Goal: Transaction & Acquisition: Subscribe to service/newsletter

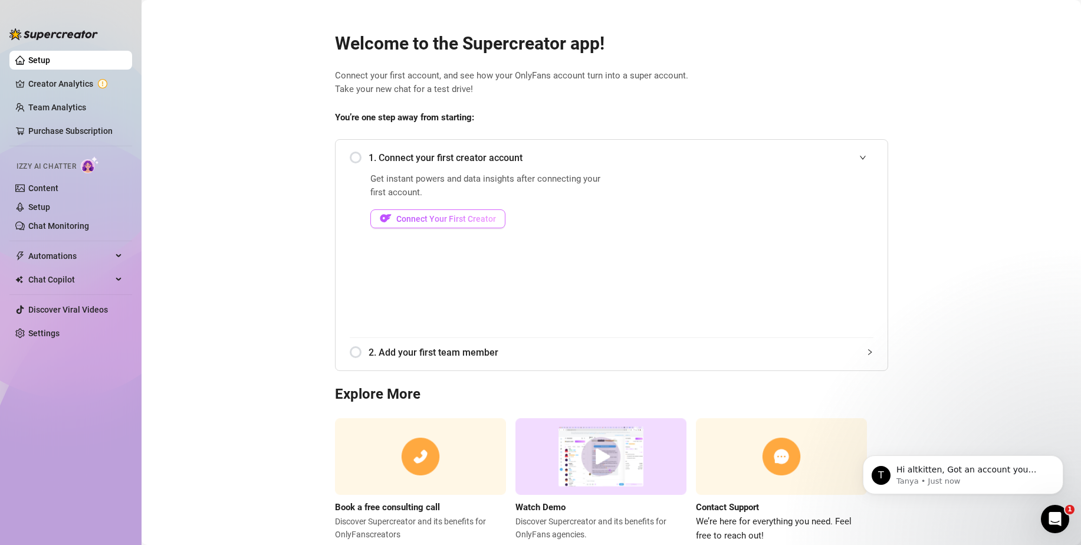
click at [462, 219] on span "Connect Your First Creator" at bounding box center [446, 218] width 100 height 9
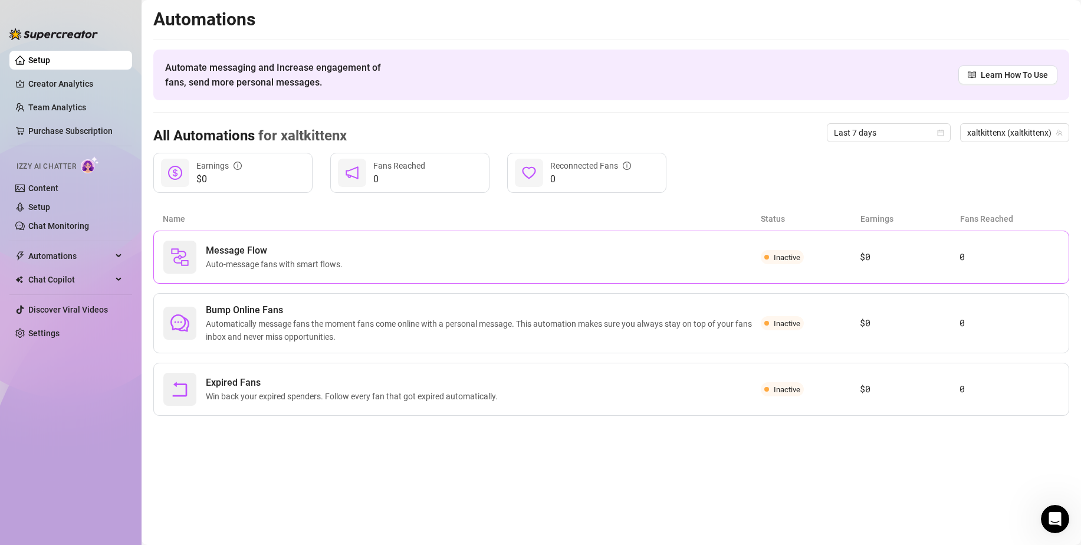
click at [541, 264] on div "Message Flow Auto-message fans with smart flows." at bounding box center [461, 257] width 597 height 33
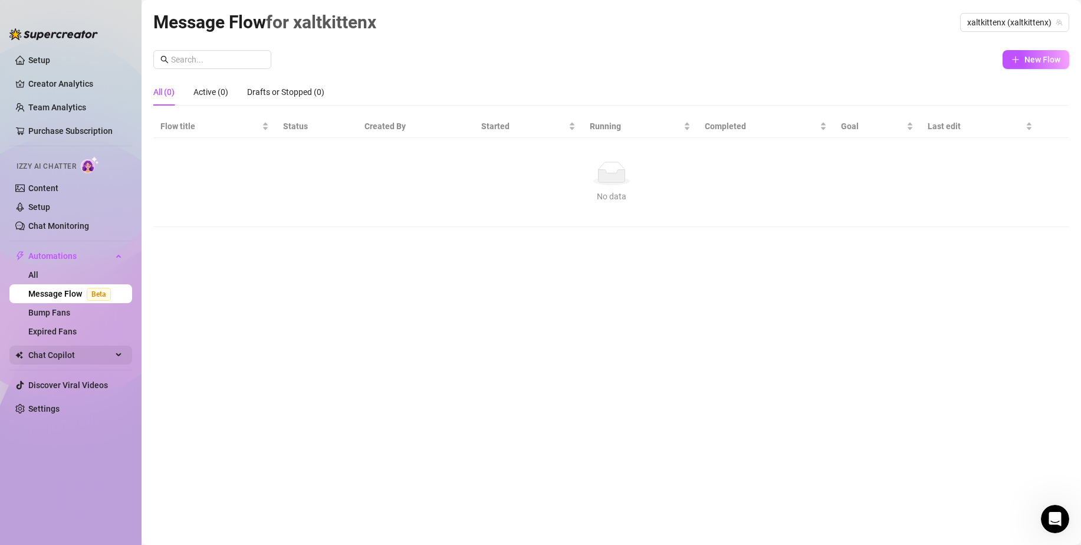
click at [127, 350] on div "Chat Copilot" at bounding box center [70, 354] width 123 height 19
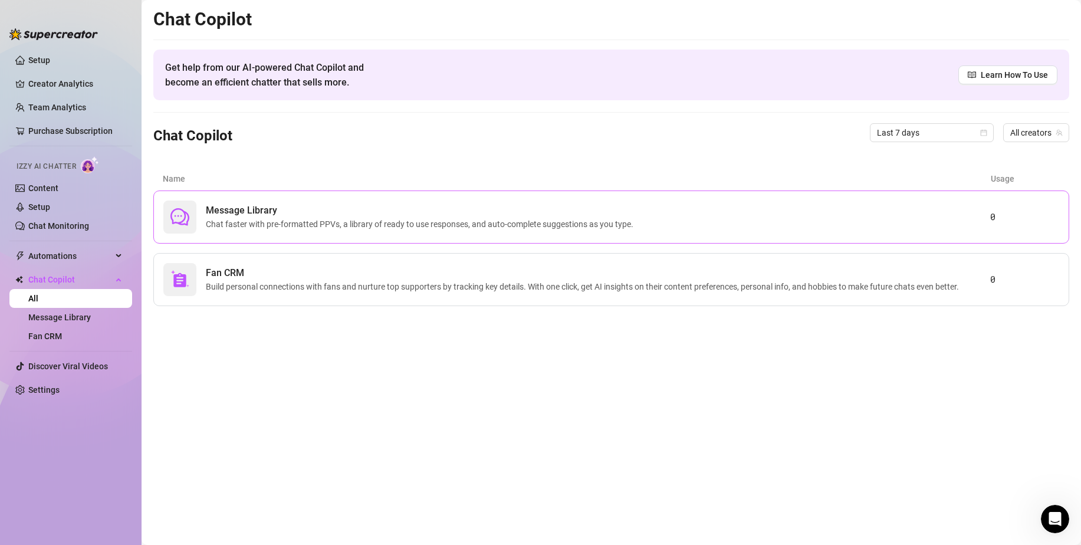
click at [449, 214] on span "Message Library" at bounding box center [422, 210] width 432 height 14
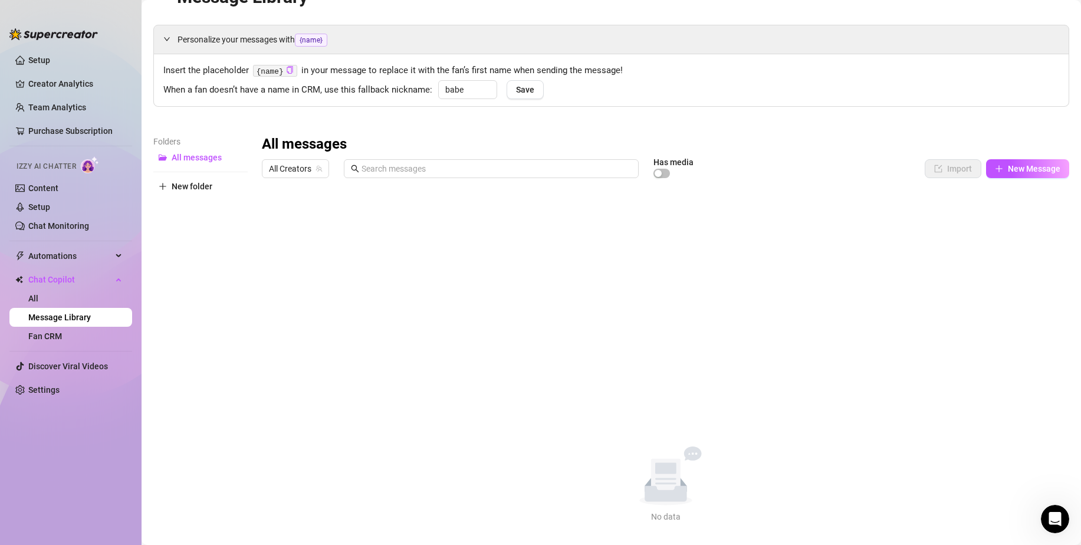
scroll to position [39, 0]
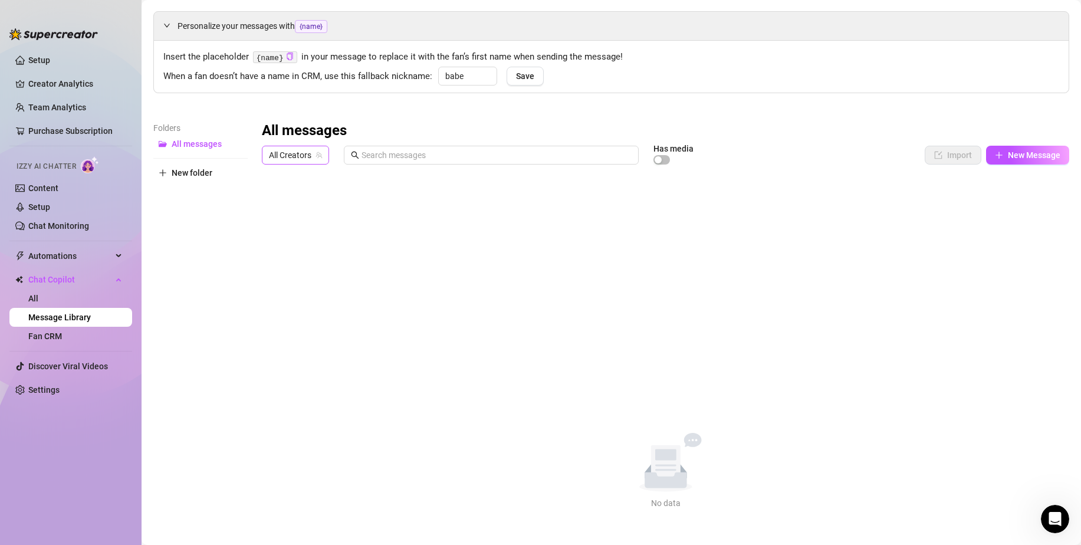
click at [297, 153] on span "All Creators" at bounding box center [295, 155] width 53 height 18
click at [319, 191] on div "xaltkittenx ( xaltkittenx )" at bounding box center [324, 198] width 106 height 14
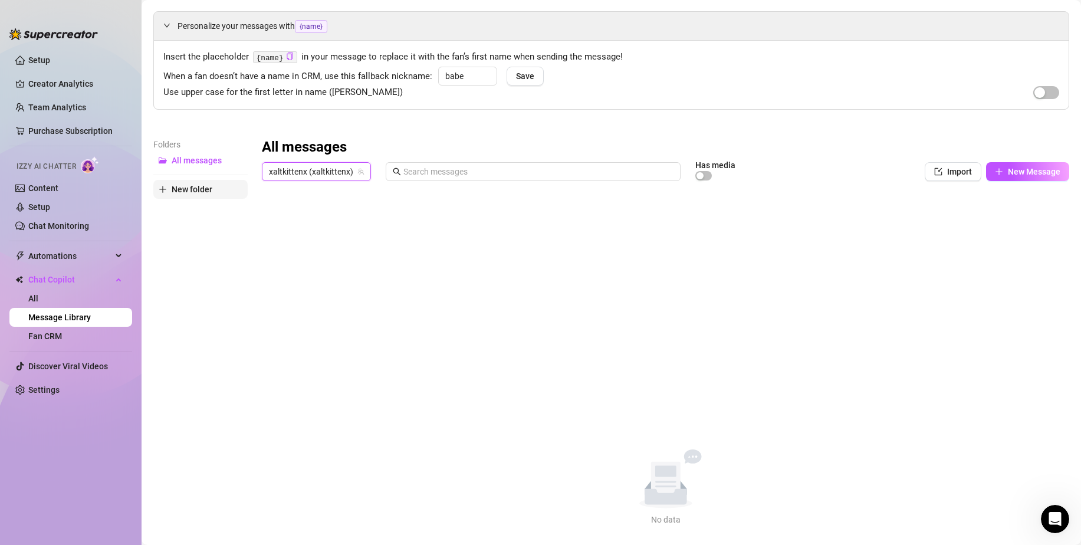
click at [208, 185] on span "New folder" at bounding box center [192, 189] width 41 height 9
click at [608, 125] on div "Personalize your messages with {name} Insert the placeholder {name} in your mes…" at bounding box center [611, 268] width 916 height 515
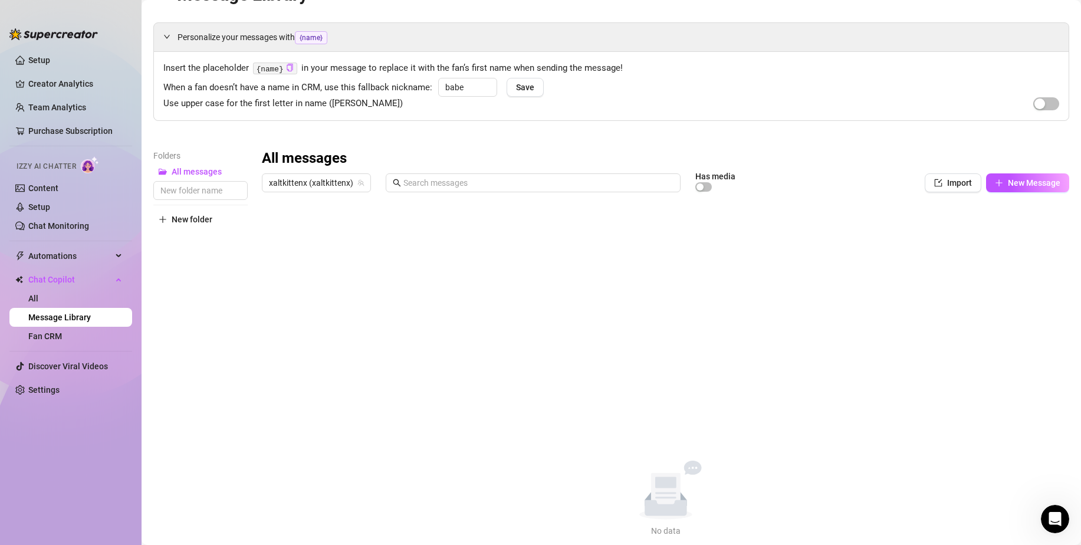
scroll to position [55, 0]
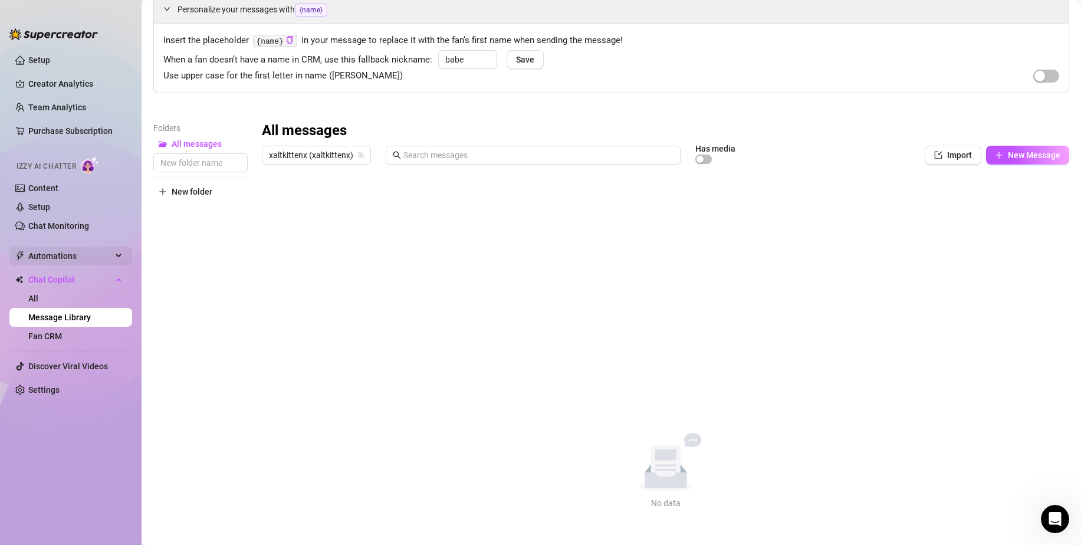
click at [107, 255] on span "Automations" at bounding box center [70, 255] width 84 height 19
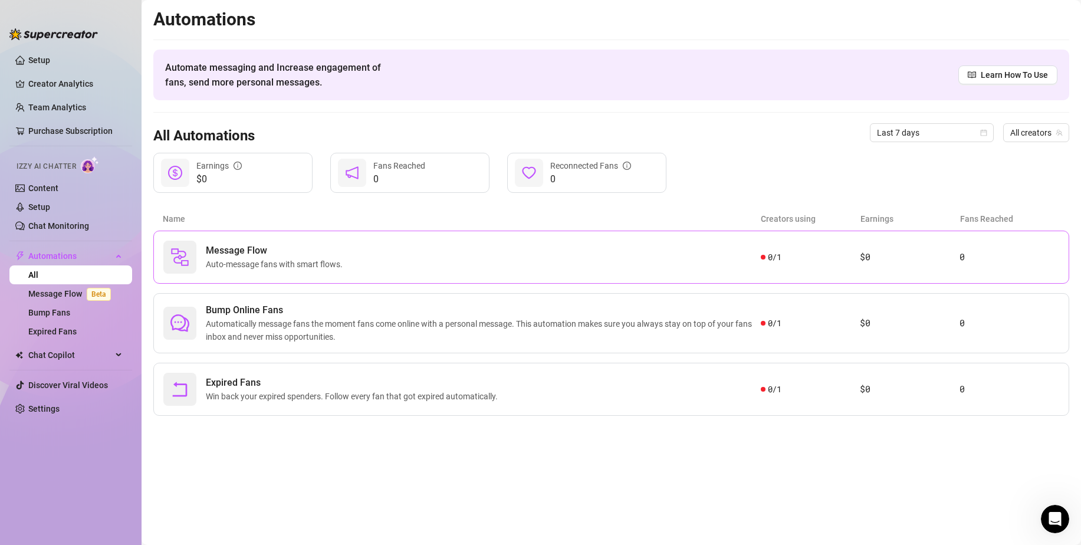
click at [398, 256] on div "Message Flow Auto-message fans with smart flows." at bounding box center [461, 257] width 597 height 33
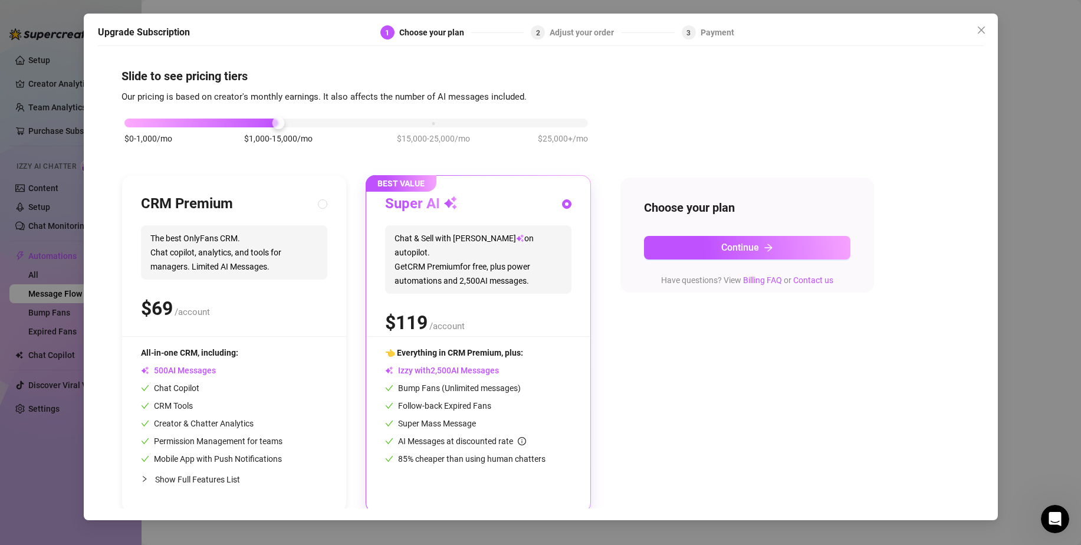
scroll to position [5, 0]
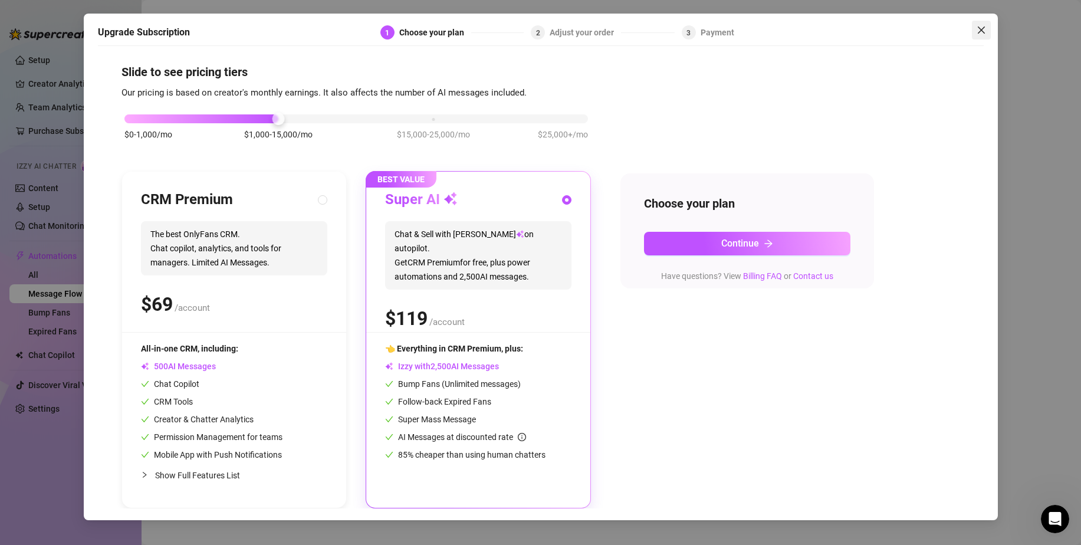
click at [986, 23] on button "Close" at bounding box center [981, 30] width 19 height 19
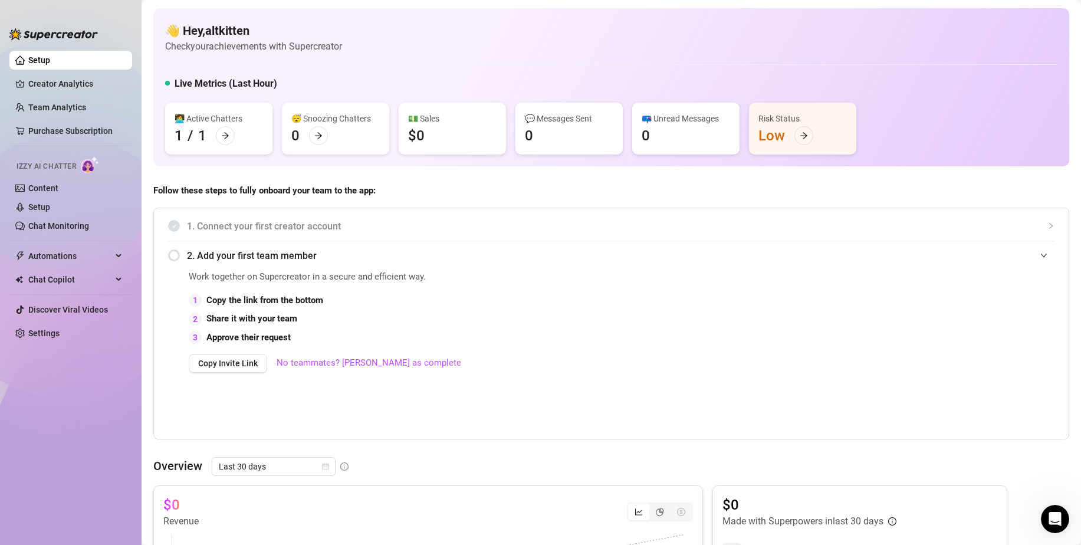
scroll to position [118, 0]
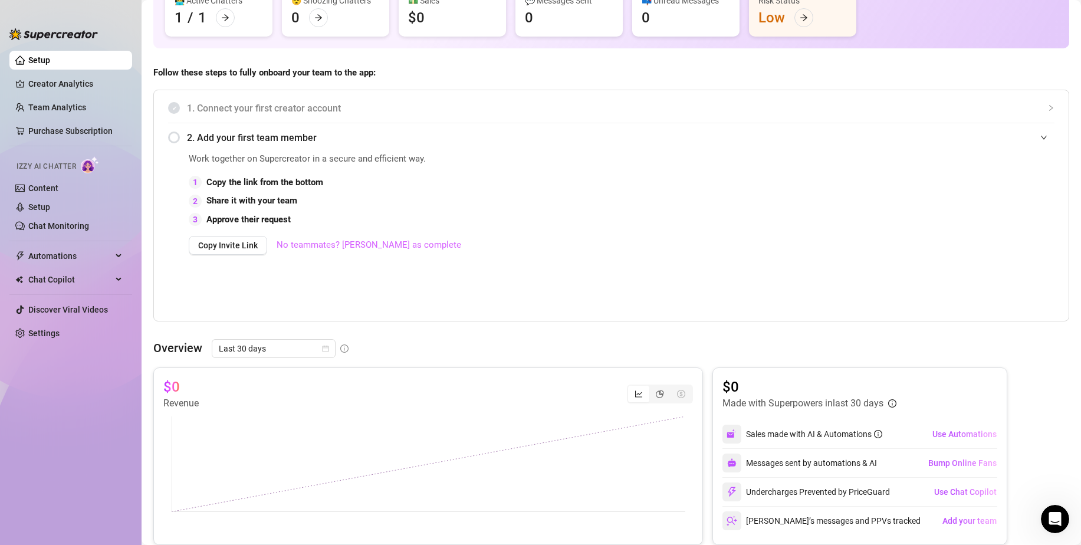
click at [376, 243] on link "No teammates? [PERSON_NAME] as complete" at bounding box center [368, 245] width 185 height 14
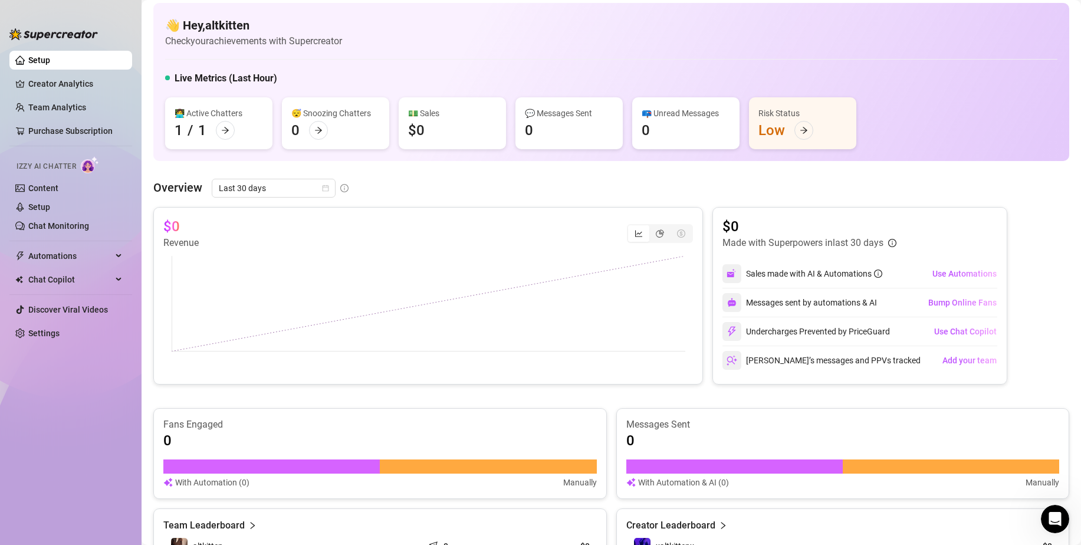
scroll to position [0, 0]
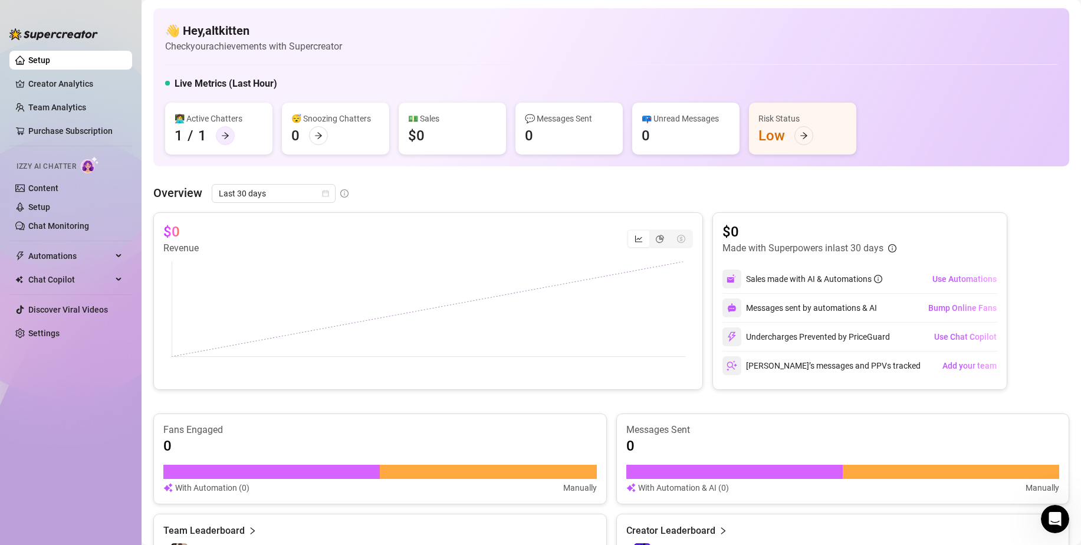
click at [226, 136] on icon "arrow-right" at bounding box center [225, 136] width 7 height 6
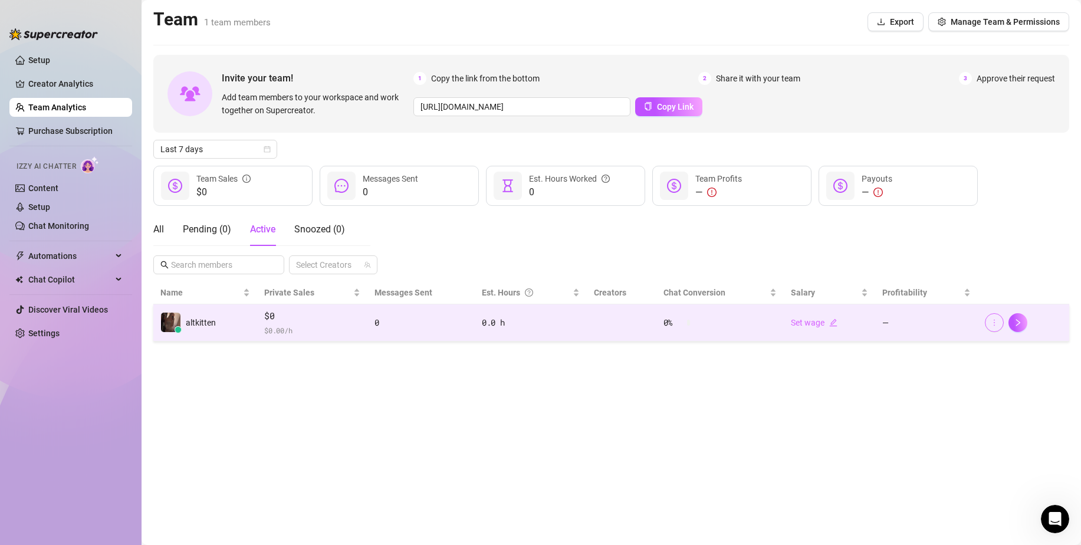
click at [990, 323] on icon "more" at bounding box center [994, 322] width 8 height 8
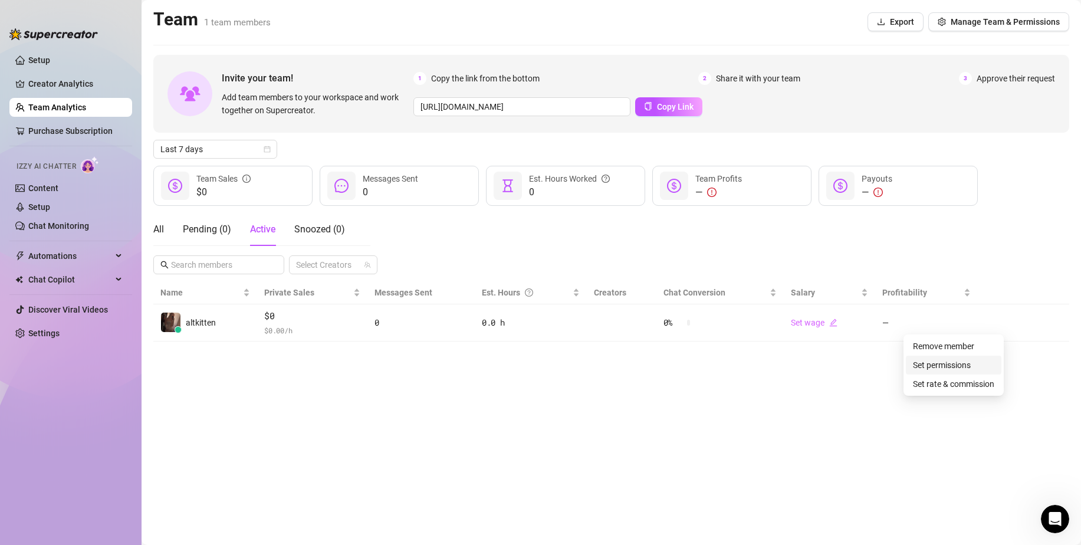
click at [969, 361] on link "Set permissions" at bounding box center [942, 364] width 58 height 9
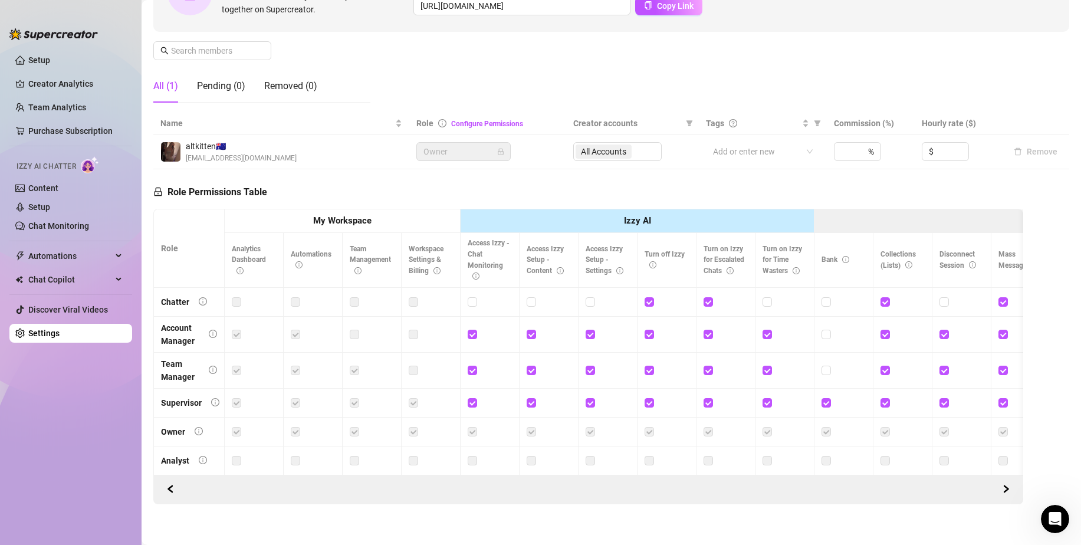
scroll to position [171, 0]
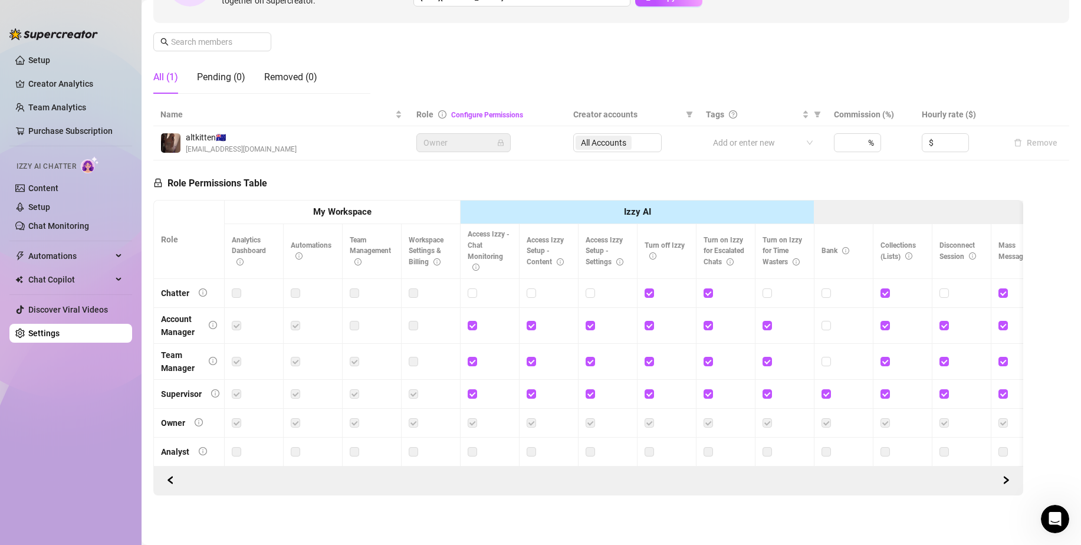
click at [231, 283] on td at bounding box center [254, 293] width 59 height 29
click at [238, 287] on label at bounding box center [236, 293] width 9 height 13
click at [473, 288] on input "checkbox" at bounding box center [471, 292] width 8 height 8
checkbox input "true"
click at [534, 288] on input "checkbox" at bounding box center [530, 292] width 8 height 8
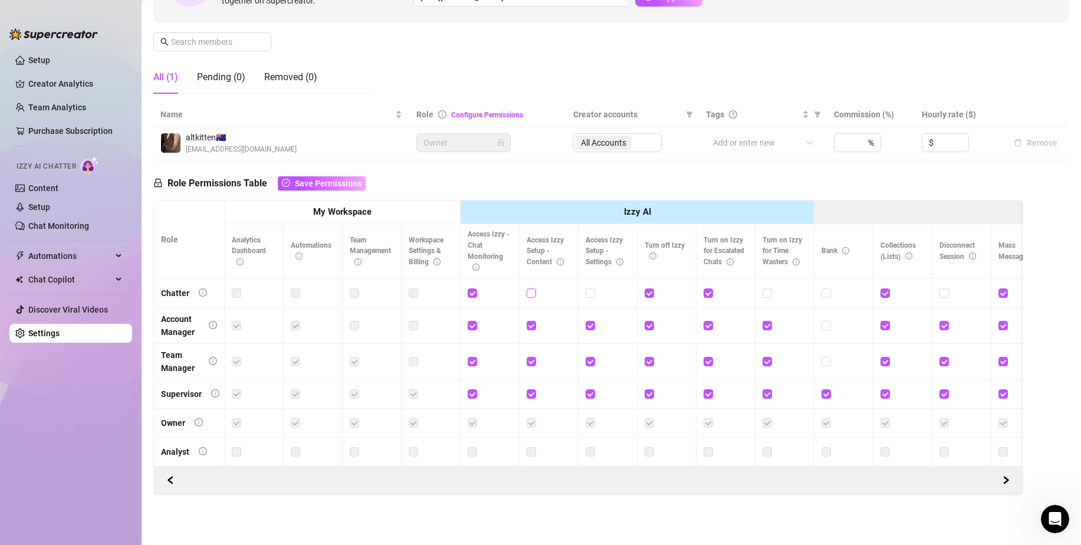
checkbox input "true"
click at [591, 288] on input "checkbox" at bounding box center [589, 292] width 8 height 8
checkbox input "true"
click at [769, 288] on input "checkbox" at bounding box center [766, 292] width 8 height 8
checkbox input "true"
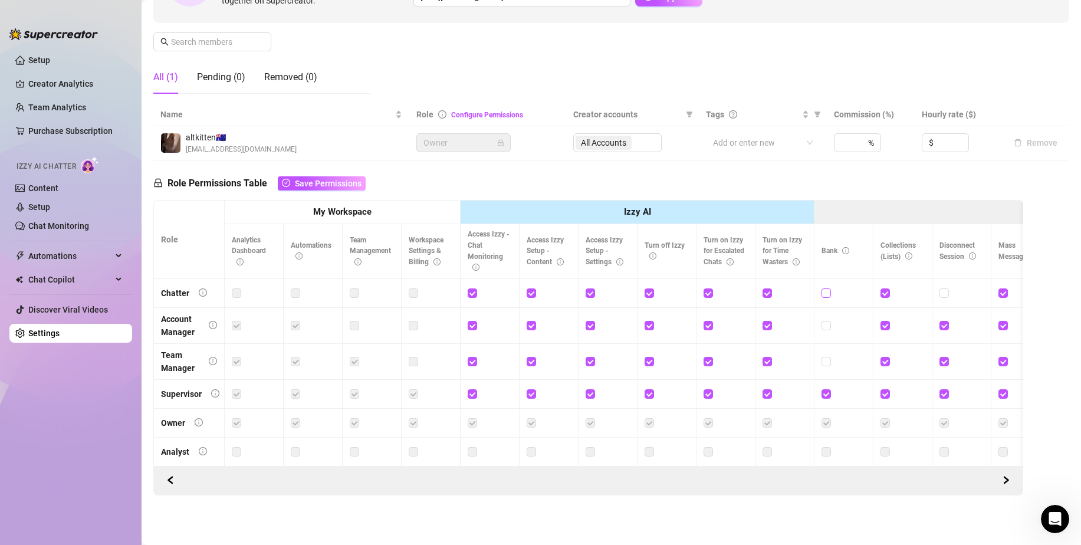
click at [826, 288] on input "checkbox" at bounding box center [825, 292] width 8 height 8
checkbox input "true"
click at [824, 321] on input "checkbox" at bounding box center [825, 325] width 8 height 8
checkbox input "true"
click at [828, 357] on input "checkbox" at bounding box center [825, 361] width 8 height 8
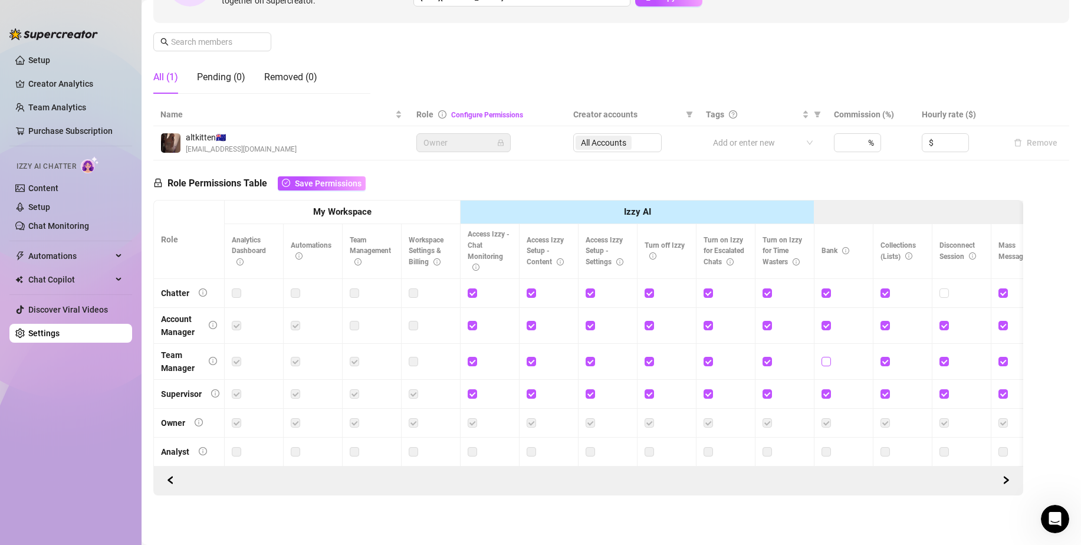
checkbox input "true"
click at [947, 288] on input "checkbox" at bounding box center [943, 292] width 8 height 8
checkbox input "true"
drag, startPoint x: 985, startPoint y: 302, endPoint x: 829, endPoint y: 305, distance: 156.3
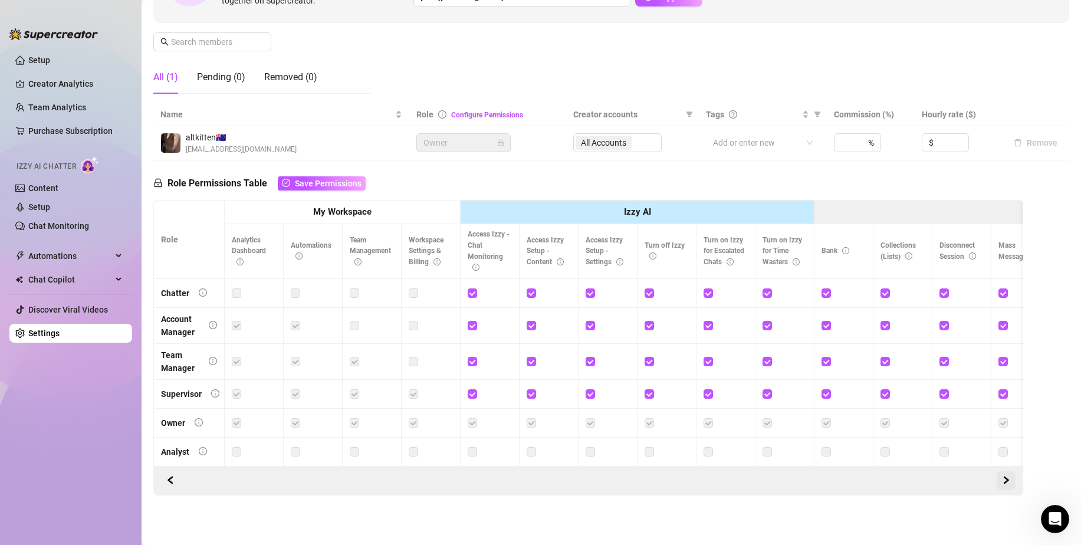
click at [1001, 477] on button "button" at bounding box center [1005, 480] width 19 height 19
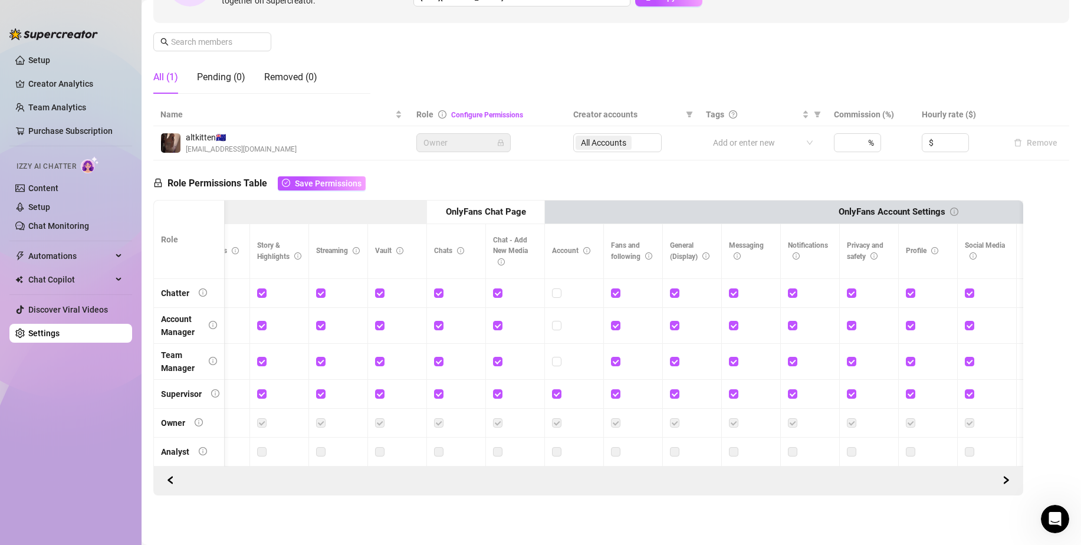
scroll to position [0, 1335]
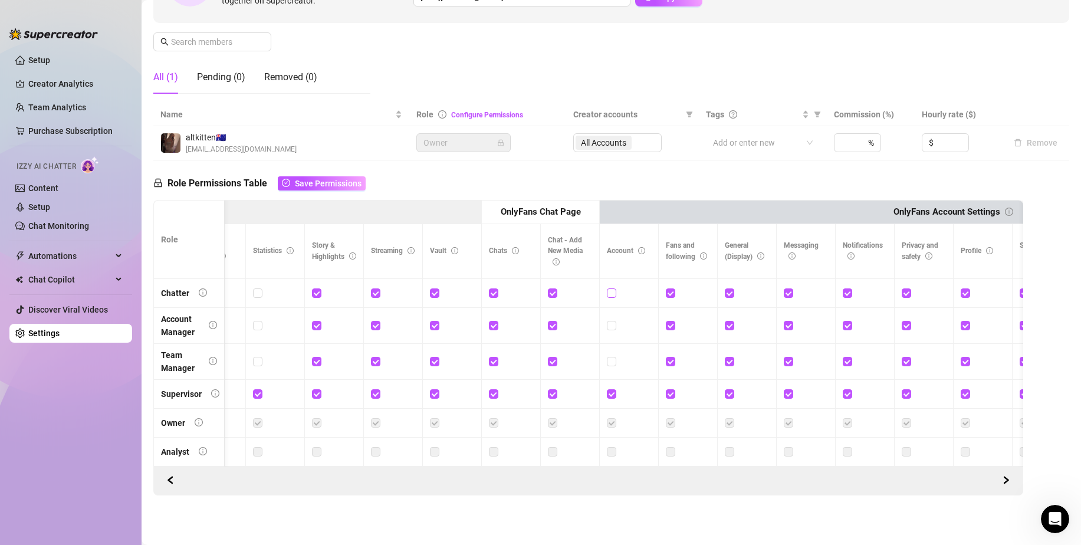
click at [613, 288] on input "checkbox" at bounding box center [611, 292] width 8 height 8
checkbox input "true"
click at [610, 321] on input "checkbox" at bounding box center [611, 325] width 8 height 8
checkbox input "true"
click at [612, 357] on input "checkbox" at bounding box center [611, 361] width 8 height 8
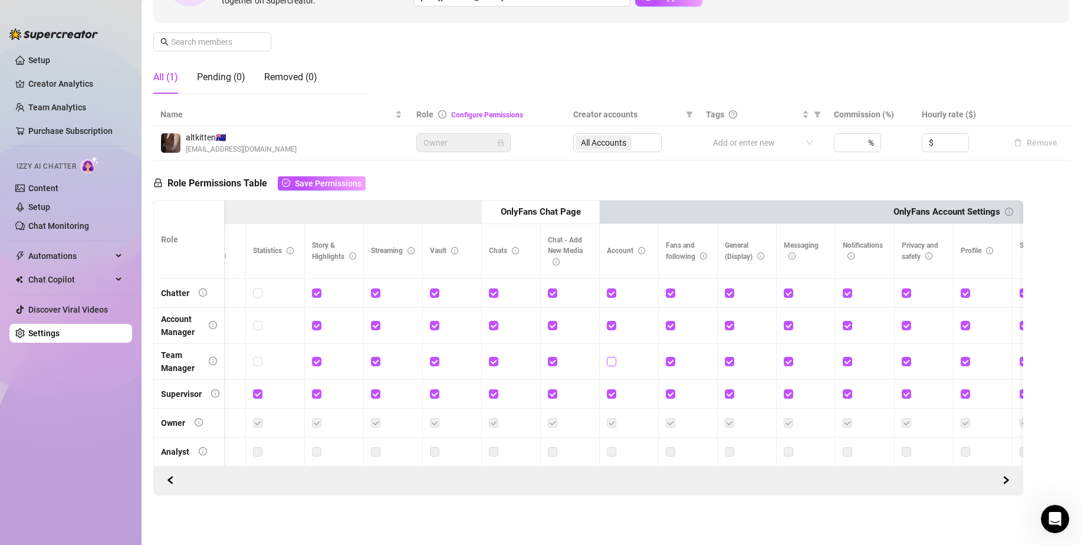
checkbox input "true"
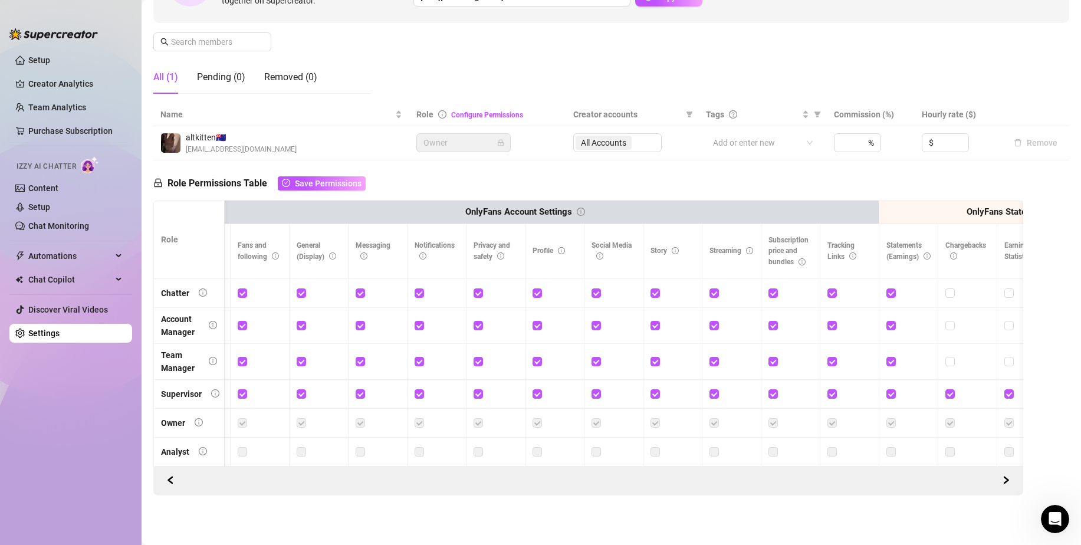
scroll to position [0, 0]
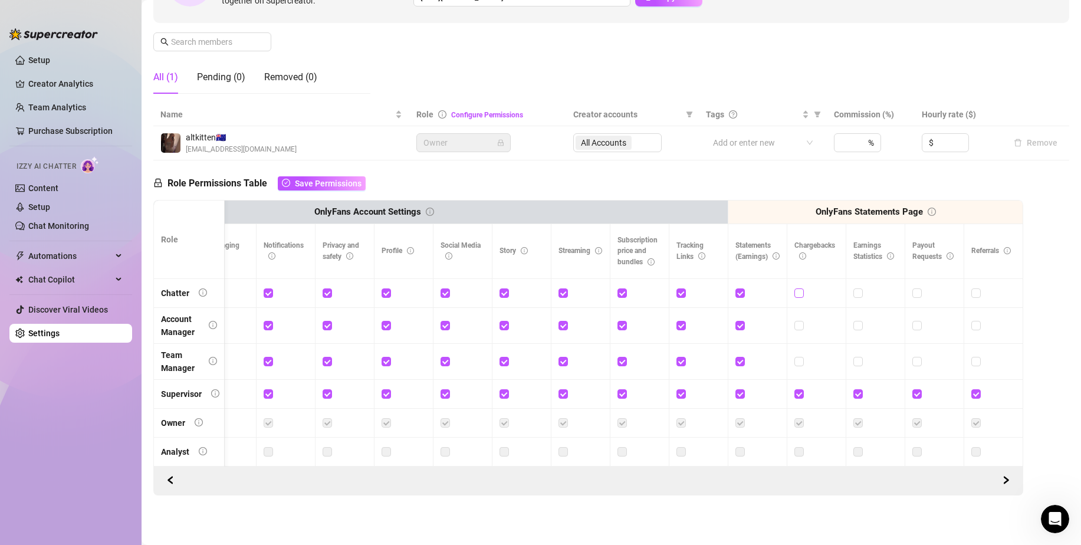
click at [794, 288] on input "checkbox" at bounding box center [798, 292] width 8 height 8
checkbox input "true"
click at [794, 321] on input "checkbox" at bounding box center [798, 325] width 8 height 8
checkbox input "true"
click at [794, 357] on input "checkbox" at bounding box center [798, 361] width 8 height 8
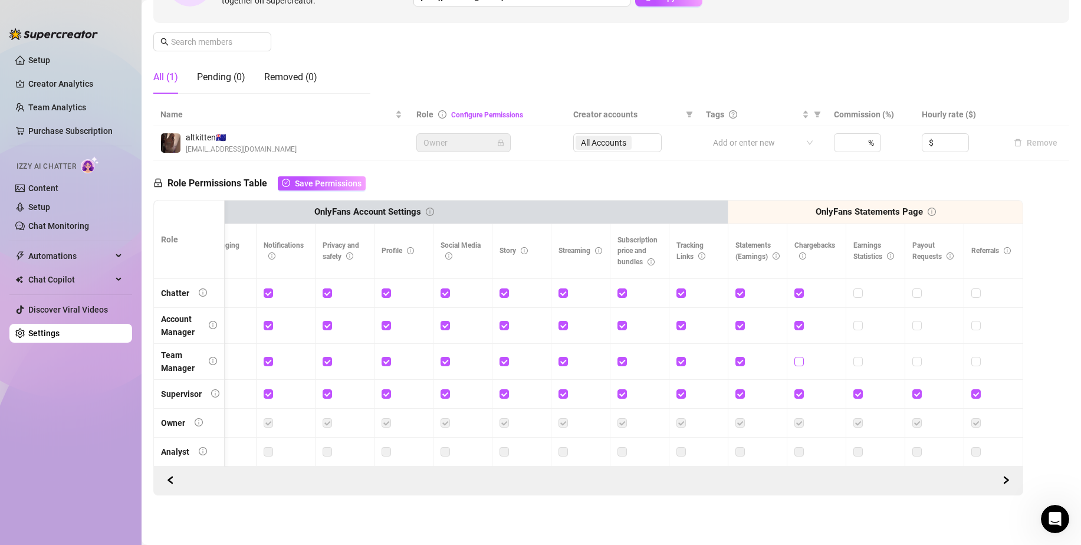
checkbox input "true"
drag, startPoint x: 850, startPoint y: 350, endPoint x: 856, endPoint y: 314, distance: 36.0
click at [853, 357] on input "checkbox" at bounding box center [857, 361] width 8 height 8
checkbox input "true"
click at [853, 321] on input "checkbox" at bounding box center [857, 325] width 8 height 8
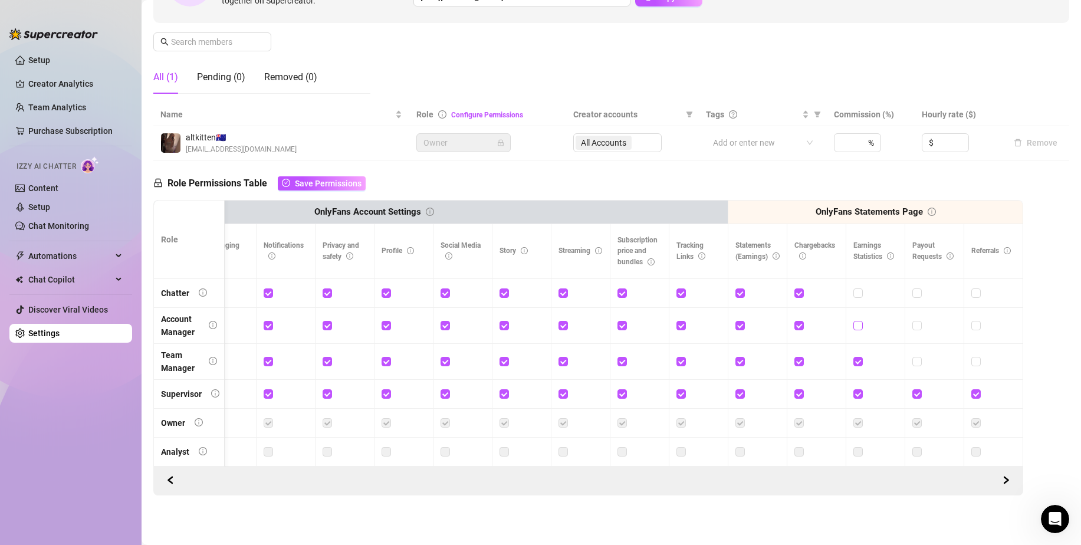
checkbox input "true"
click at [853, 288] on span at bounding box center [857, 292] width 9 height 9
click at [853, 288] on input "checkbox" at bounding box center [857, 292] width 8 height 8
checkbox input "true"
click at [912, 288] on input "checkbox" at bounding box center [916, 292] width 8 height 8
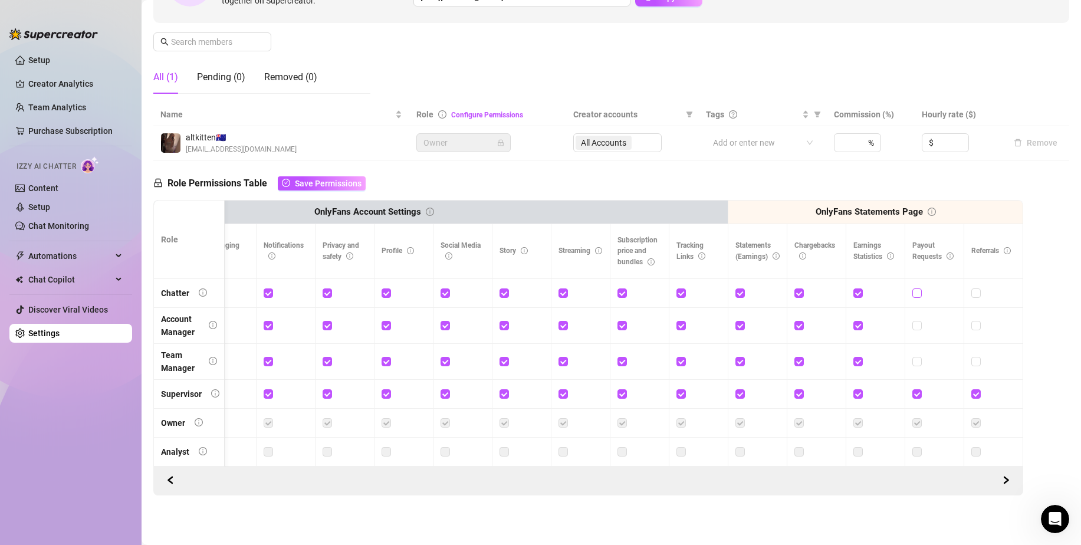
checkbox input "true"
click at [912, 321] on input "checkbox" at bounding box center [916, 325] width 8 height 8
checkbox input "true"
click at [912, 357] on input "checkbox" at bounding box center [916, 361] width 8 height 8
checkbox input "true"
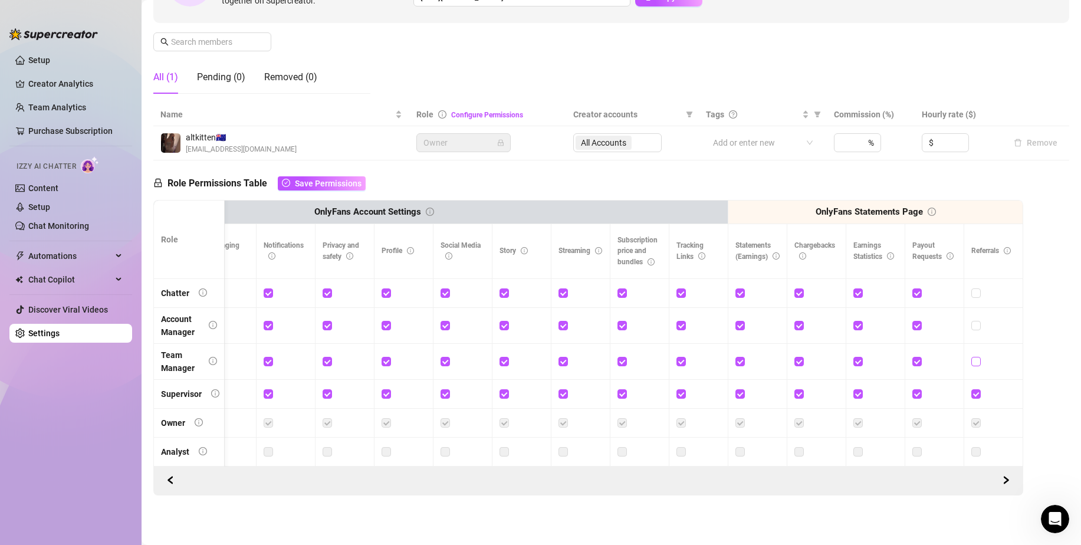
click at [971, 357] on input "checkbox" at bounding box center [975, 361] width 8 height 8
checkbox input "true"
click at [971, 321] on input "checkbox" at bounding box center [975, 325] width 8 height 8
checkbox input "true"
click at [971, 288] on input "checkbox" at bounding box center [975, 292] width 8 height 8
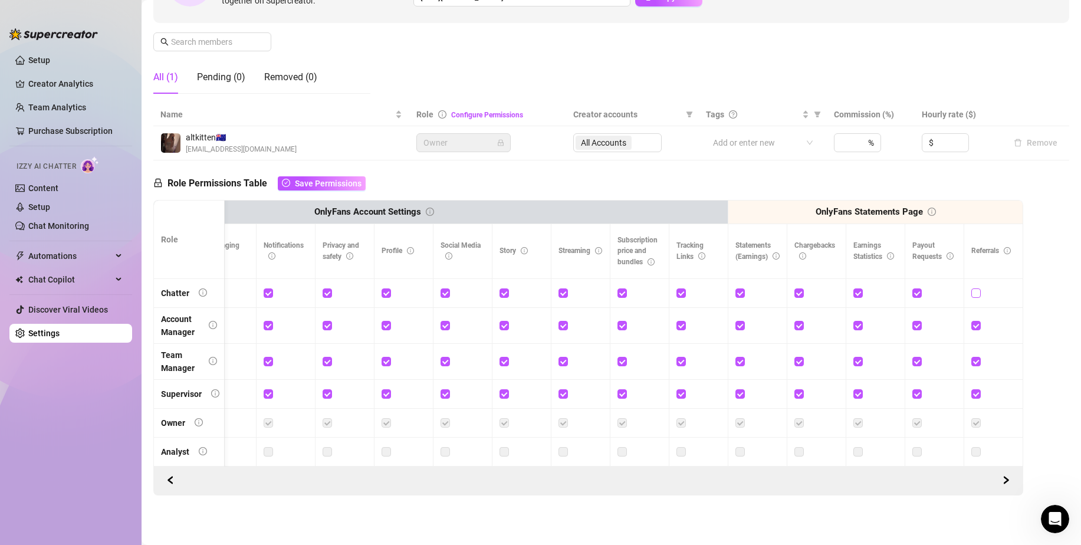
checkbox input "true"
click at [327, 179] on span "Save Permissions" at bounding box center [328, 183] width 67 height 9
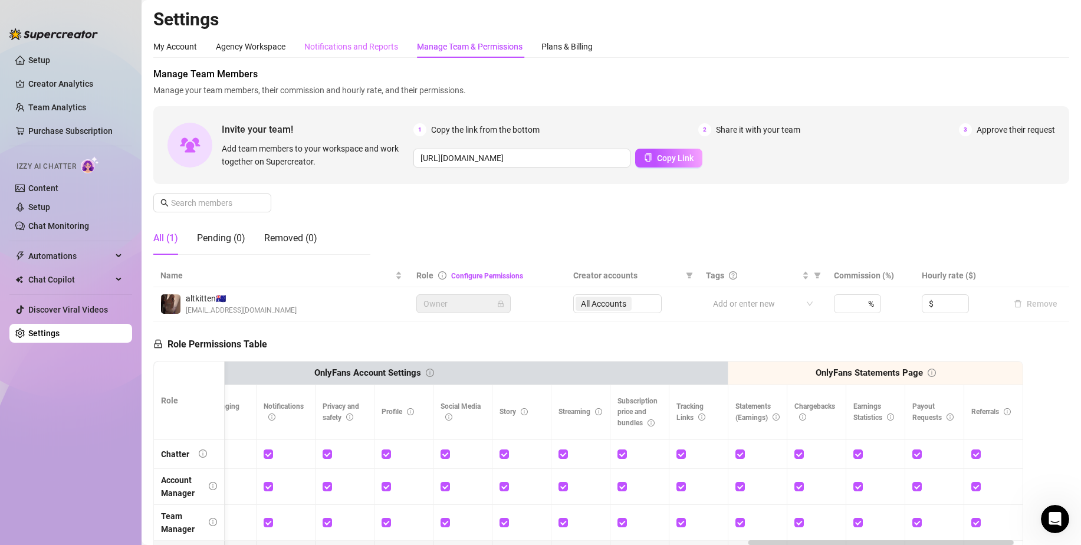
click at [361, 38] on div "Notifications and Reports" at bounding box center [351, 46] width 94 height 22
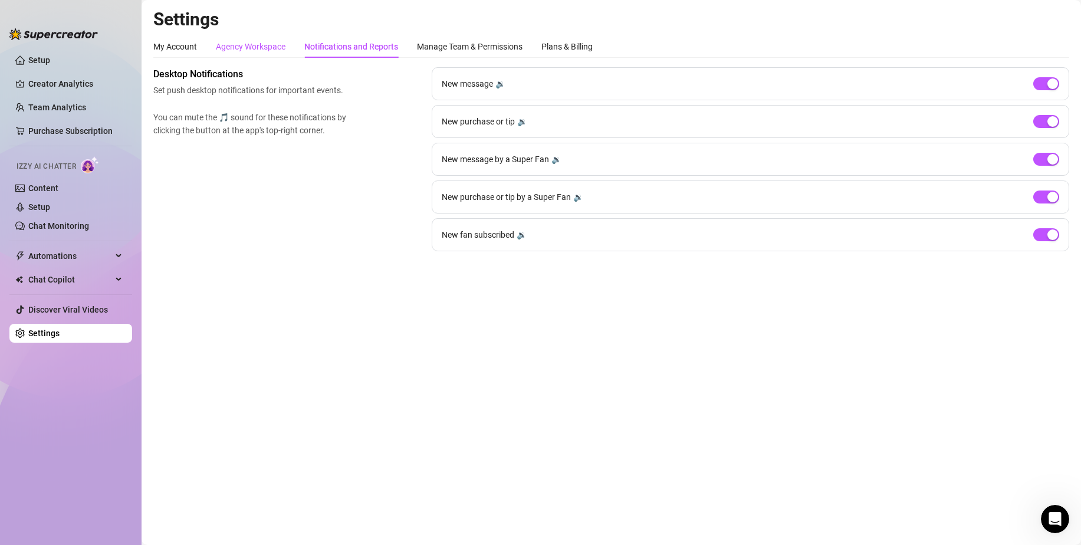
click at [271, 51] on div "Agency Workspace" at bounding box center [251, 46] width 70 height 13
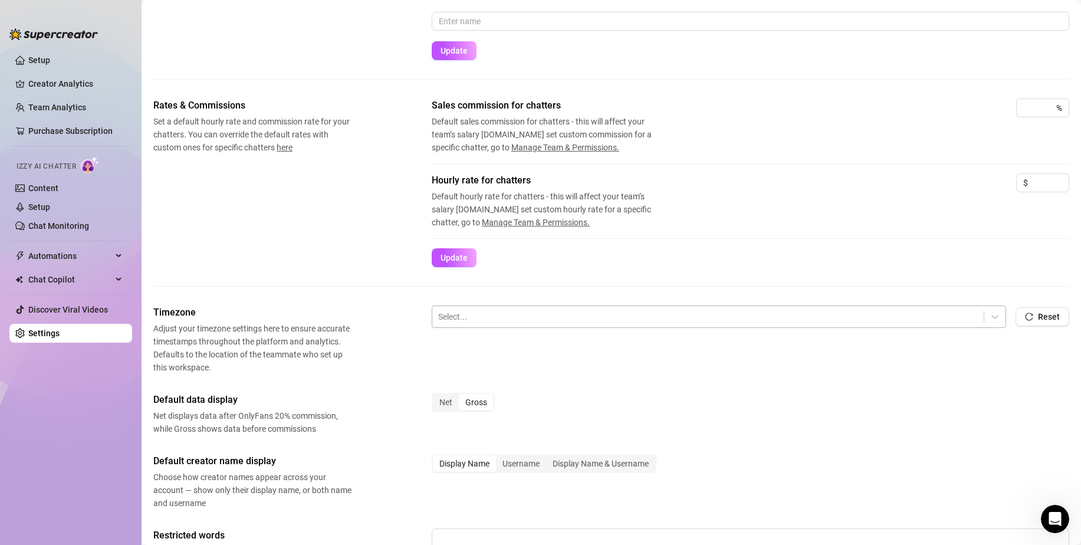
click at [536, 314] on div at bounding box center [707, 316] width 539 height 15
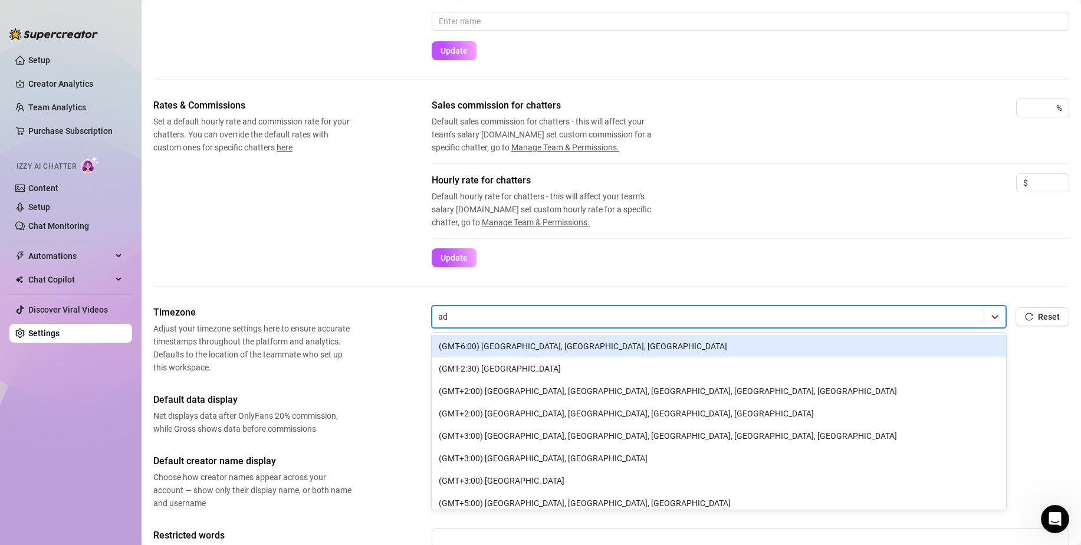
type input "ade"
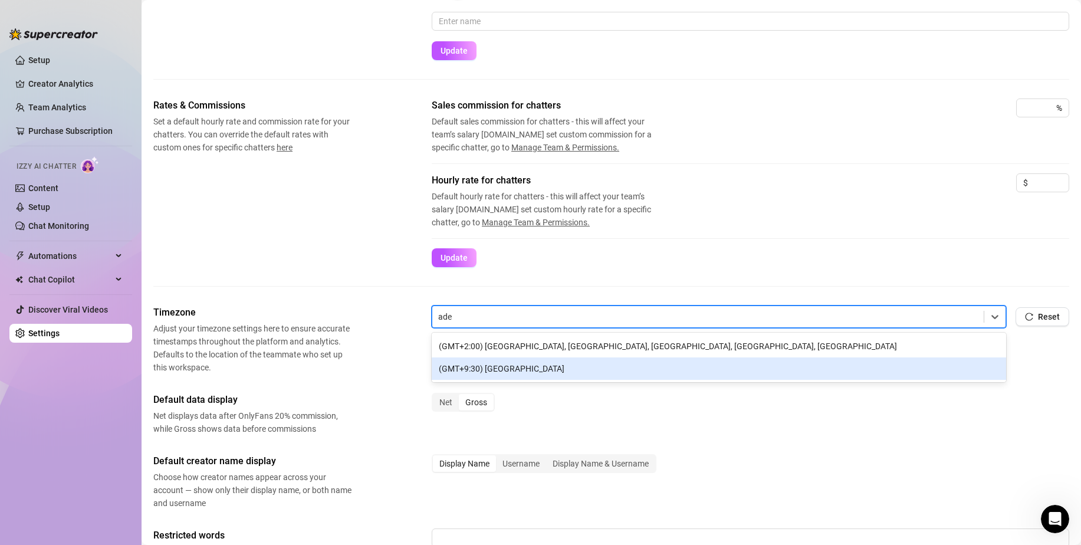
click at [524, 373] on div "(GMT+9:30) [GEOGRAPHIC_DATA]" at bounding box center [719, 368] width 574 height 22
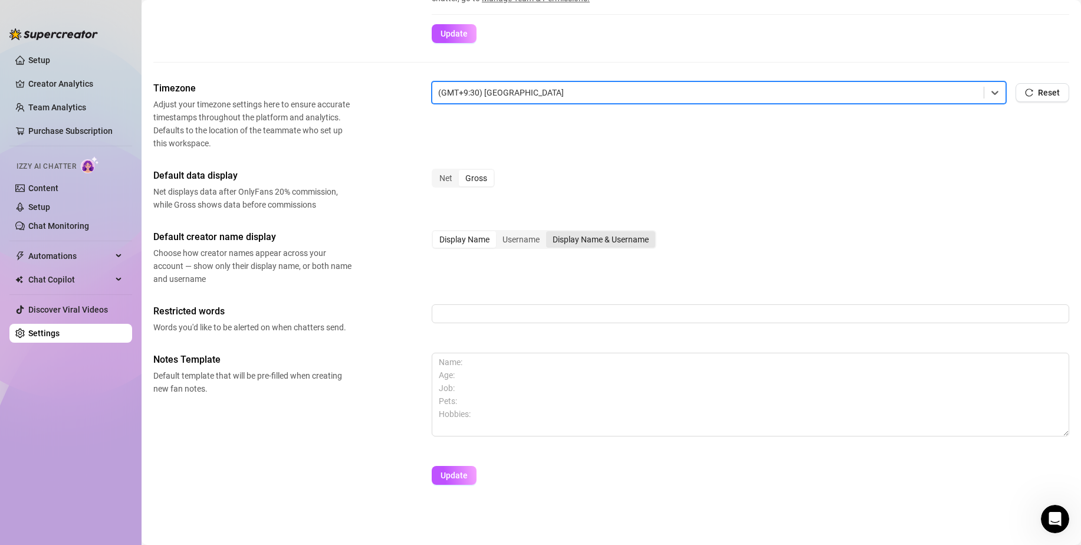
click at [593, 239] on div "Display Name & Username" at bounding box center [600, 239] width 109 height 17
click at [549, 233] on input "Display Name & Username" at bounding box center [549, 233] width 0 height 0
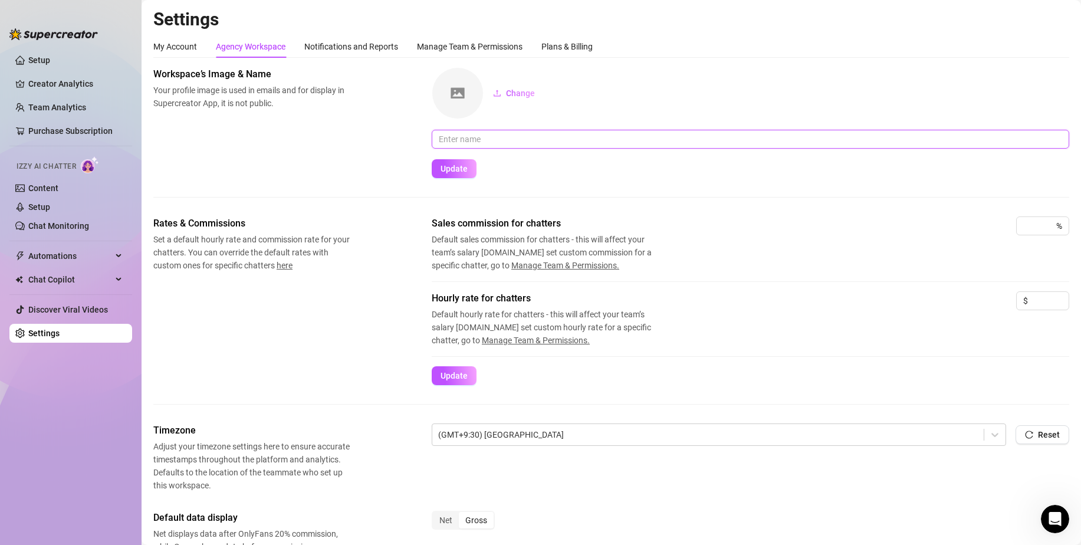
click at [482, 142] on input "text" at bounding box center [750, 139] width 637 height 19
type input "altkitten"
click at [526, 96] on span "Change" at bounding box center [520, 92] width 29 height 9
click at [575, 93] on span "Remove" at bounding box center [582, 92] width 31 height 9
click at [455, 167] on span "Update" at bounding box center [453, 168] width 27 height 9
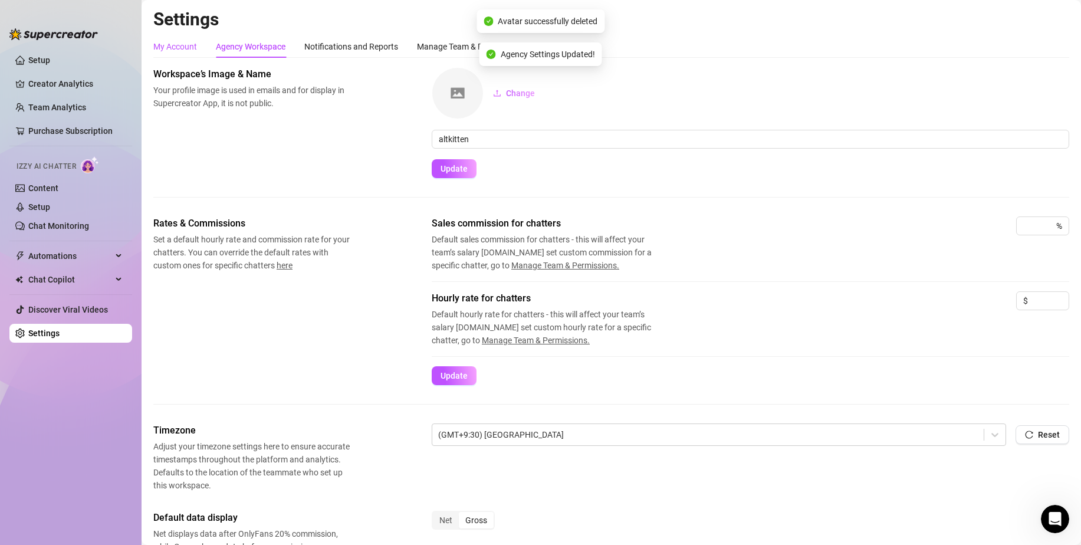
click at [180, 41] on div "My Account" at bounding box center [175, 46] width 44 height 13
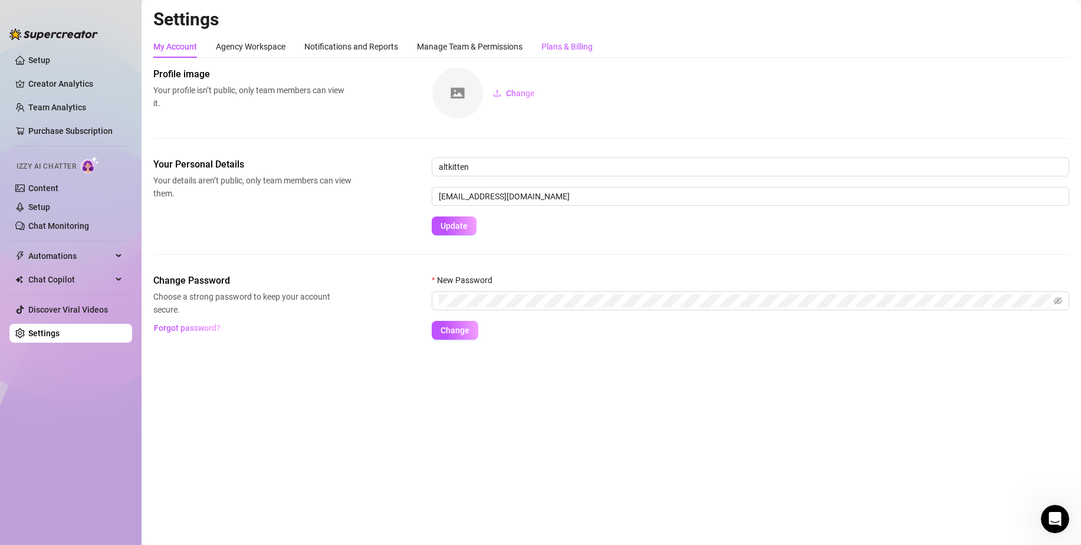
click at [568, 43] on div "Plans & Billing" at bounding box center [566, 46] width 51 height 13
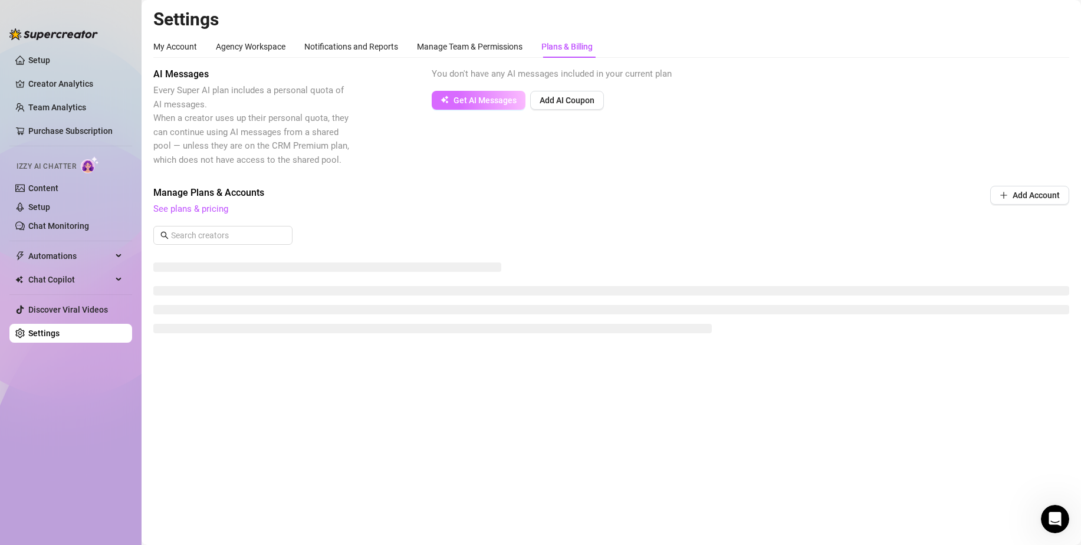
click at [480, 97] on span "Get AI Messages" at bounding box center [484, 100] width 63 height 9
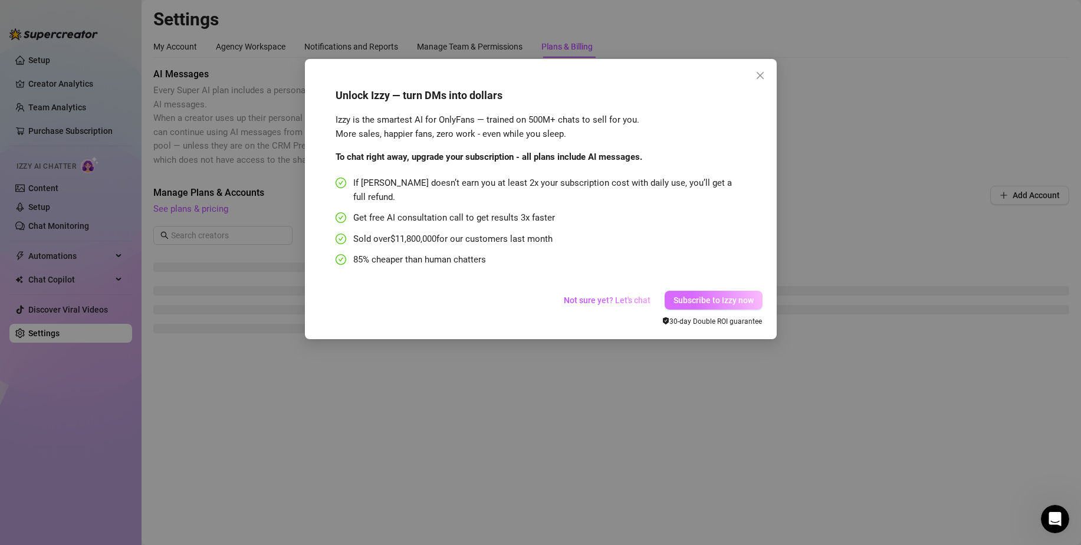
click at [739, 295] on span "Subscribe to Izzy now" at bounding box center [713, 299] width 80 height 9
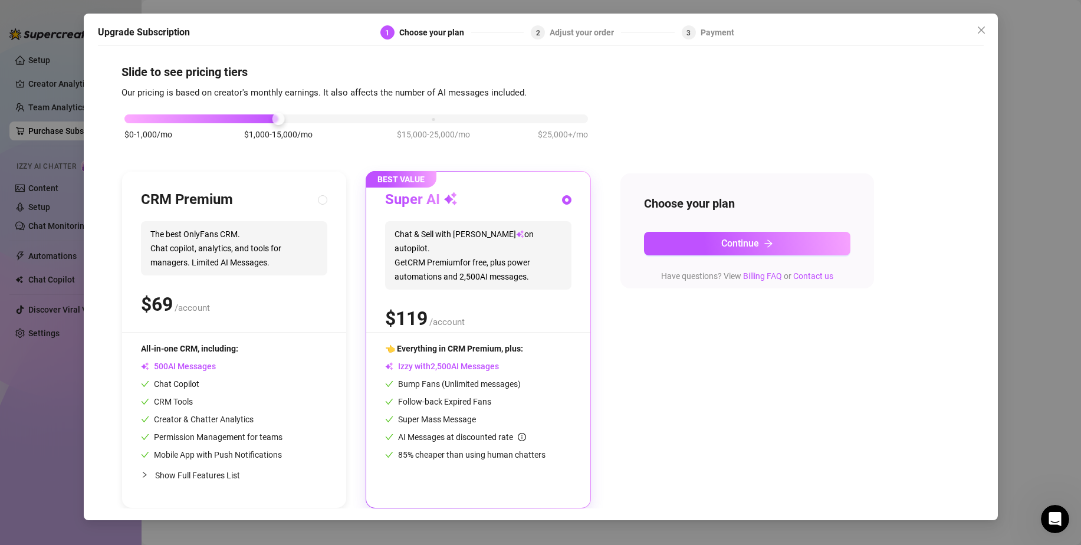
scroll to position [5, 0]
drag, startPoint x: 269, startPoint y: 325, endPoint x: 281, endPoint y: 322, distance: 12.3
click at [269, 325] on div "CRM Premium The best OnlyFans CRM. Chat copilot, analytics, and tools for manag…" at bounding box center [234, 260] width 186 height 141
radio input "true"
radio input "false"
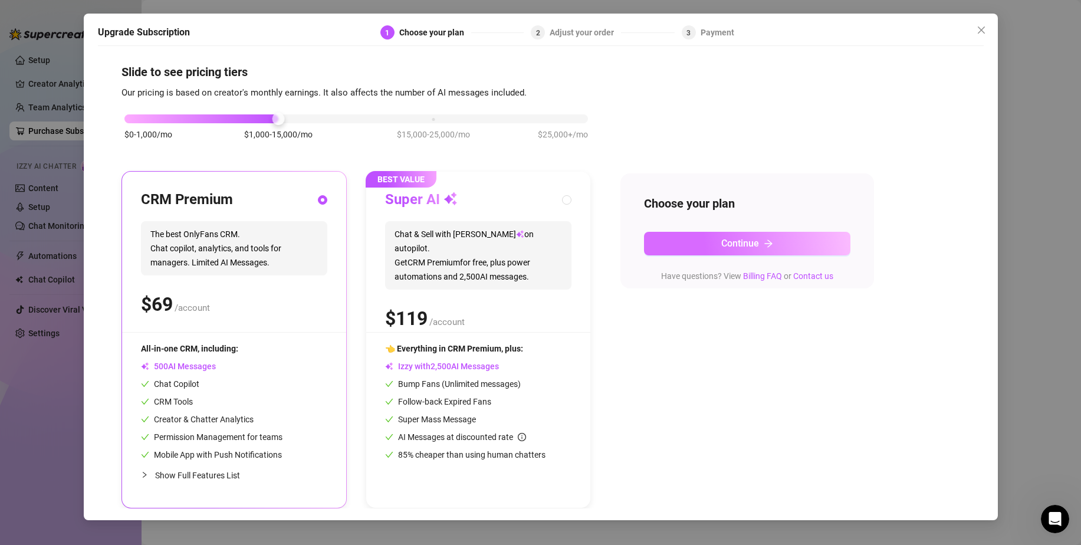
click at [694, 239] on button "Continue" at bounding box center [747, 244] width 206 height 24
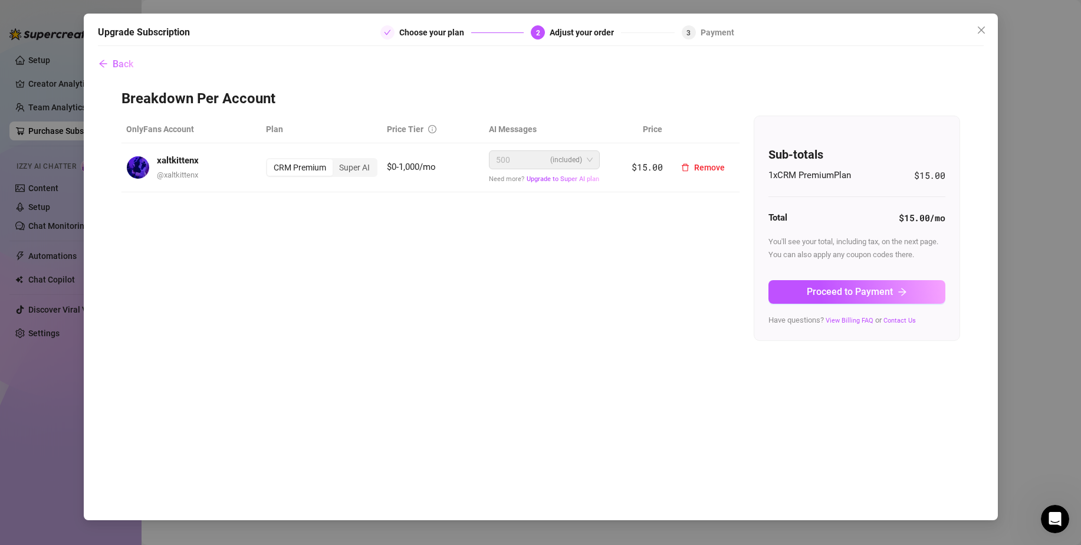
click at [594, 162] on div "500 (included)" at bounding box center [544, 159] width 111 height 19
click at [367, 169] on div "Super AI" at bounding box center [354, 167] width 44 height 17
click at [335, 161] on input "Super AI" at bounding box center [335, 161] width 0 height 0
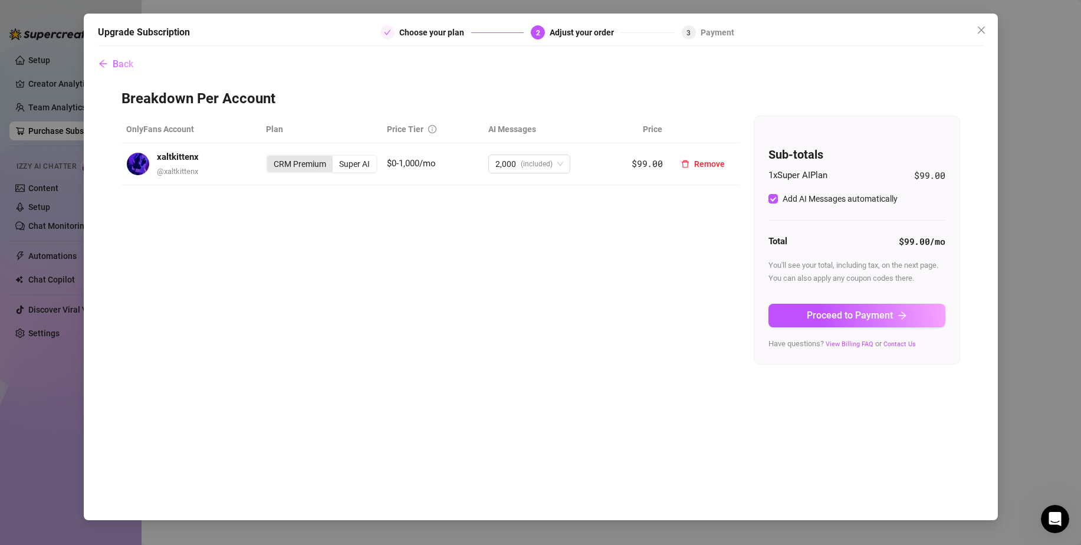
click at [309, 162] on div "CRM Premium" at bounding box center [299, 164] width 65 height 17
click at [270, 157] on input "CRM Premium" at bounding box center [270, 157] width 0 height 0
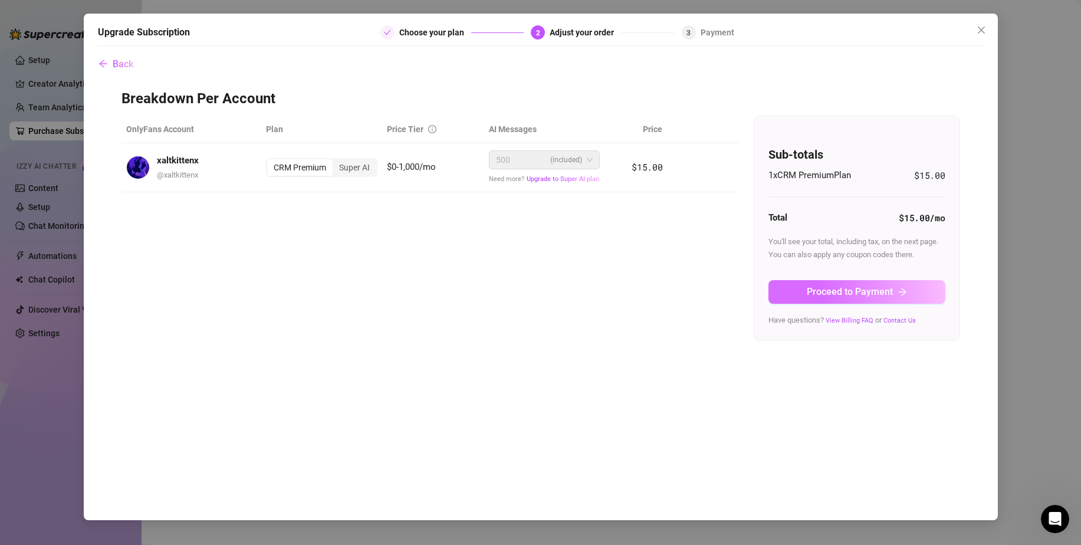
click at [878, 290] on span "Proceed to Payment" at bounding box center [849, 291] width 86 height 11
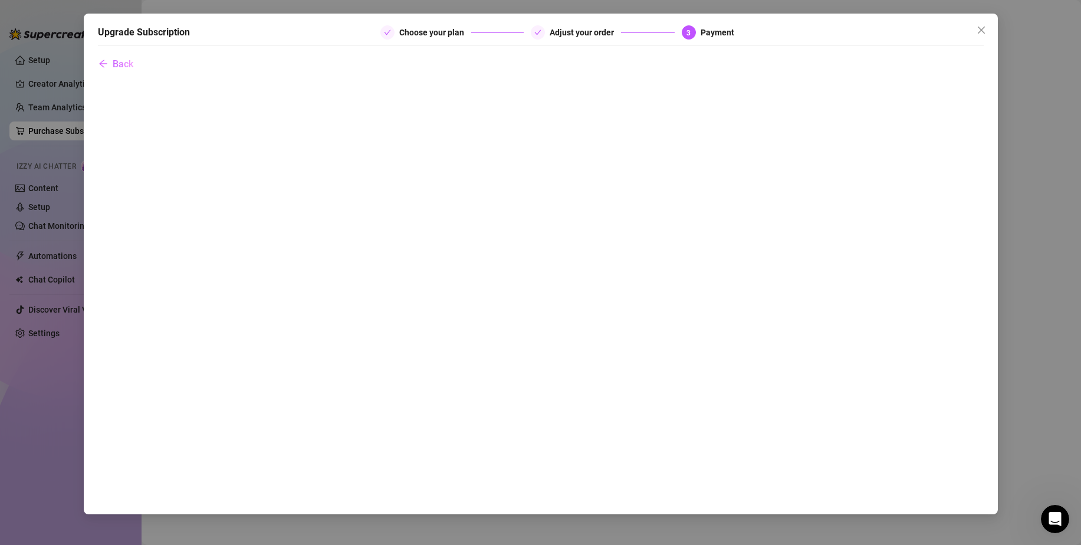
click at [698, 4] on div "Upgrade Subscription Choose your plan Adjust your order 3 Payment Back" at bounding box center [540, 272] width 1081 height 545
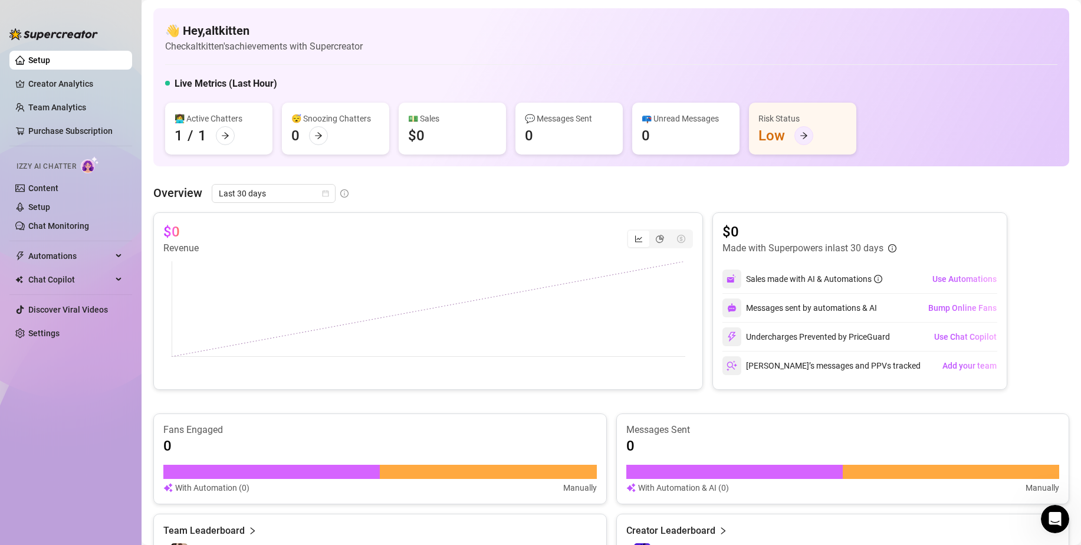
click at [802, 138] on icon "arrow-right" at bounding box center [803, 135] width 8 height 8
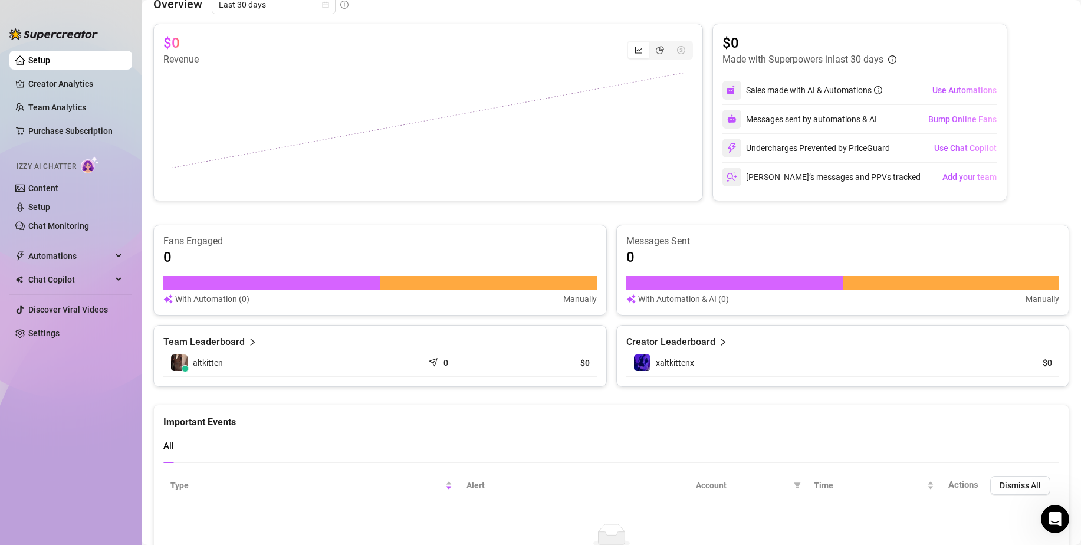
scroll to position [160, 0]
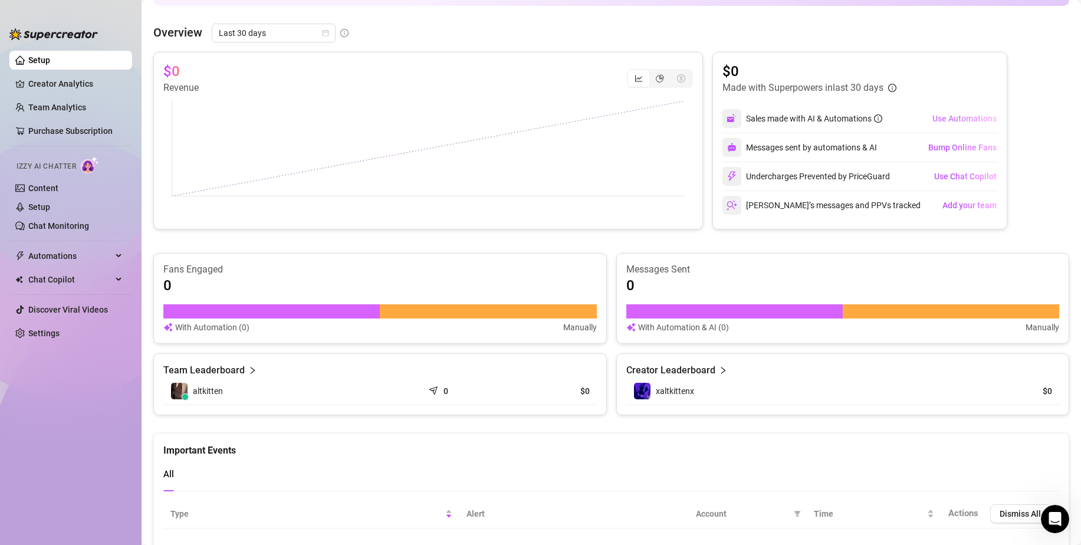
click at [957, 118] on span "Use Automations" at bounding box center [964, 118] width 64 height 9
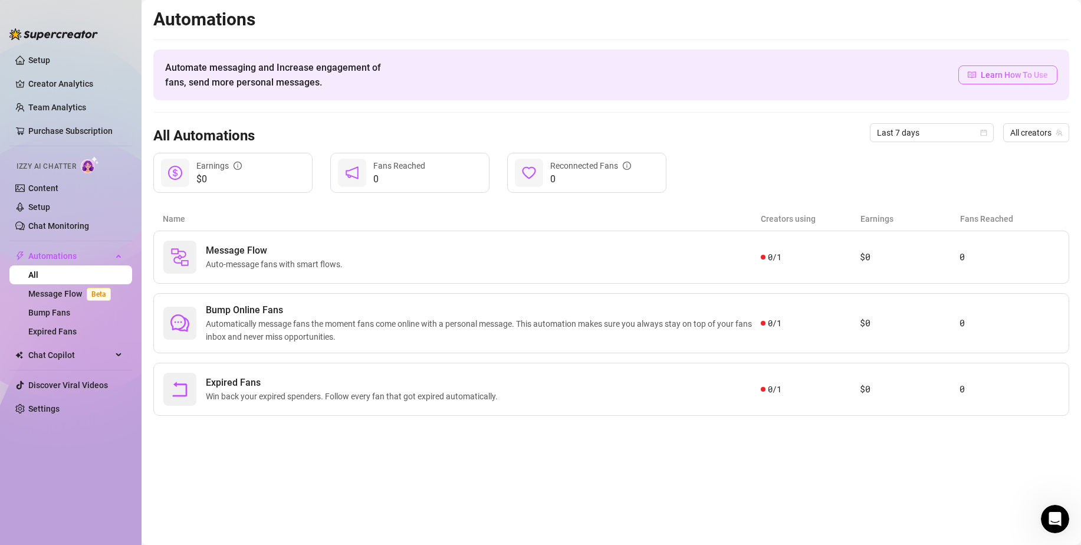
click at [992, 78] on span "Learn How To Use" at bounding box center [1013, 74] width 67 height 13
click at [112, 357] on div "Chat Copilot" at bounding box center [70, 354] width 123 height 19
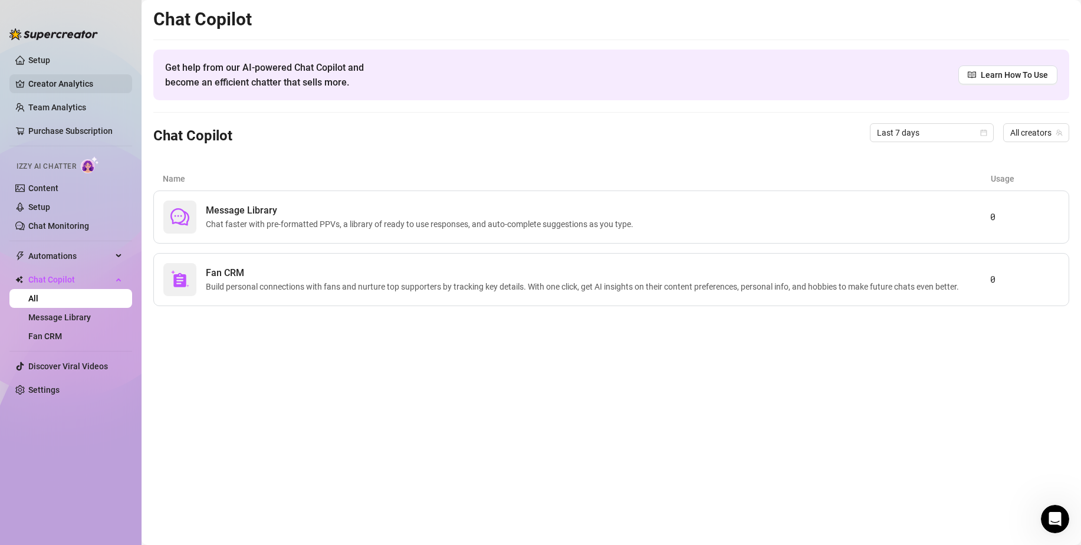
click at [72, 84] on link "Creator Analytics" at bounding box center [75, 83] width 94 height 19
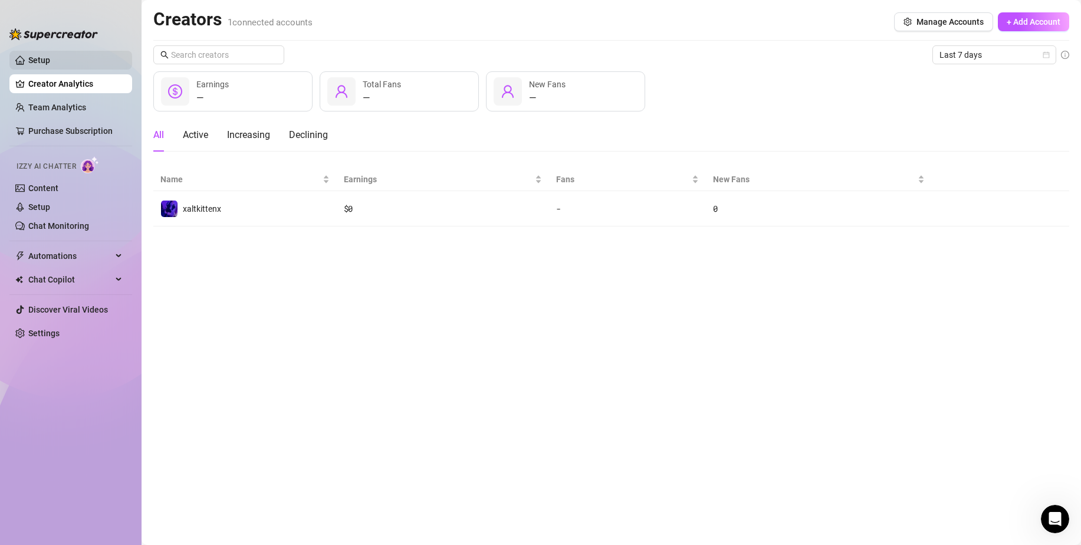
click at [50, 55] on link "Setup" at bounding box center [39, 59] width 22 height 9
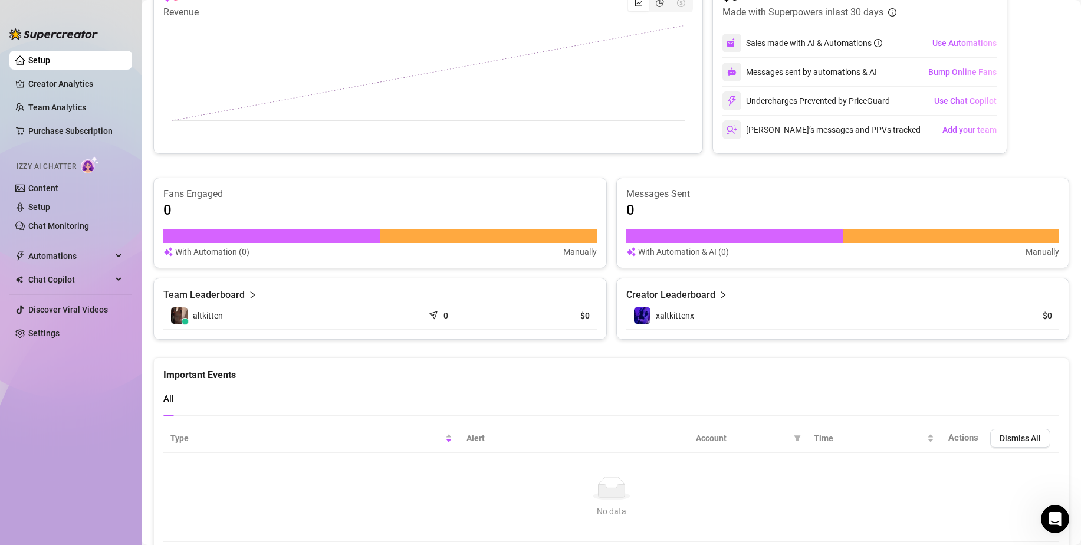
scroll to position [278, 0]
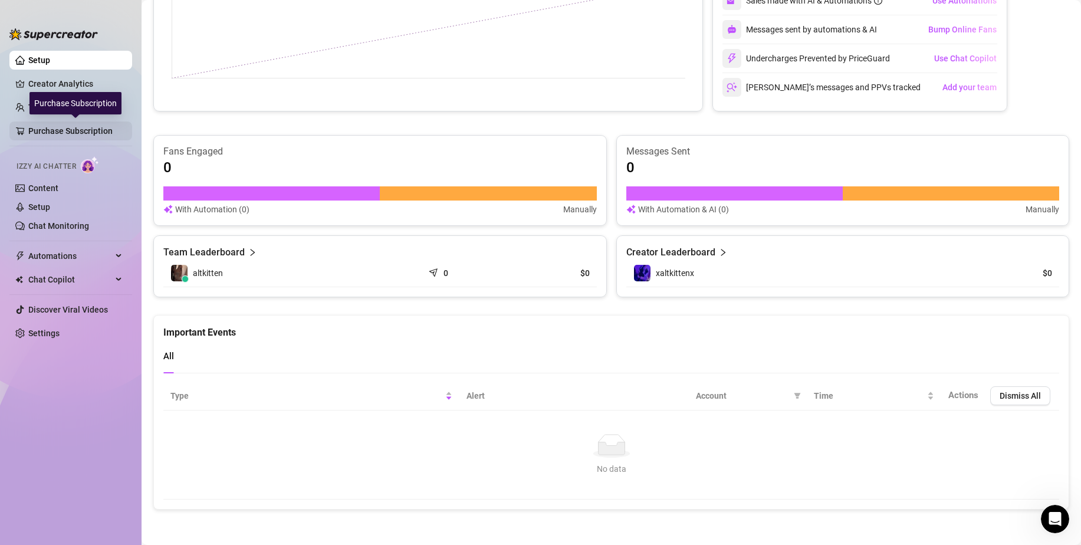
click at [77, 131] on link "Purchase Subscription" at bounding box center [75, 130] width 94 height 19
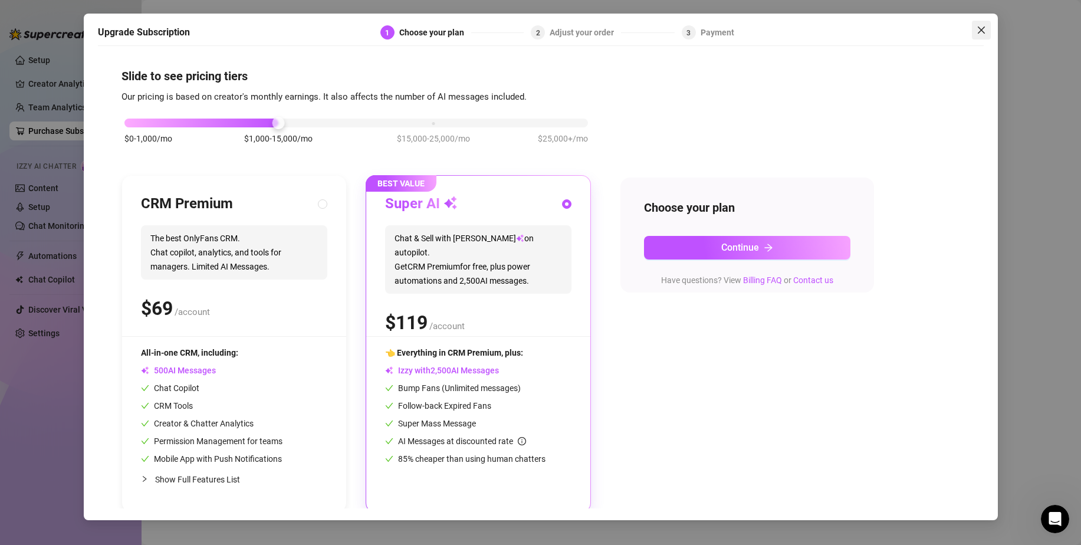
click at [977, 27] on icon "close" at bounding box center [980, 29] width 9 height 9
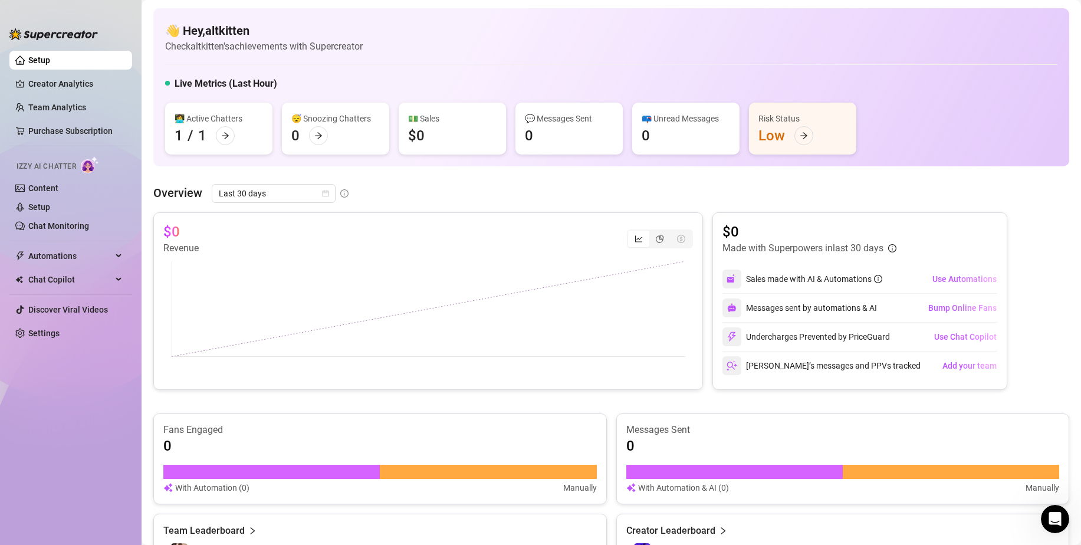
click at [1038, 170] on div "👋 Hey, altkitten Check altkitten's achievements with Supercreator Live Metrics …" at bounding box center [611, 397] width 916 height 779
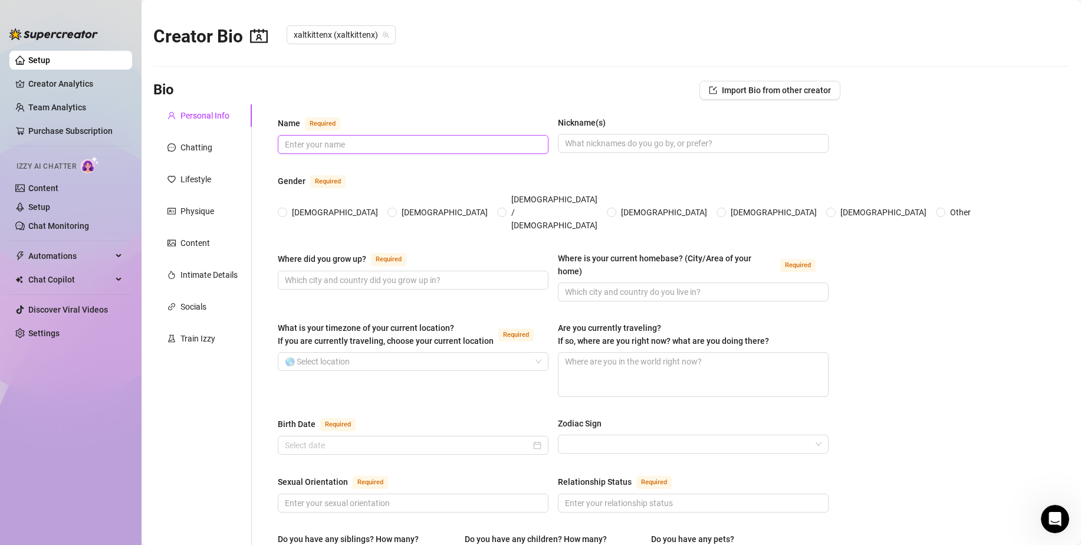
click at [343, 139] on input "Name Required" at bounding box center [412, 144] width 254 height 13
type input "xaltkittenx"
click at [618, 144] on input "Nickname(s)" at bounding box center [692, 143] width 254 height 13
click at [294, 206] on span "[DEMOGRAPHIC_DATA]" at bounding box center [335, 212] width 96 height 13
click at [285, 209] on input "[DEMOGRAPHIC_DATA]" at bounding box center [283, 213] width 5 height 8
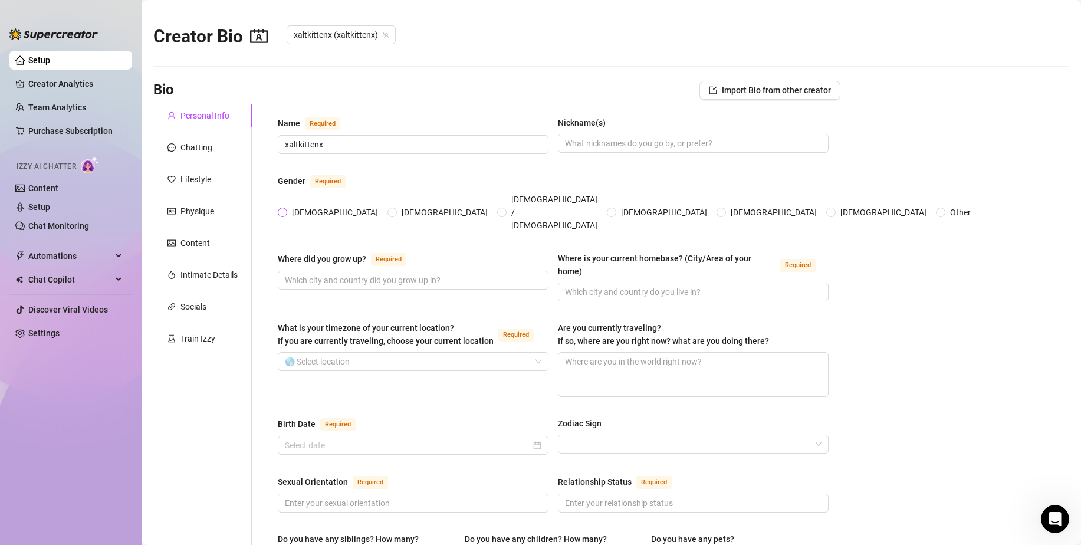
radio input "true"
click at [448, 274] on input "Where did you grow up? Required" at bounding box center [412, 280] width 254 height 13
click at [730, 90] on span "Import Bio from other creator" at bounding box center [776, 89] width 109 height 9
click at [782, 116] on input "search" at bounding box center [756, 123] width 93 height 18
click at [771, 146] on div "xaltkittenx ( xaltkittenx )" at bounding box center [766, 147] width 106 height 14
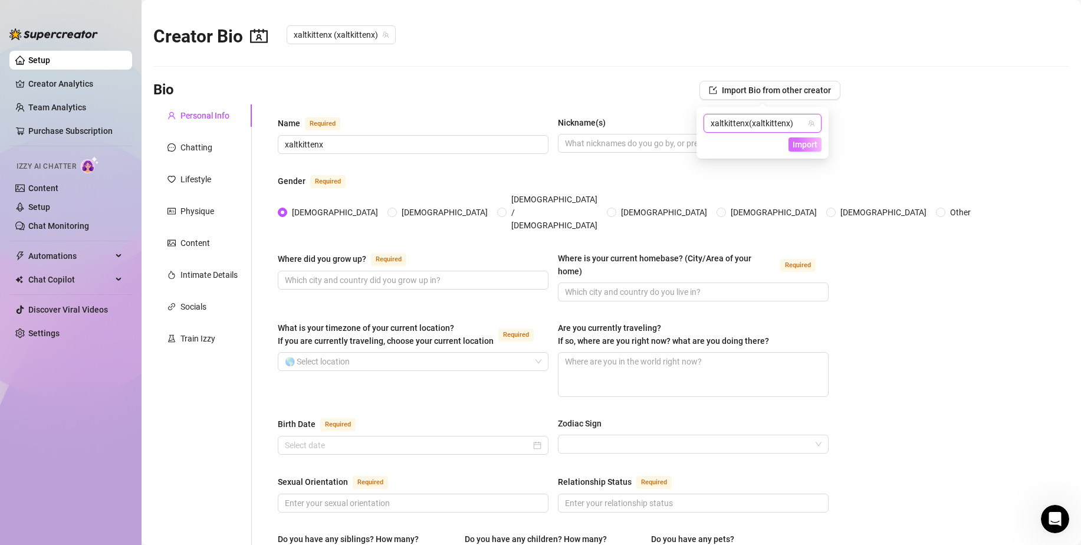
click at [806, 141] on span "Import" at bounding box center [804, 144] width 25 height 9
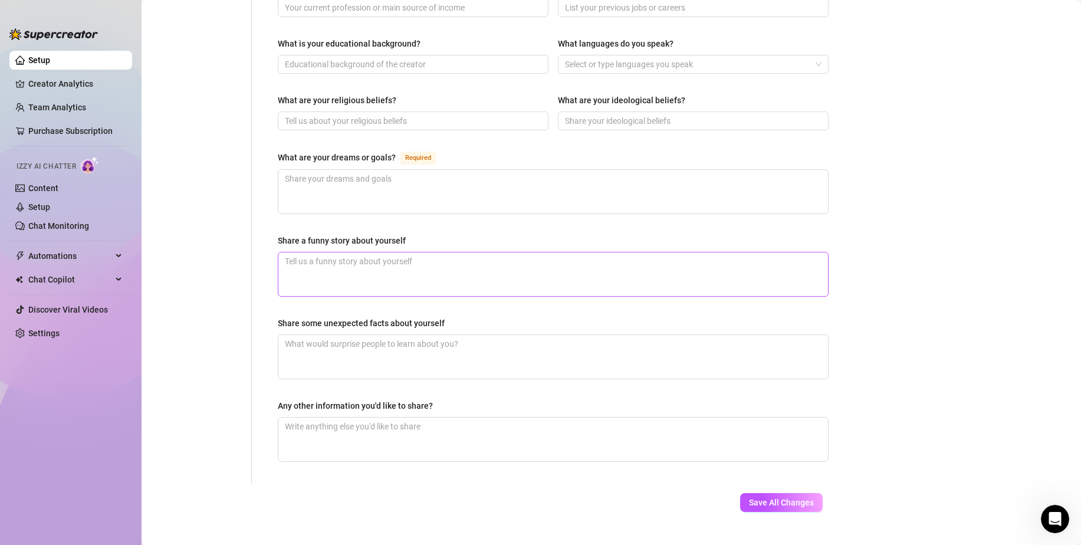
scroll to position [19, 0]
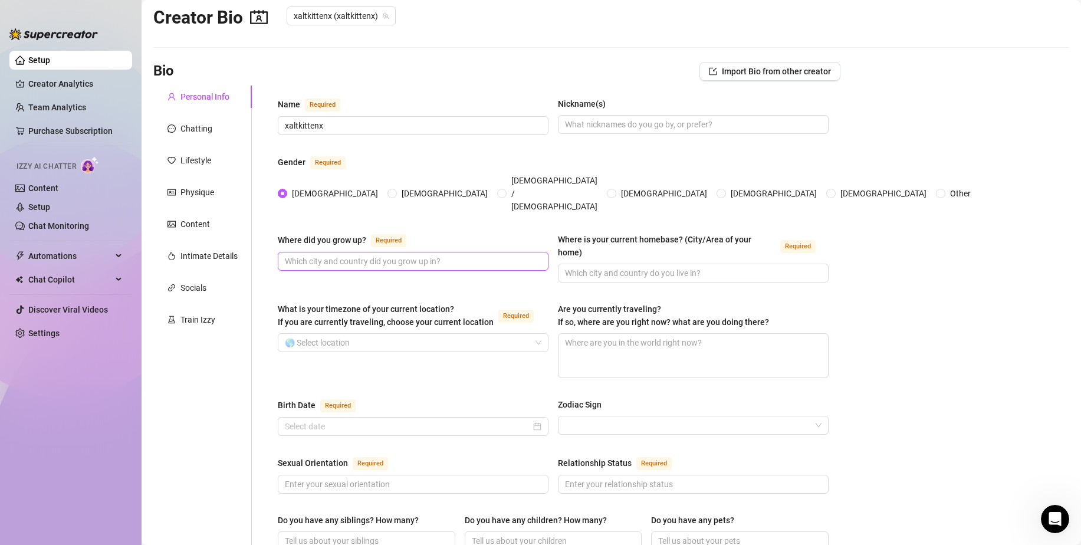
click at [447, 255] on input "Where did you grow up? Required" at bounding box center [412, 261] width 254 height 13
type input "[GEOGRAPHIC_DATA]"
click at [724, 266] on input "Where is your current homebase? (City/Area of your home) Required" at bounding box center [692, 272] width 254 height 13
type input "[GEOGRAPHIC_DATA]"
click at [393, 334] on input "What is your timezone of your current location? If you are currently traveling,…" at bounding box center [408, 343] width 246 height 18
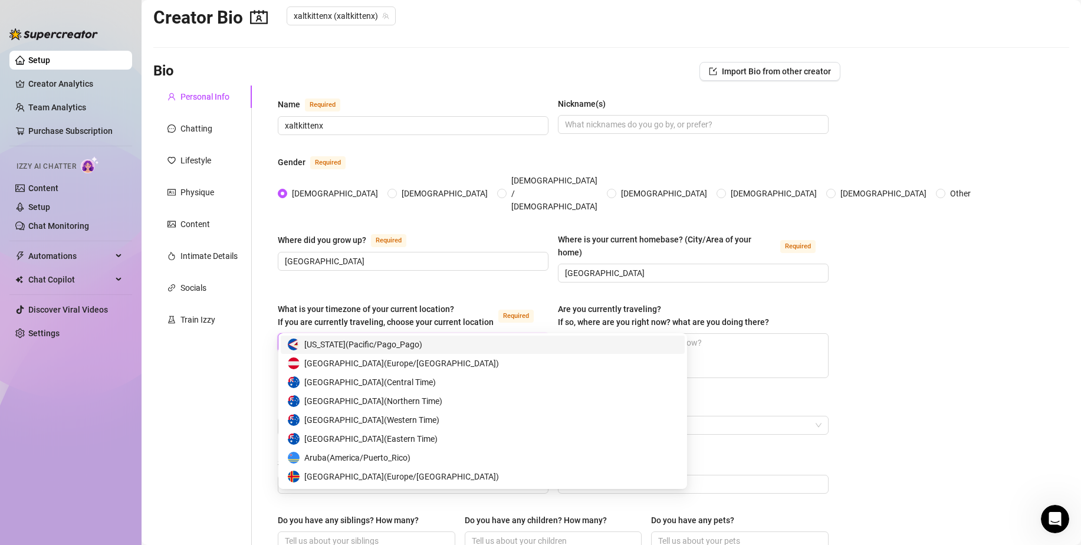
scroll to position [354, 0]
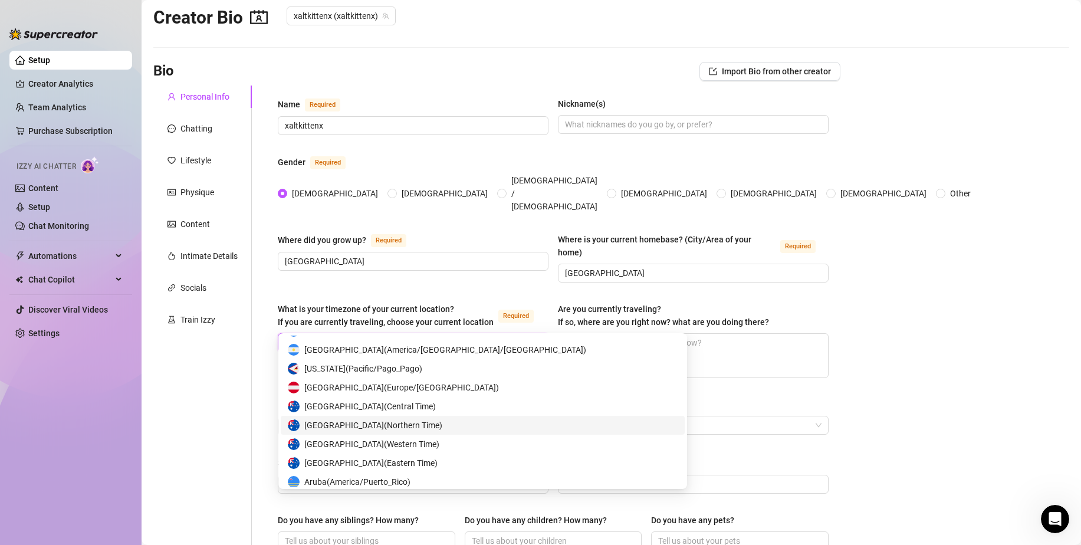
click at [407, 424] on div "Australia ( Northern Time )" at bounding box center [483, 425] width 390 height 13
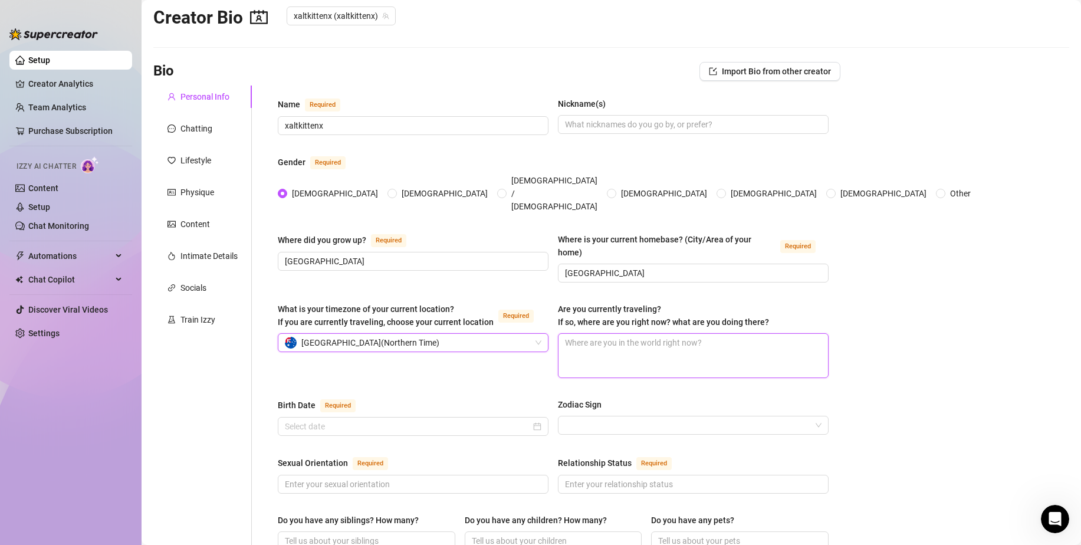
click at [674, 334] on textarea "Are you currently traveling? If so, where are you right now? what are you doing…" at bounding box center [692, 356] width 269 height 44
click at [417, 420] on input "Birth Date Required" at bounding box center [408, 426] width 246 height 13
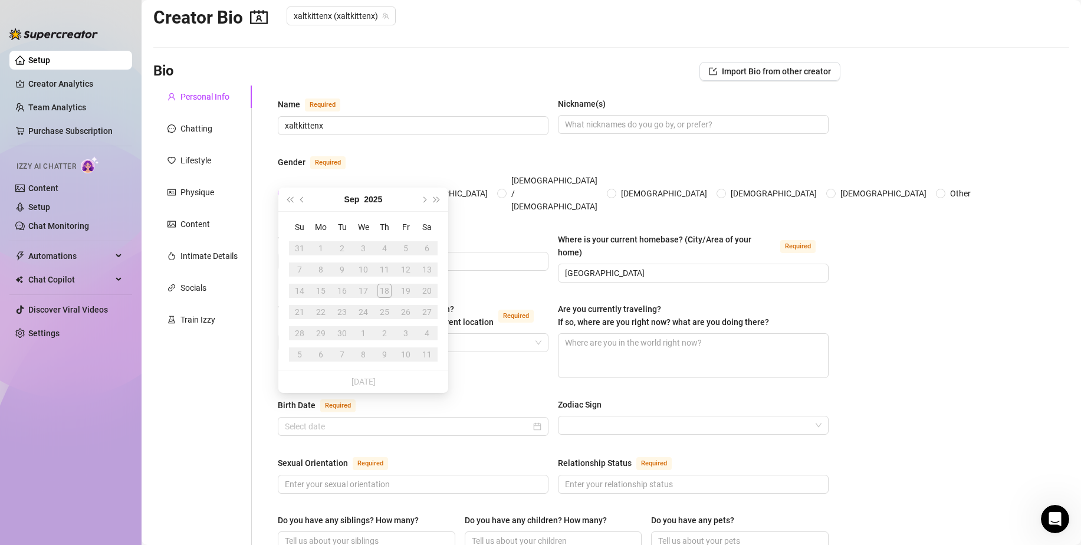
click at [364, 246] on div "3" at bounding box center [363, 248] width 14 height 14
click at [356, 200] on button "Sep" at bounding box center [351, 199] width 15 height 24
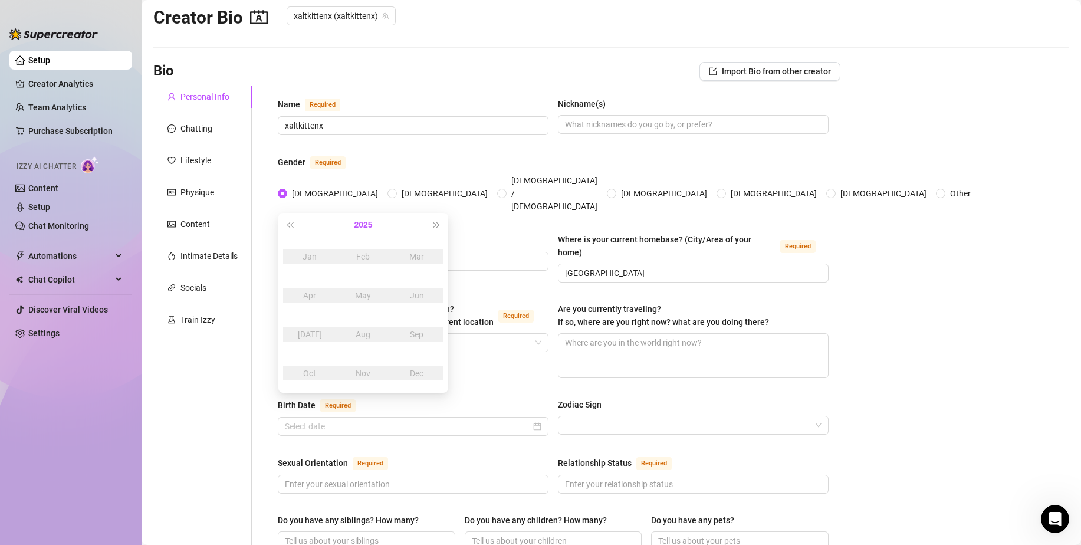
click at [367, 225] on button "2025" at bounding box center [363, 225] width 18 height 24
click at [292, 225] on span "Last year (Control + left)" at bounding box center [290, 225] width 6 height 6
type input "[DATE]"
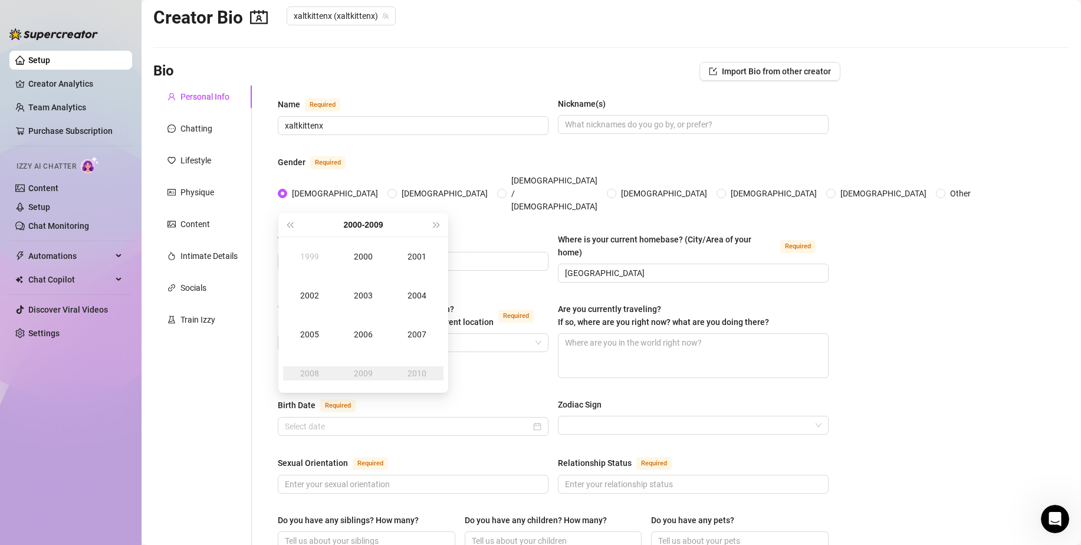
click at [296, 223] on div "[DATE] - [DATE]" at bounding box center [363, 225] width 134 height 24
click at [292, 222] on span "Last year (Control + left)" at bounding box center [290, 225] width 6 height 6
type input "[DATE]"
click at [314, 373] on div "1998" at bounding box center [309, 373] width 35 height 14
click at [321, 334] on div "[DATE]" at bounding box center [309, 334] width 35 height 14
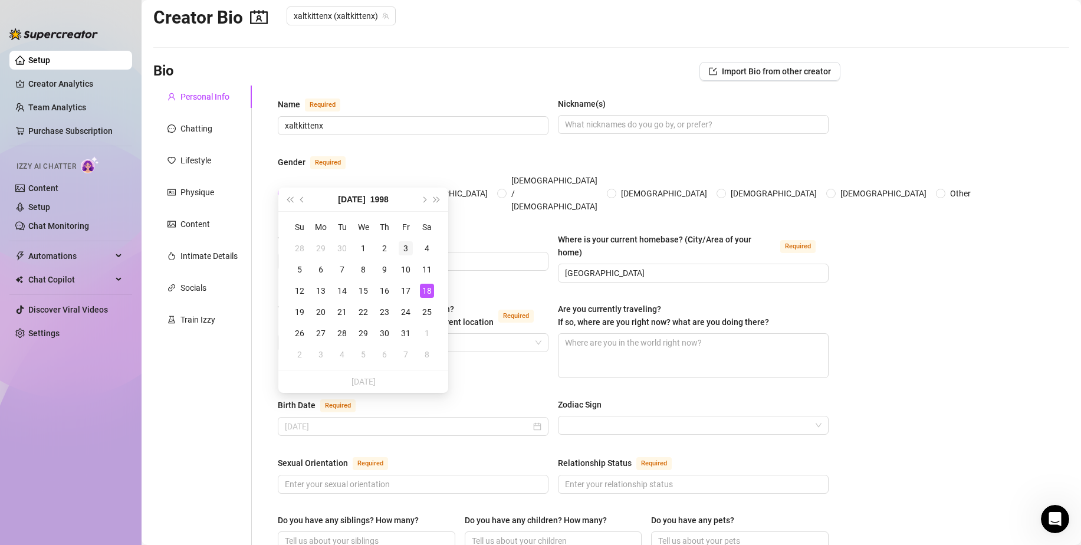
type input "[DATE]"
click at [409, 246] on div "3" at bounding box center [406, 248] width 14 height 14
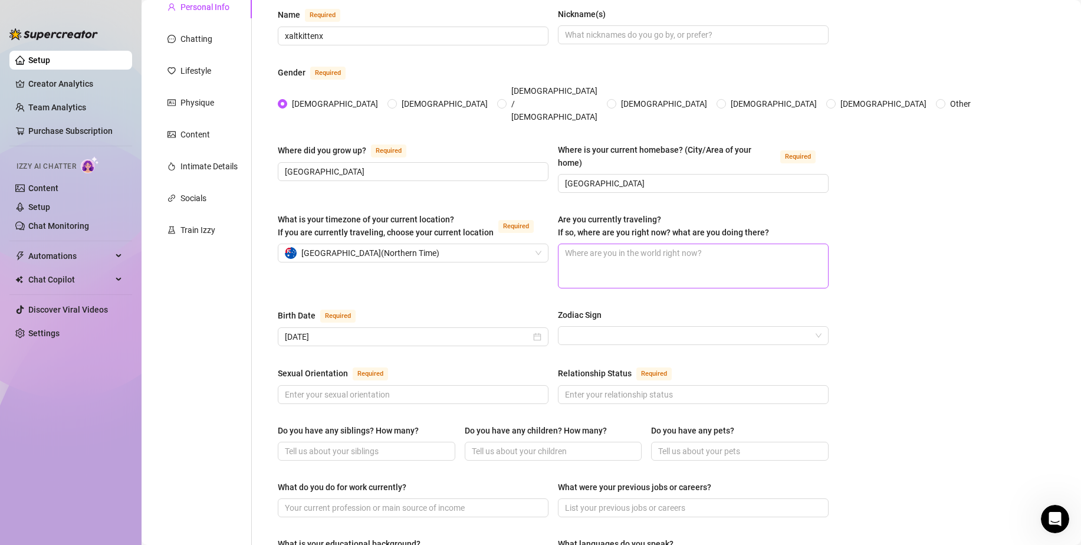
scroll to position [137, 0]
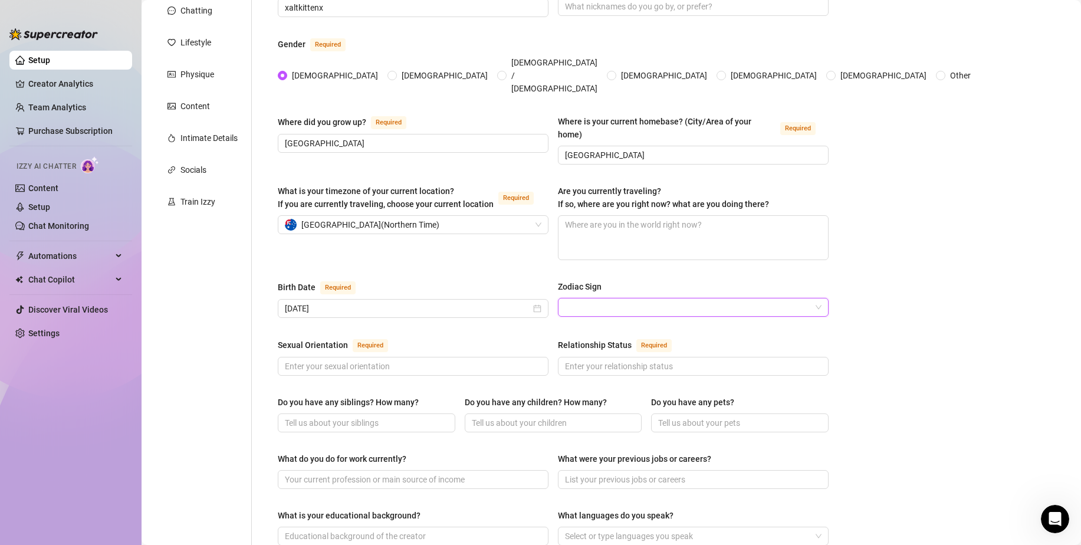
click at [623, 298] on input "Zodiac Sign" at bounding box center [688, 307] width 246 height 18
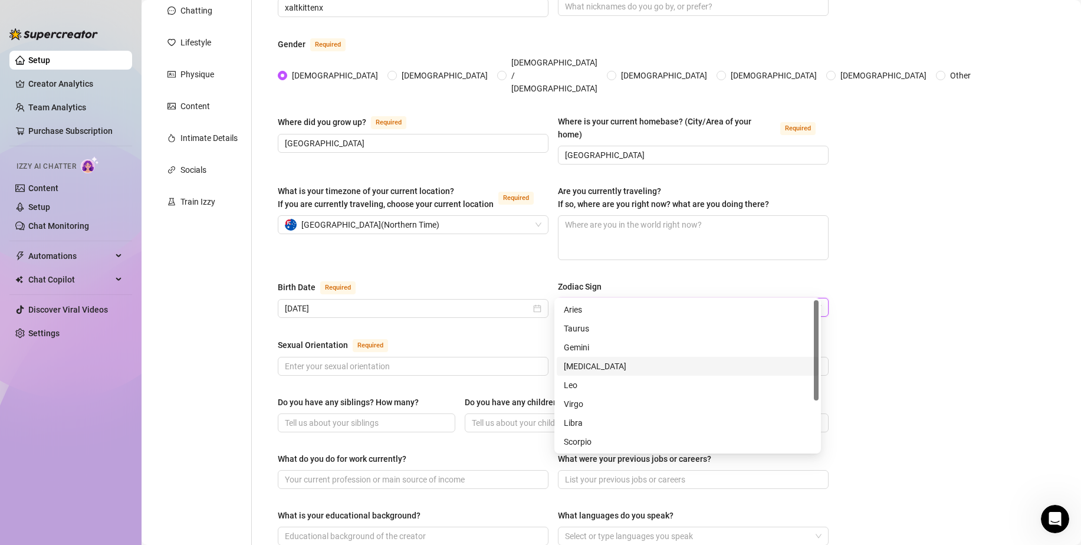
click at [584, 364] on div "[MEDICAL_DATA]" at bounding box center [688, 366] width 248 height 13
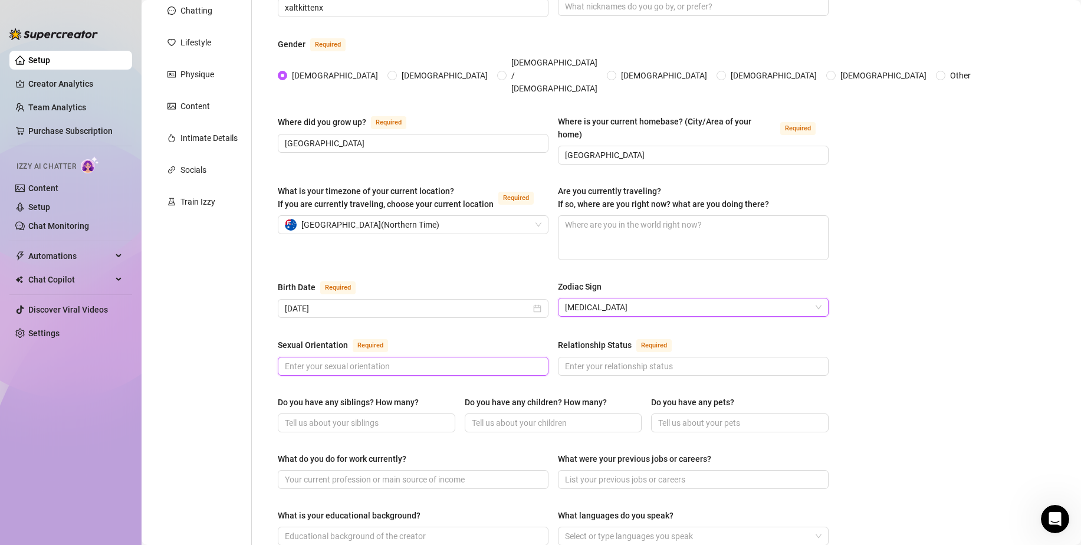
click at [413, 360] on input "Sexual Orientation Required" at bounding box center [412, 366] width 254 height 13
click at [353, 360] on input "Sexual Orientation Required" at bounding box center [412, 366] width 254 height 13
type input "[DEMOGRAPHIC_DATA]"
click at [671, 360] on input "Relationship Status Required" at bounding box center [692, 366] width 254 height 13
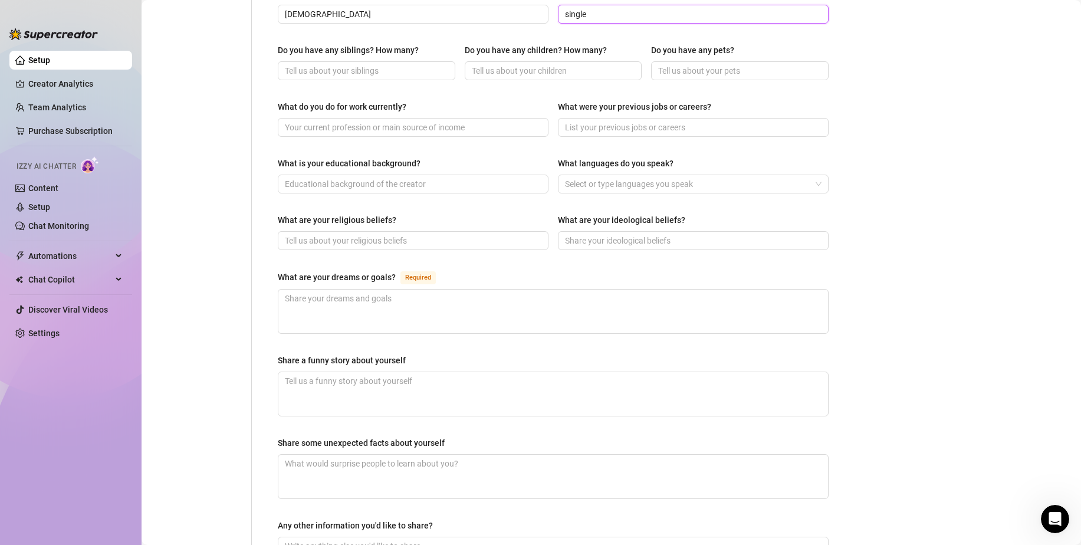
scroll to position [490, 0]
type input "single"
click at [636, 290] on textarea "What are your dreams or goals? Required" at bounding box center [552, 310] width 549 height 44
click at [632, 288] on textarea "What are your dreams or goals? Required" at bounding box center [552, 310] width 549 height 44
drag, startPoint x: 632, startPoint y: 275, endPoint x: 367, endPoint y: 291, distance: 265.1
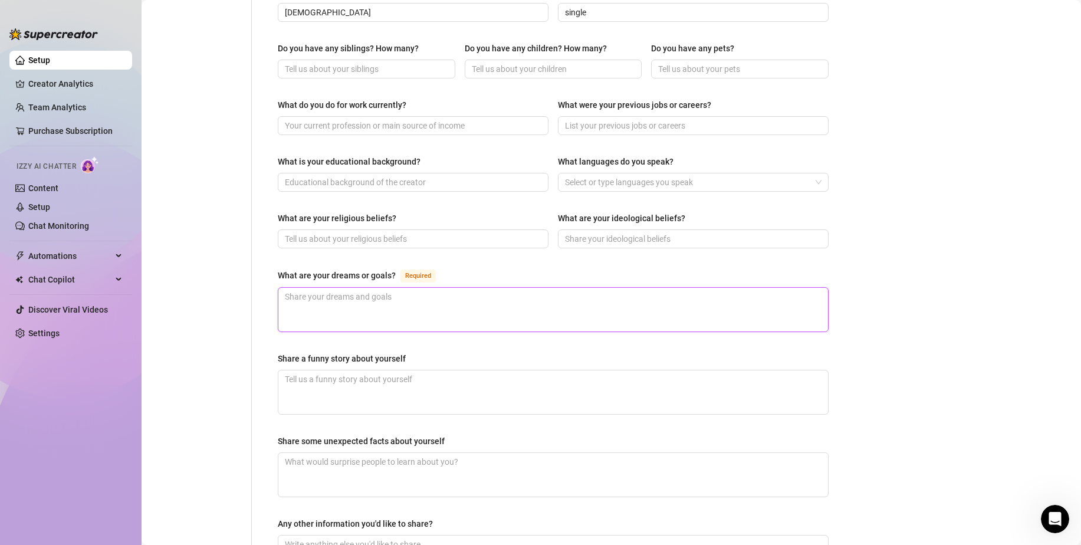
click at [367, 291] on textarea "What are your dreams or goals? Required" at bounding box center [552, 310] width 549 height 44
click at [367, 290] on textarea "What are your dreams or goals? Required" at bounding box center [552, 310] width 549 height 44
type textarea "t"
type textarea "to"
type textarea "tok"
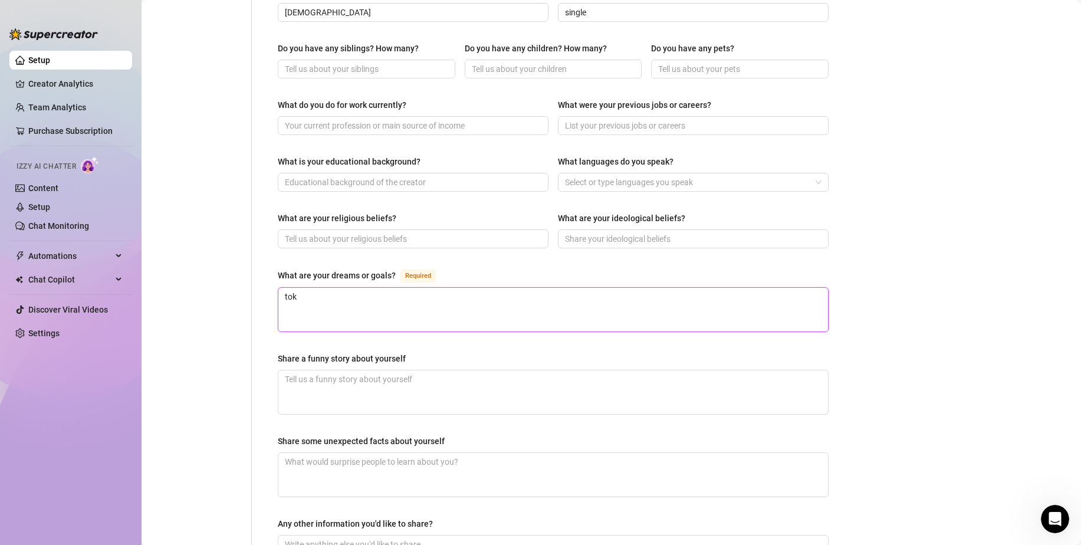
type textarea "to"
type textarea "to m"
type textarea "to mak"
type textarea "to make"
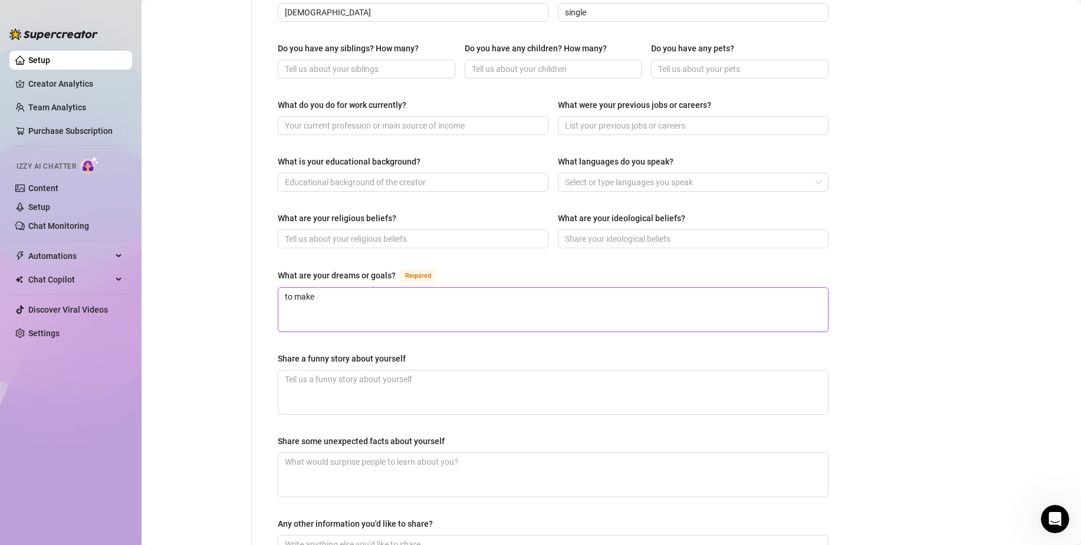
type textarea "to make"
type textarea "to make a"
type textarea "to make a l"
type textarea "to make a li"
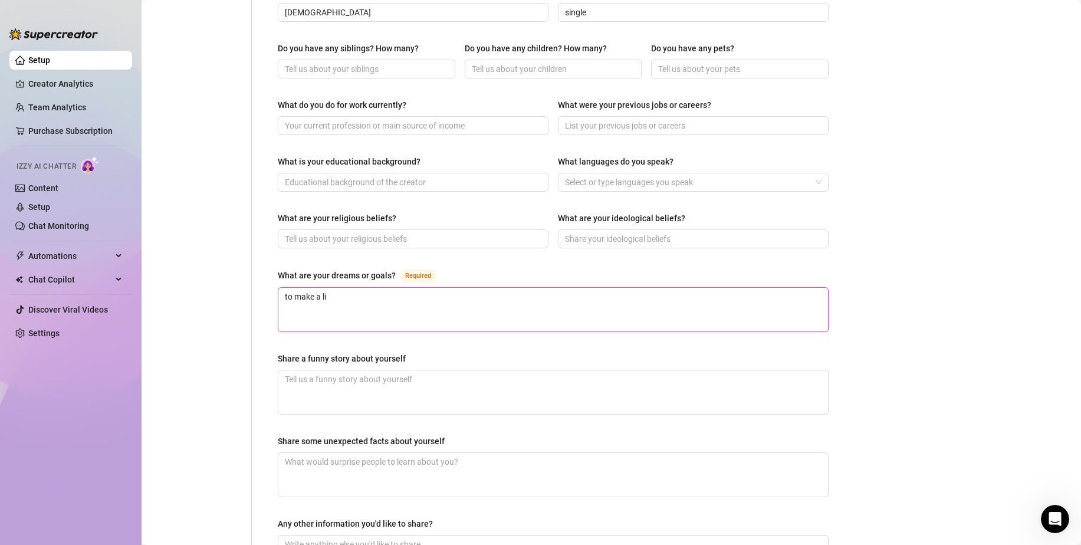
type textarea "to make a liv"
type textarea "to make a livi"
type textarea "to make a livin"
type textarea "to make a living"
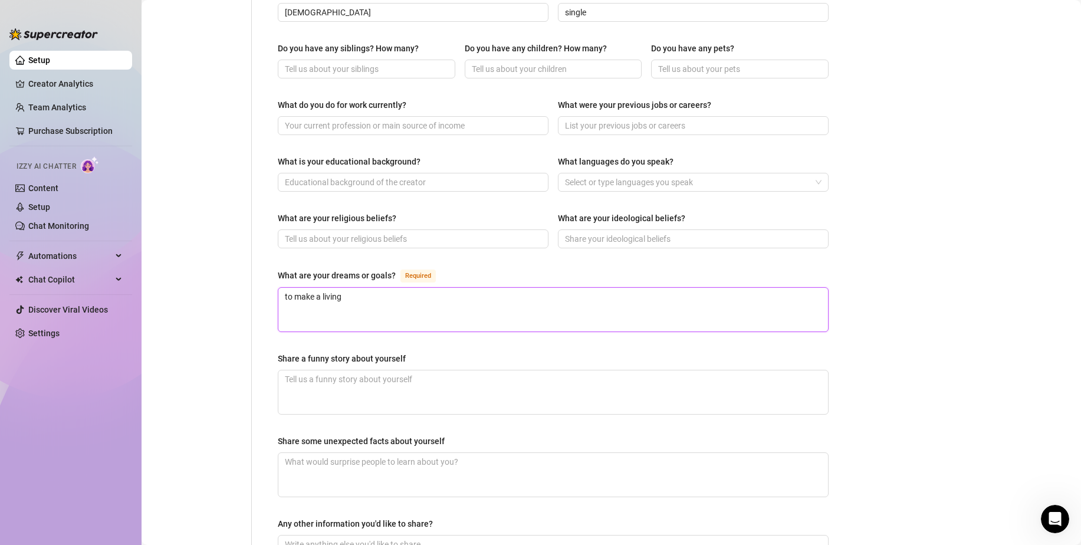
type textarea "to make a living i"
type textarea "to make a living in"
type textarea "to make a living inc"
type textarea "to make a living inco"
type textarea "to make a living incom"
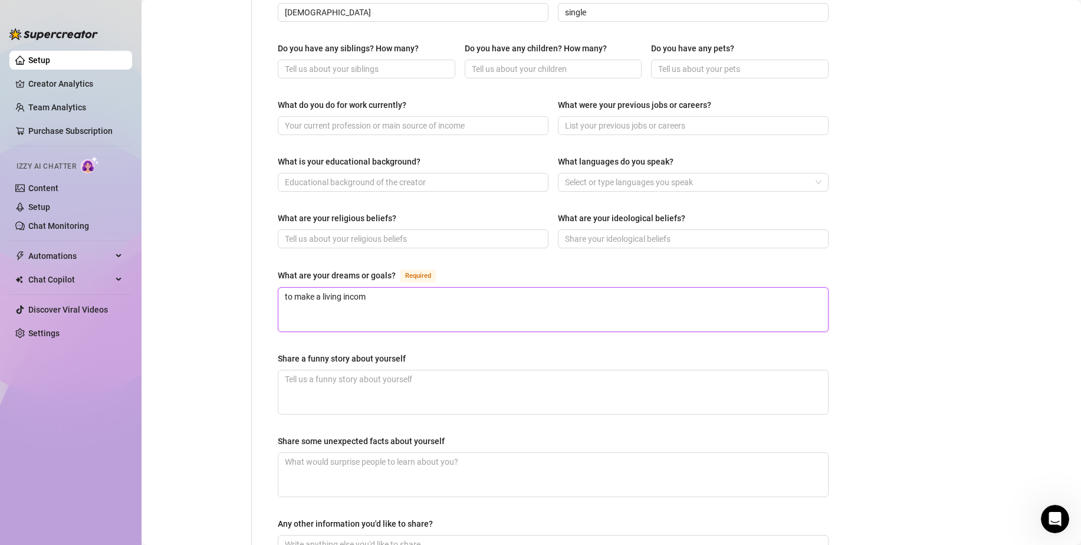
type textarea "to make a living income"
type textarea "to make a living income wi"
type textarea "to make a living income wit"
type textarea "to make a living income with"
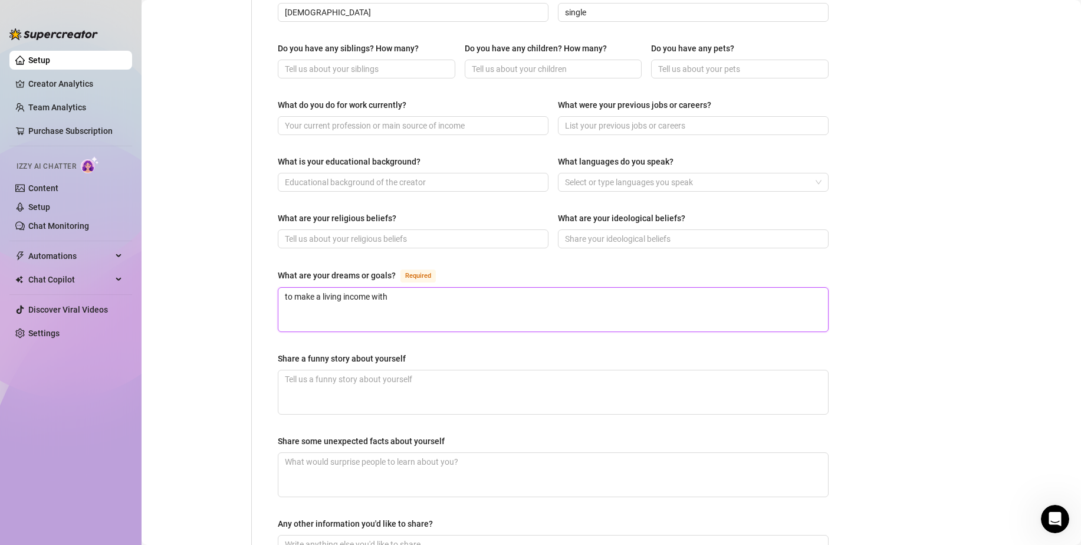
type textarea "to make a living income with"
type textarea "to make a living income with o"
type textarea "to make a living income with on"
type textarea "to make a living income with onl"
type textarea "to make a living income with only"
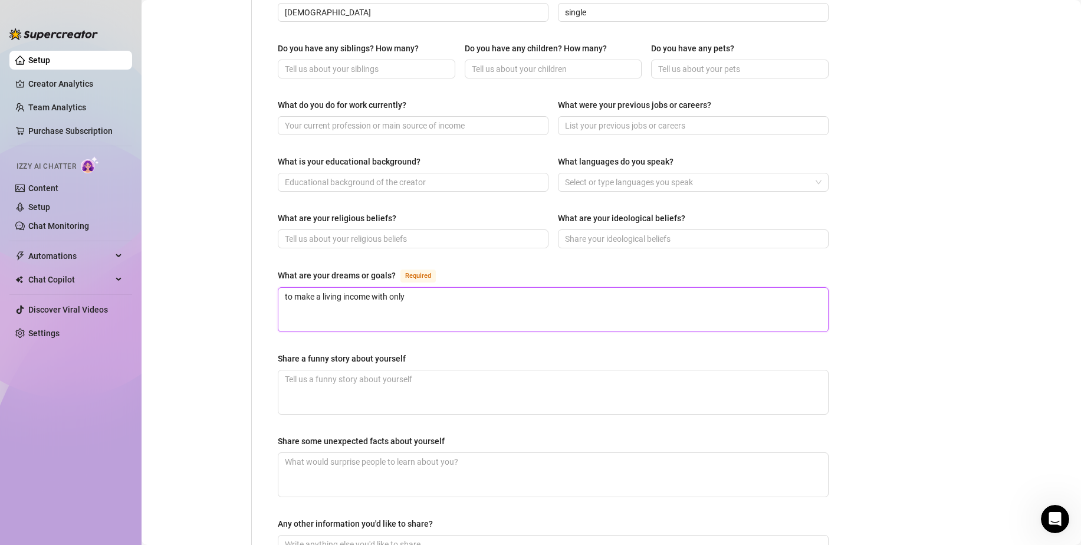
type textarea "to make a living income with onlyf"
type textarea "to make a living income with onlyfa"
type textarea "to make a living income with onlyfan"
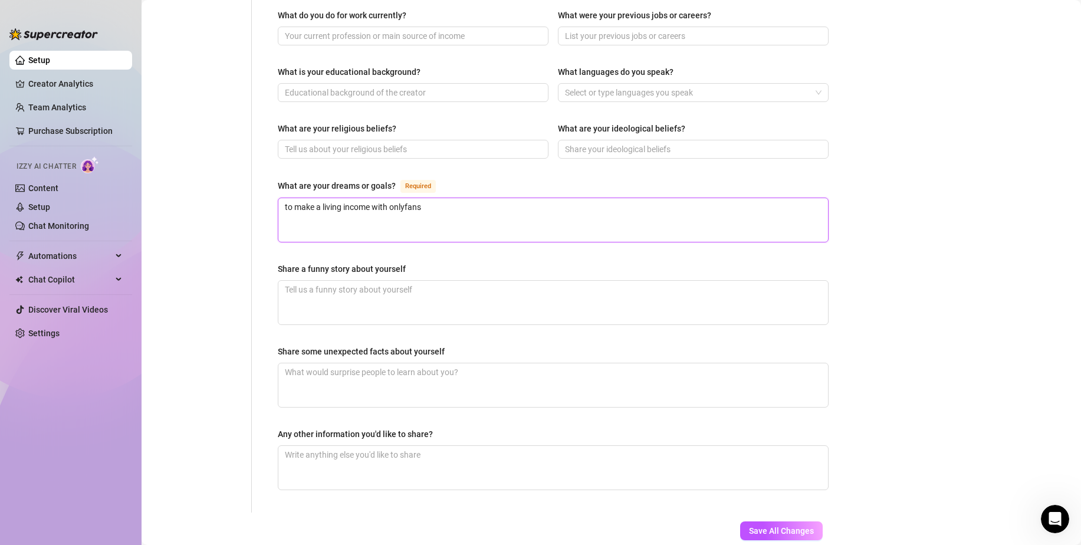
scroll to position [608, 0]
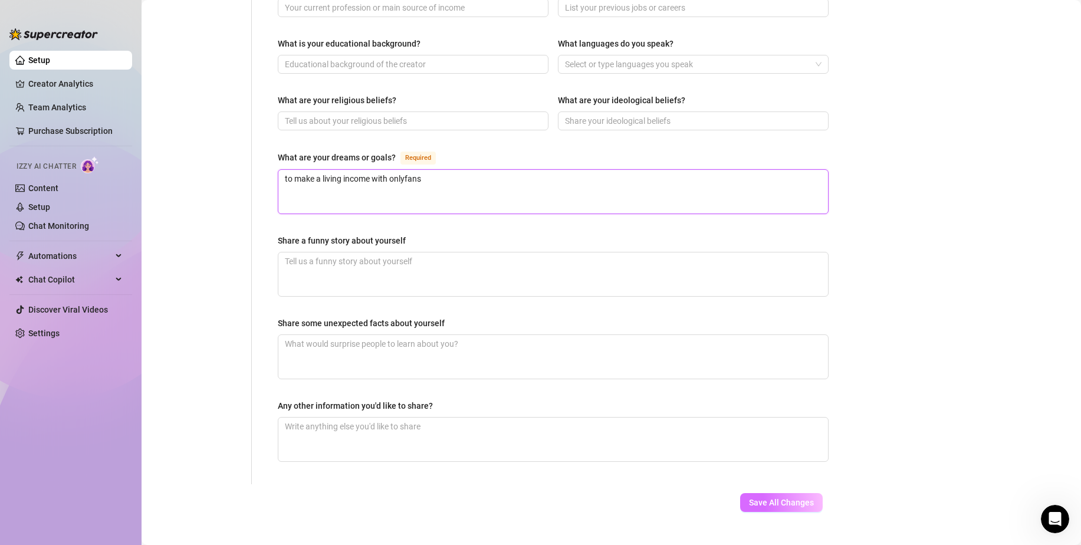
type textarea "to make a living income with onlyfans"
click at [759, 498] on span "Save All Changes" at bounding box center [781, 502] width 65 height 9
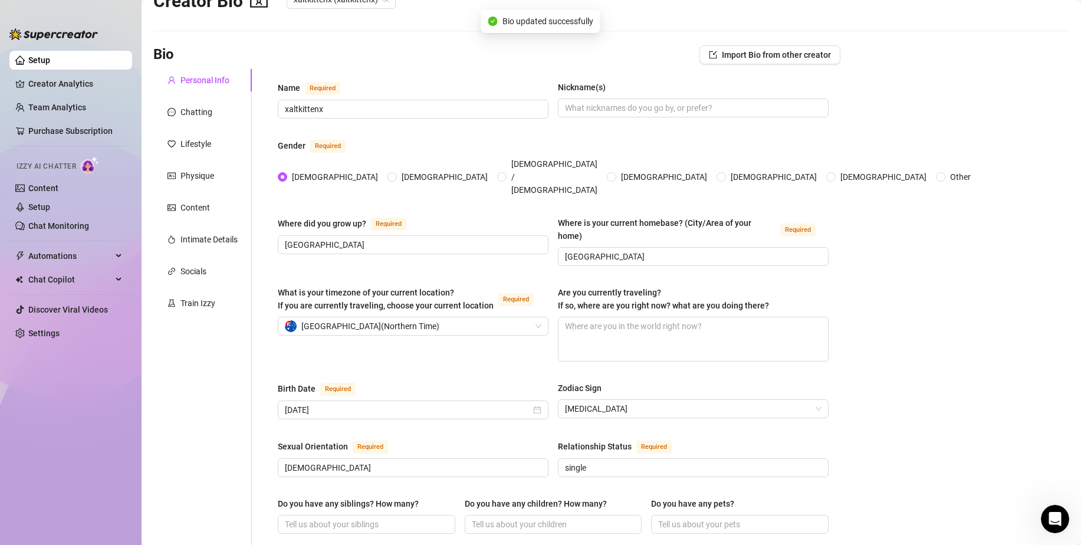
scroll to position [0, 0]
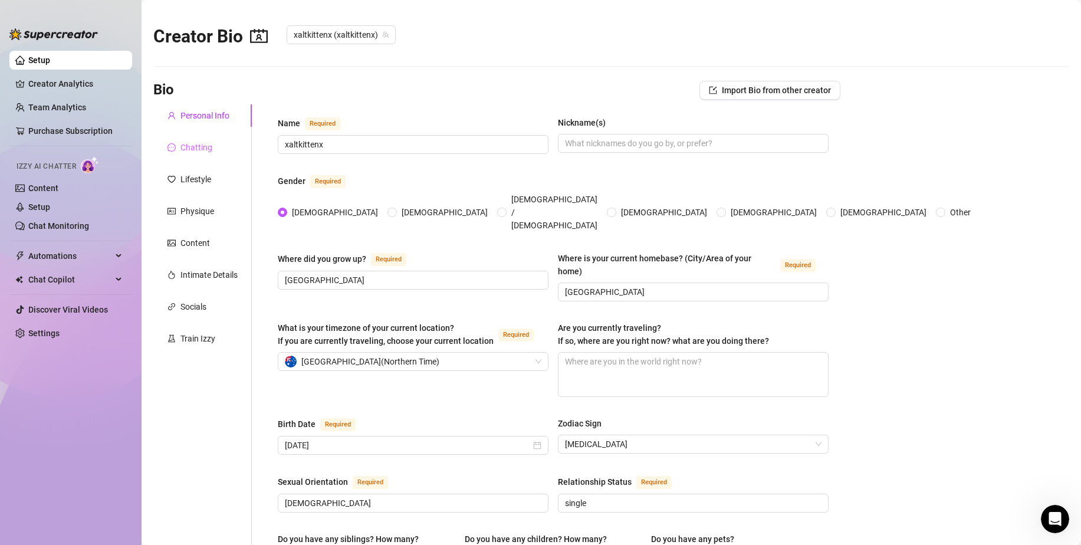
click at [213, 143] on div "Chatting" at bounding box center [202, 147] width 98 height 22
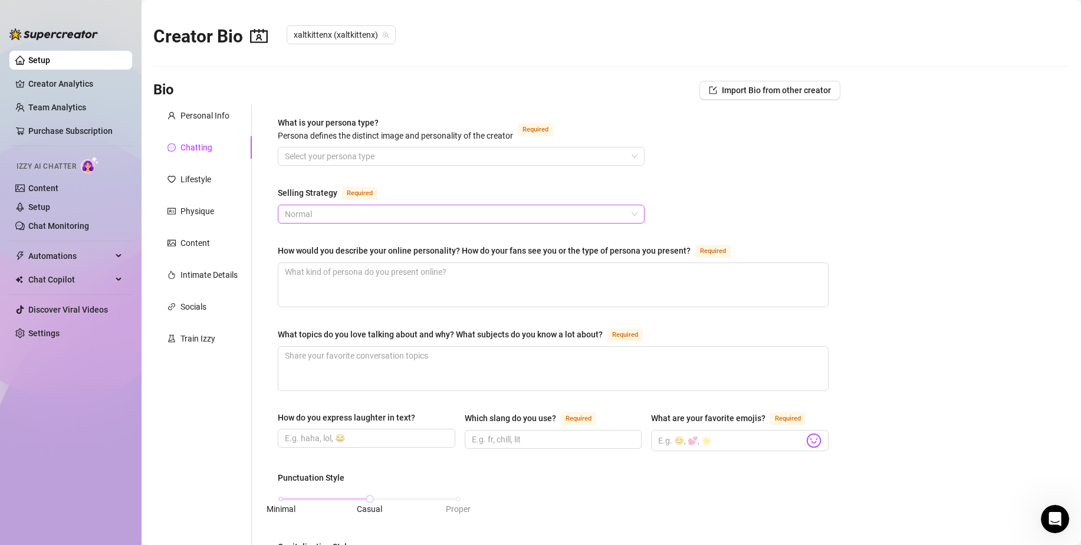
click at [367, 206] on span "Normal" at bounding box center [461, 214] width 353 height 18
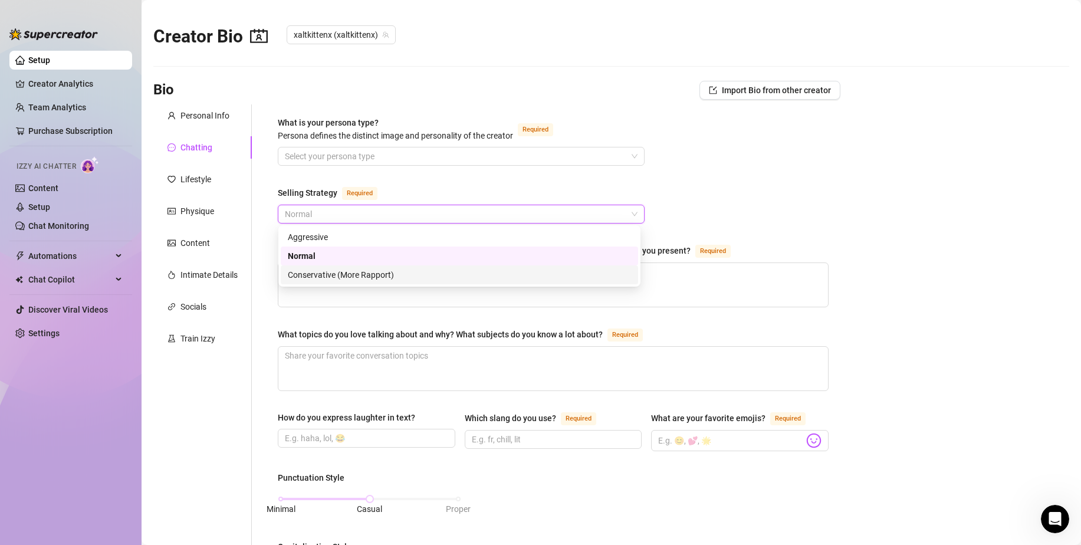
click at [364, 271] on div "Conservative (More Rapport)" at bounding box center [459, 274] width 343 height 13
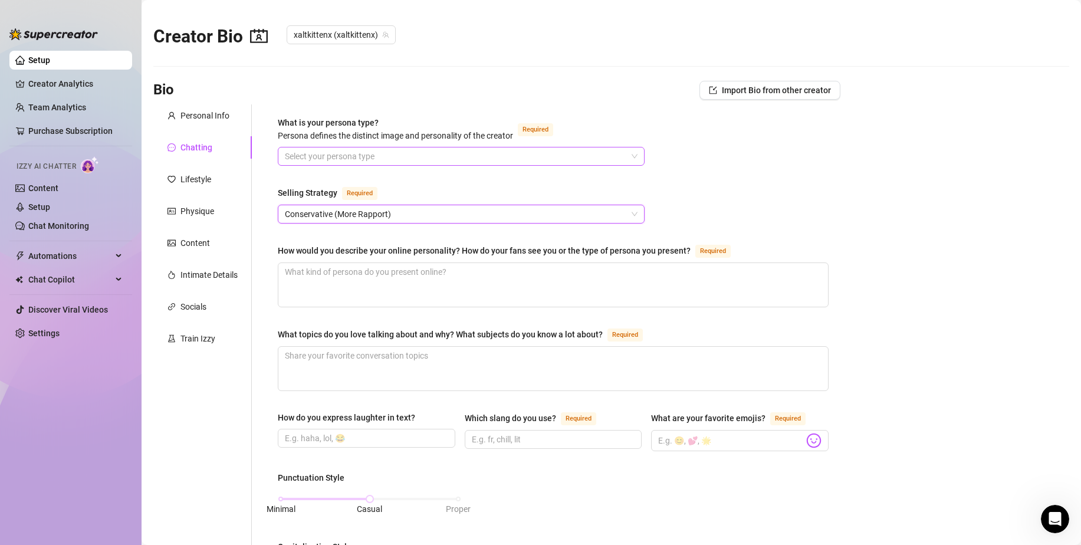
click at [361, 153] on input "What is your persona type? [PERSON_NAME] defines the distinct image and persona…" at bounding box center [456, 156] width 342 height 18
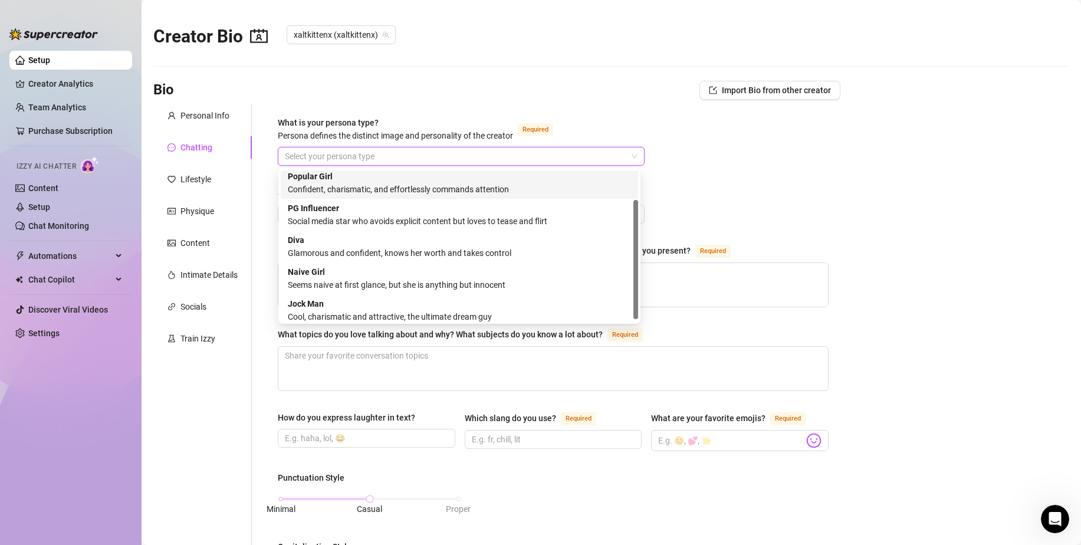
scroll to position [37, 0]
drag, startPoint x: 637, startPoint y: 232, endPoint x: 638, endPoint y: 262, distance: 29.5
click at [638, 262] on div "GIRL_NEXT_DOOR POPULAR_GIRL PG_INFLUENCER Popular Girl Confident, charismatic, …" at bounding box center [459, 246] width 362 height 156
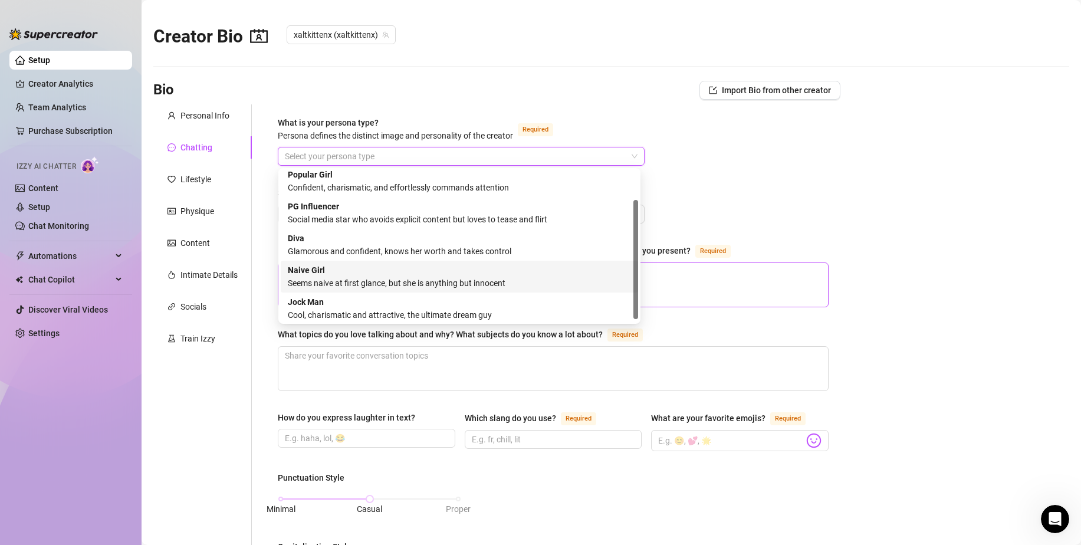
click at [545, 275] on div "Naive Girl Seems naive at first glance, but she is anything but innocent" at bounding box center [459, 277] width 343 height 26
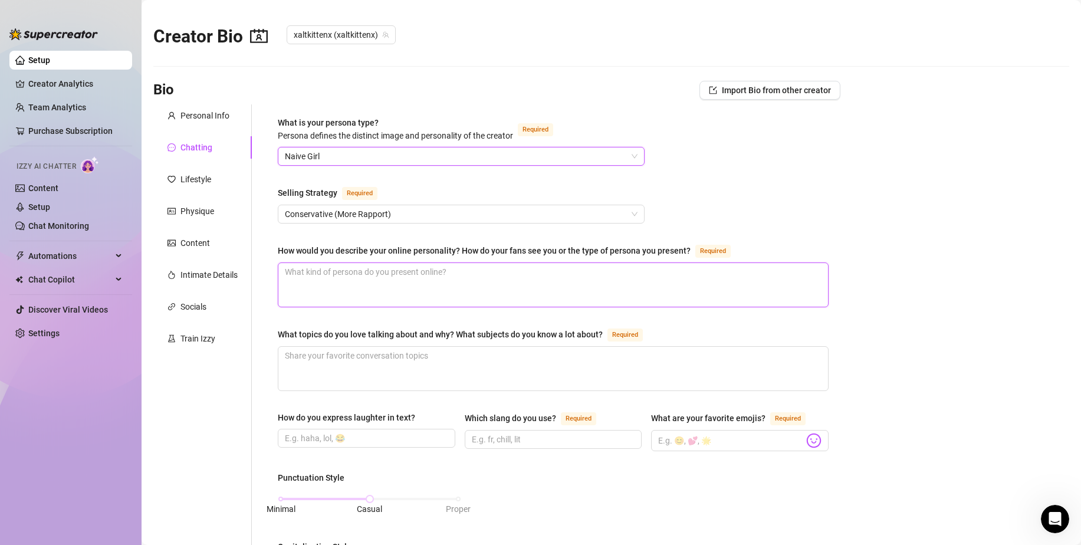
click at [633, 271] on textarea "How would you describe your online personality? How do your fans see you or the…" at bounding box center [552, 285] width 549 height 44
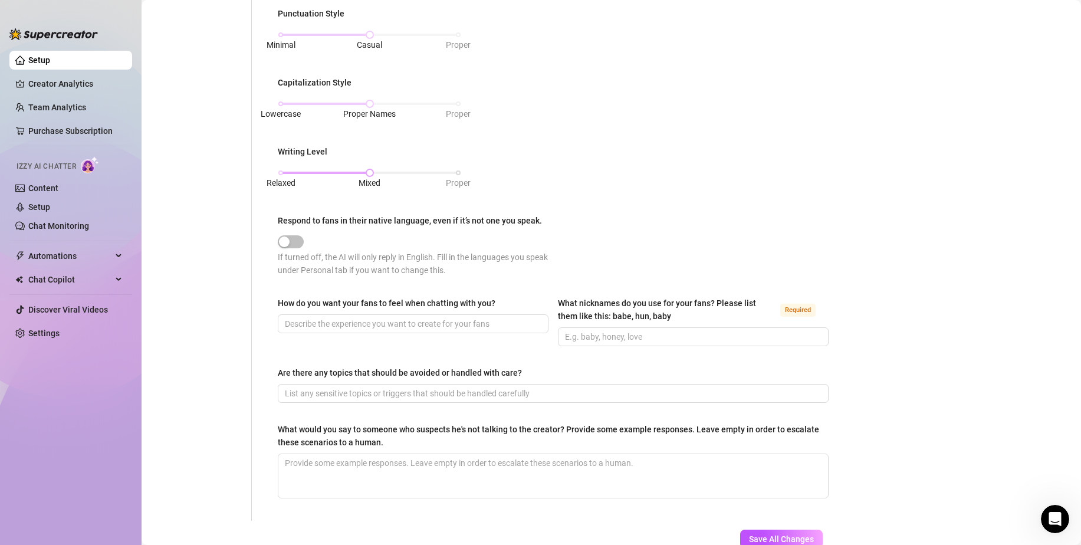
scroll to position [541, 0]
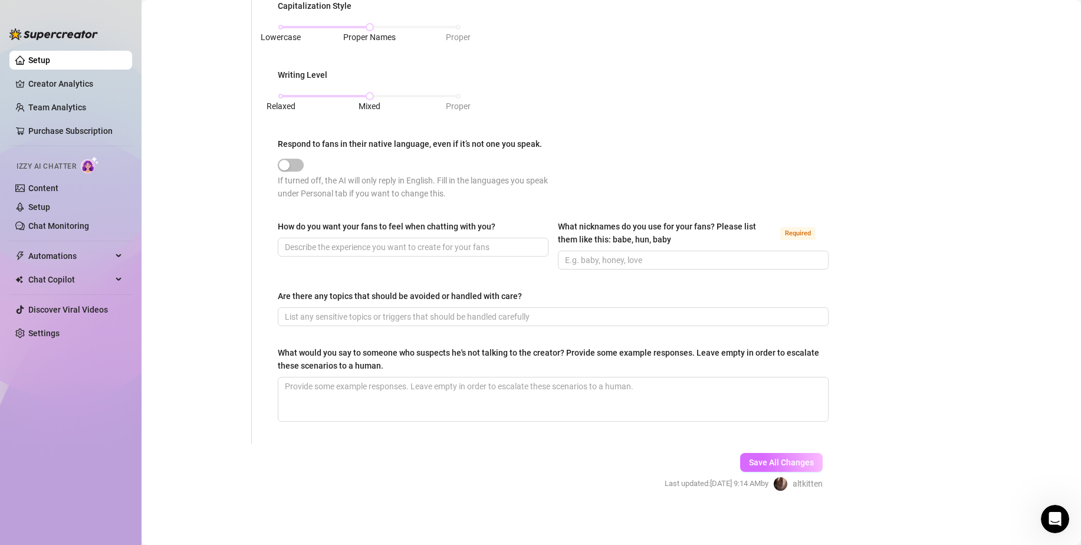
click at [774, 454] on button "Save All Changes" at bounding box center [781, 462] width 83 height 19
click at [297, 164] on span "button" at bounding box center [291, 165] width 26 height 13
click at [288, 163] on div "button" at bounding box center [284, 165] width 11 height 11
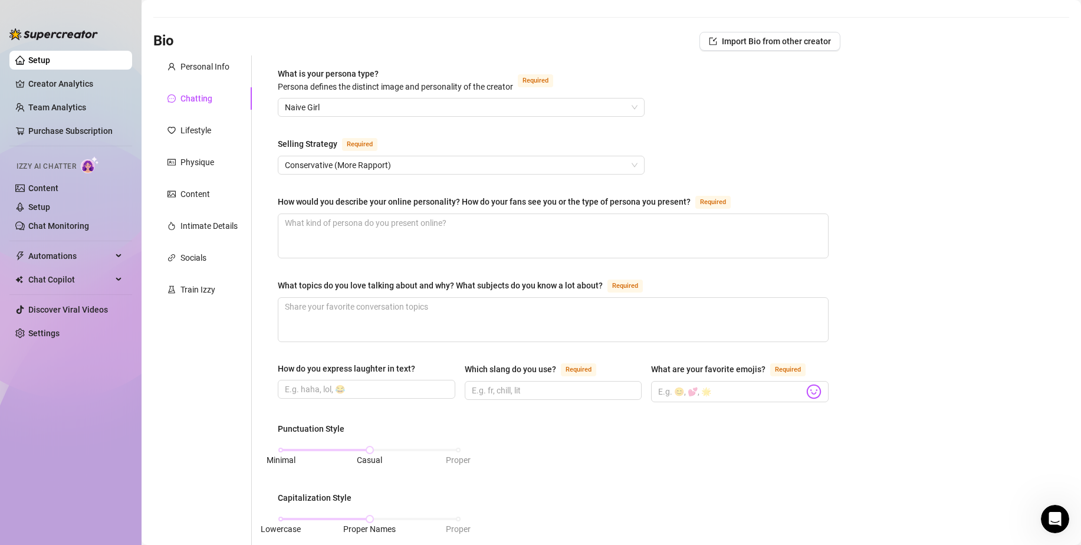
scroll to position [0, 0]
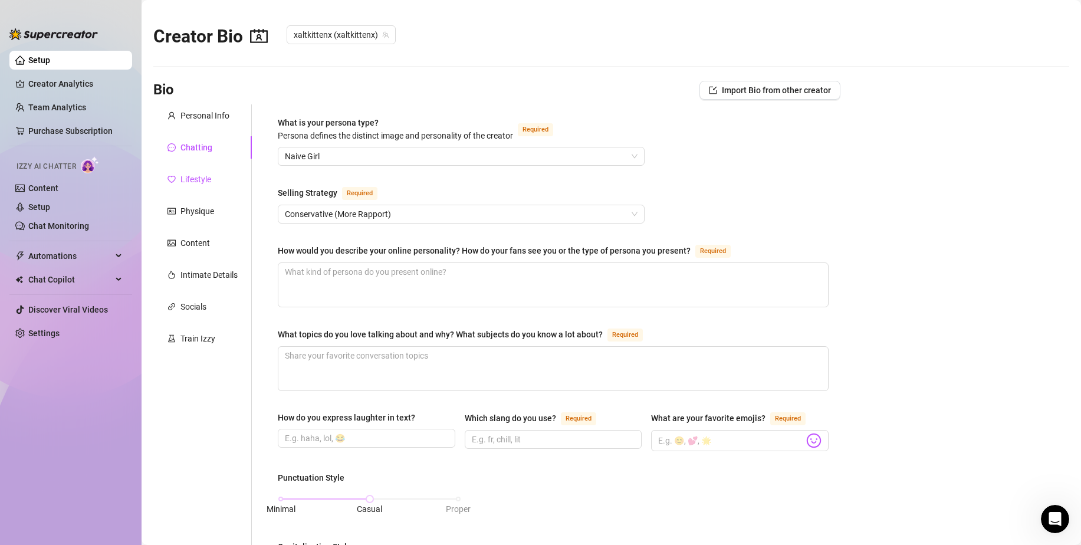
click at [208, 177] on div "Lifestyle" at bounding box center [195, 179] width 31 height 13
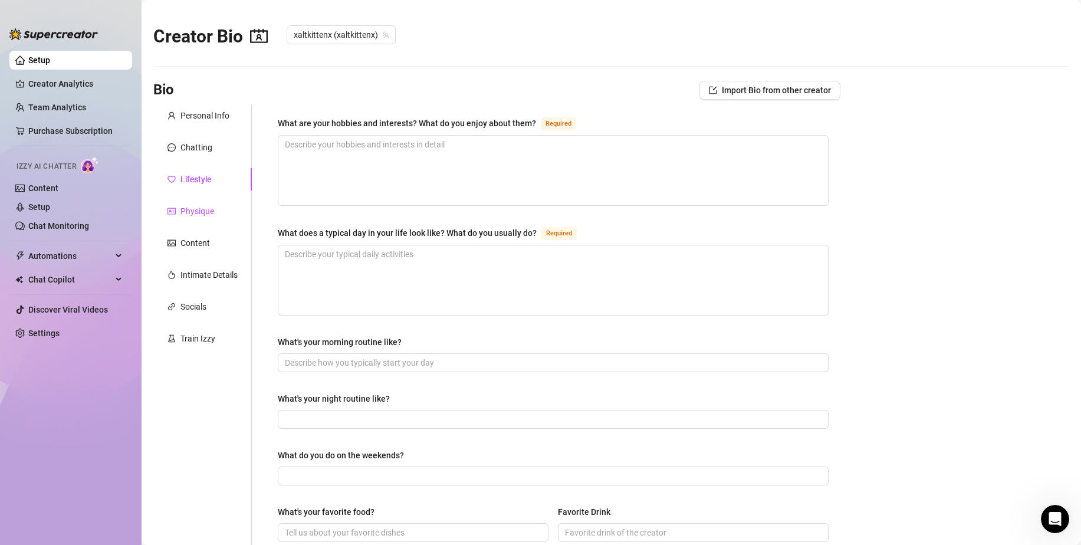
click at [212, 213] on div "Physique" at bounding box center [197, 211] width 34 height 13
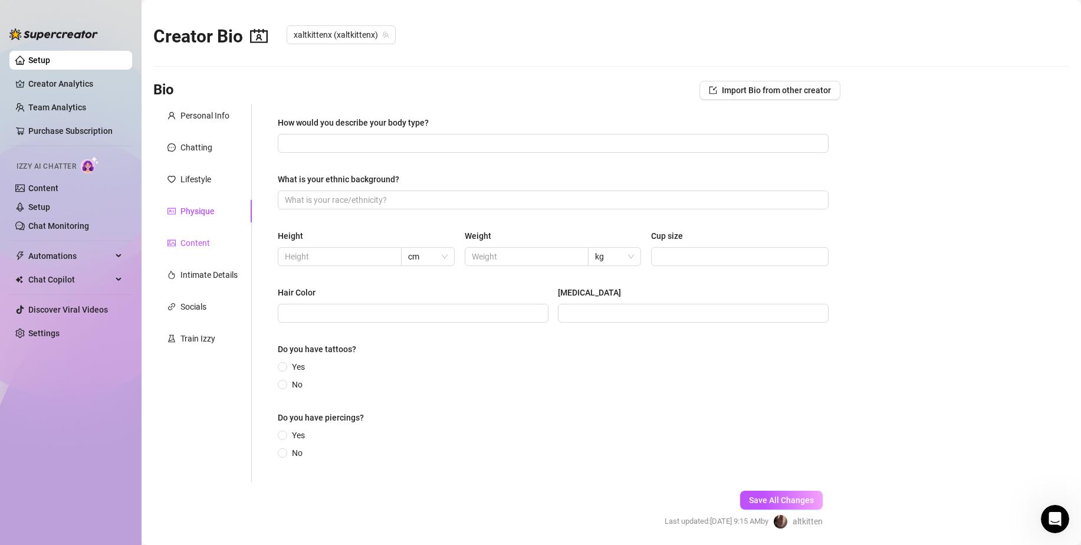
click at [202, 249] on div "Content" at bounding box center [194, 242] width 29 height 13
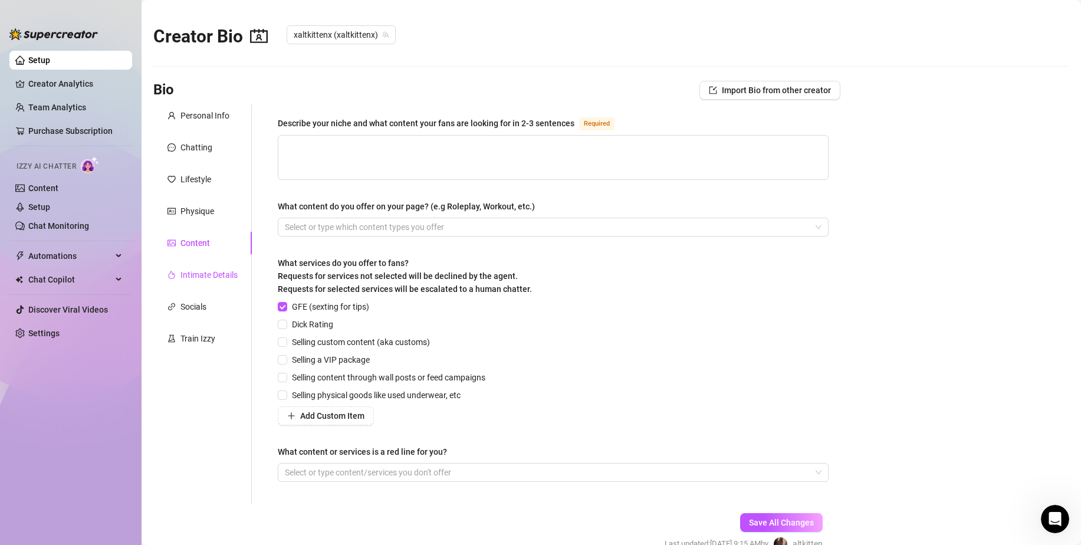
click at [218, 273] on div "Intimate Details" at bounding box center [208, 274] width 57 height 13
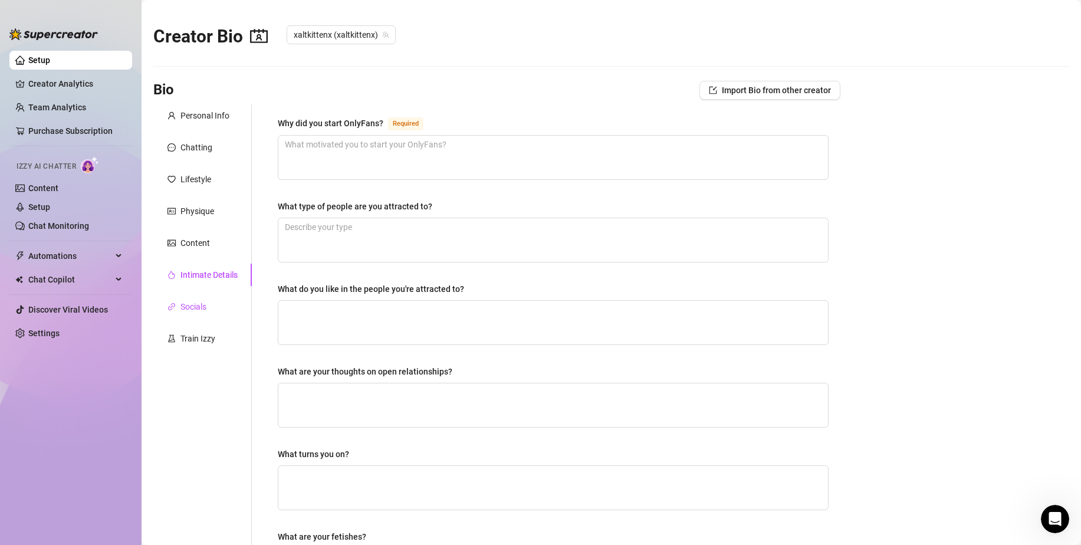
click at [204, 302] on div "Socials" at bounding box center [193, 306] width 26 height 13
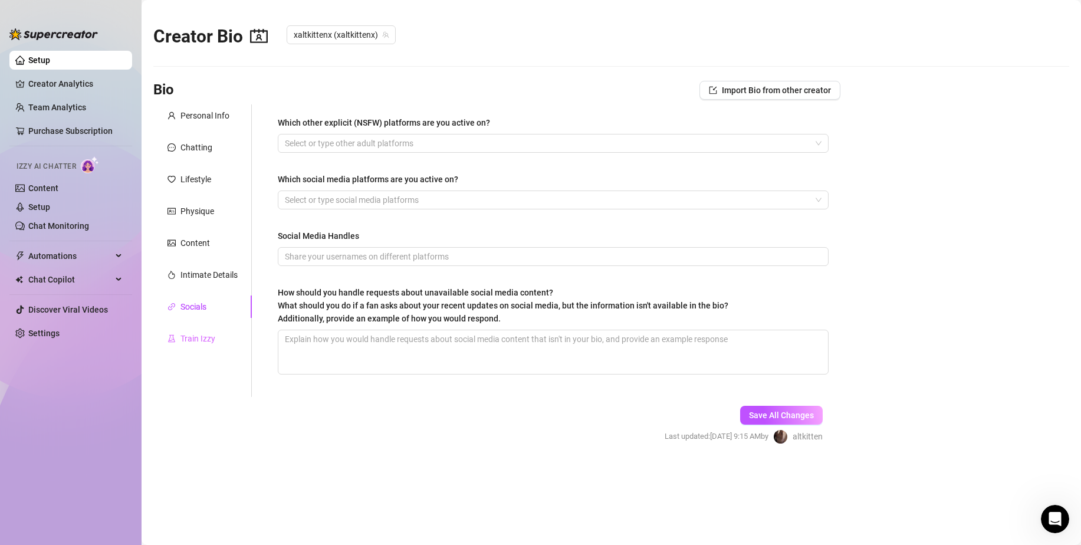
click at [209, 331] on div "Train Izzy" at bounding box center [202, 338] width 98 height 22
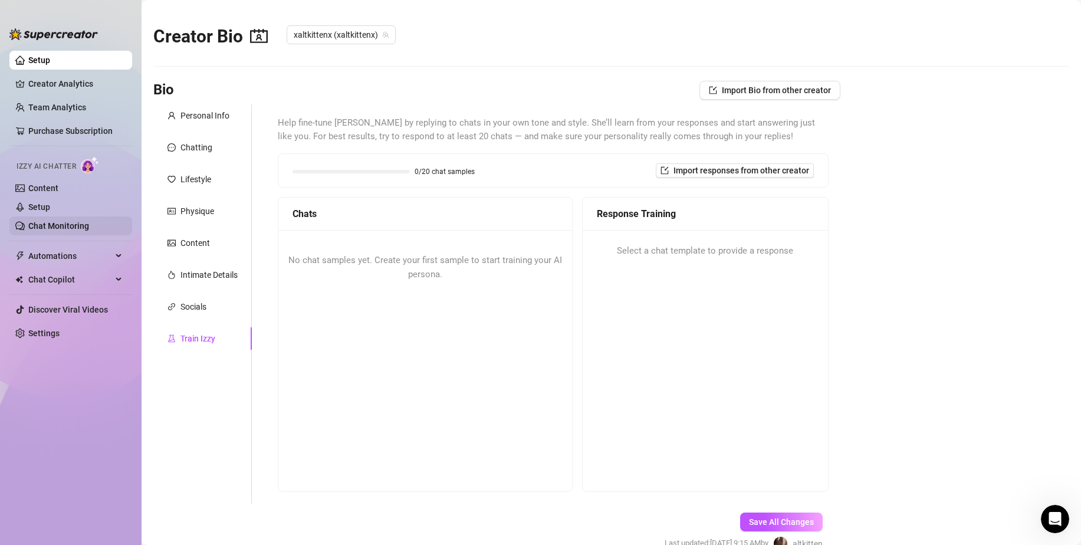
click at [80, 226] on link "Chat Monitoring" at bounding box center [58, 225] width 61 height 9
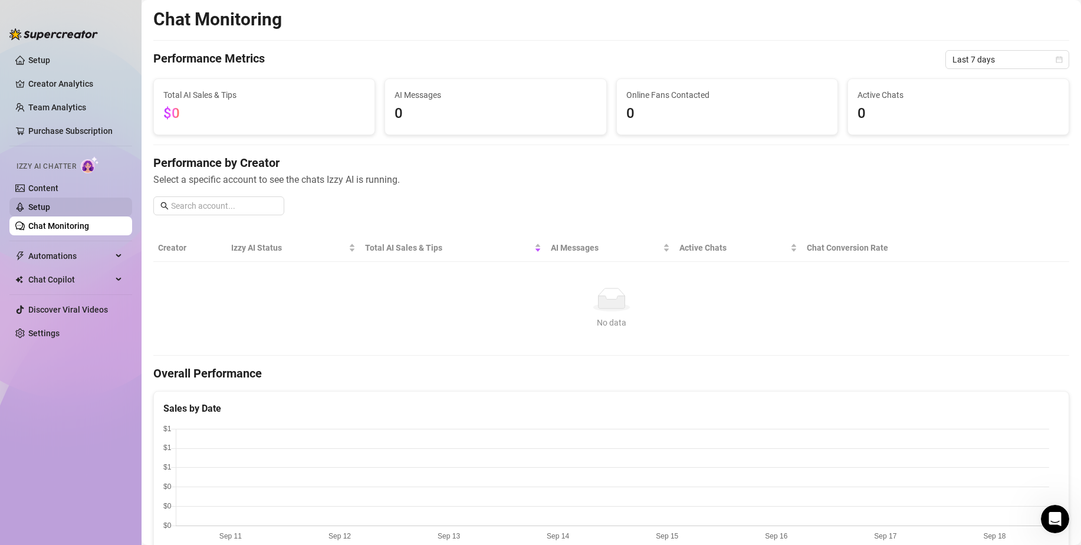
click at [50, 211] on link "Setup" at bounding box center [39, 206] width 22 height 9
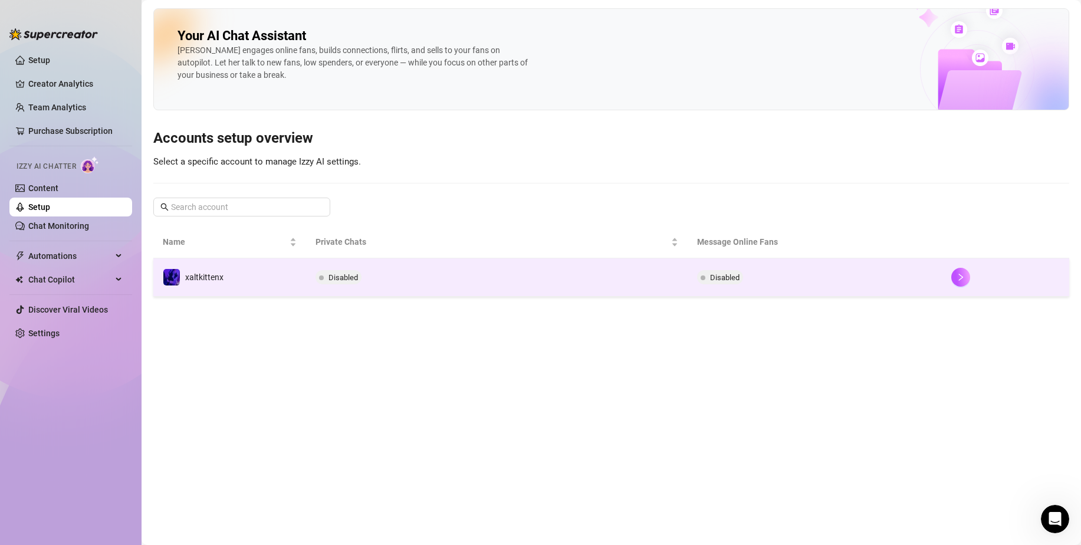
click at [226, 268] on td "xaltkittenx" at bounding box center [229, 277] width 153 height 38
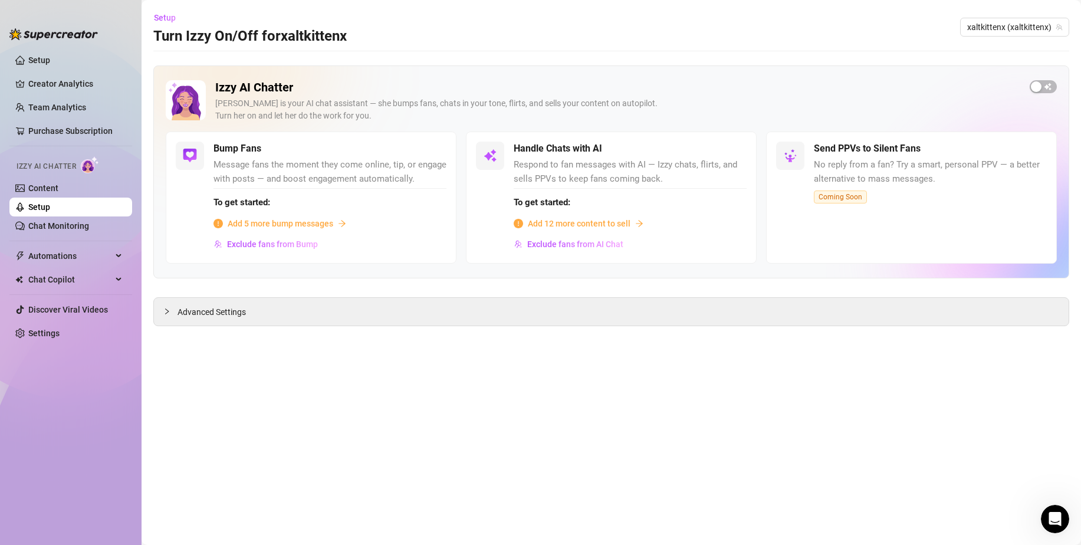
click at [643, 222] on div "Add 12 more content to sell" at bounding box center [629, 223] width 233 height 13
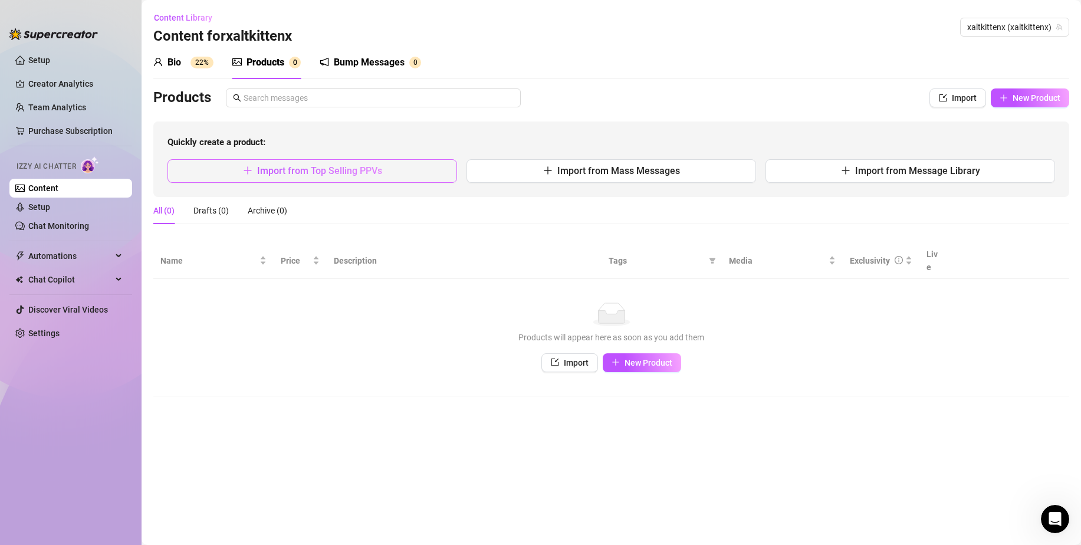
click at [400, 167] on button "Import from Top Selling PPVs" at bounding box center [311, 171] width 289 height 24
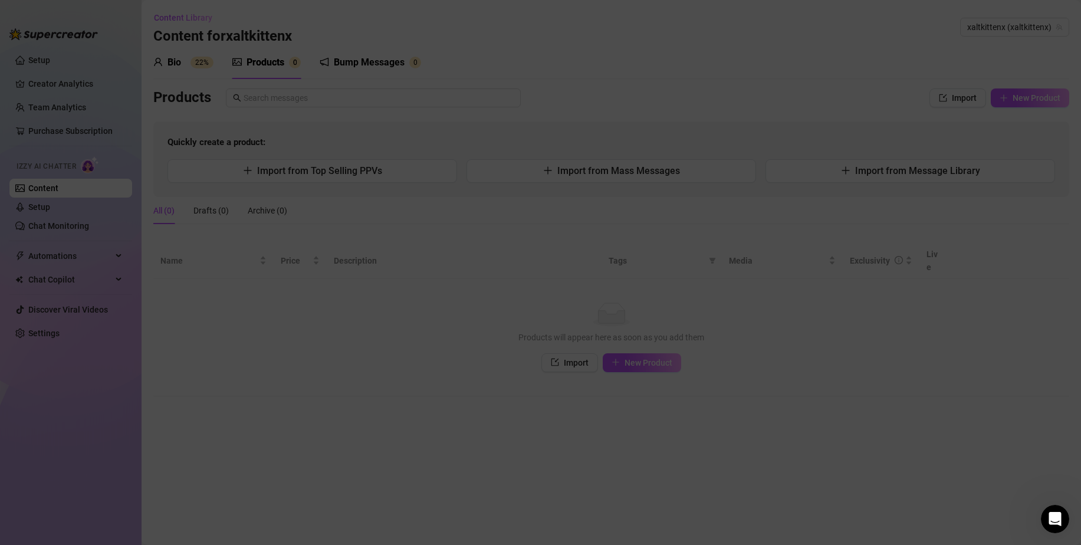
type textarea "Type your message here..."
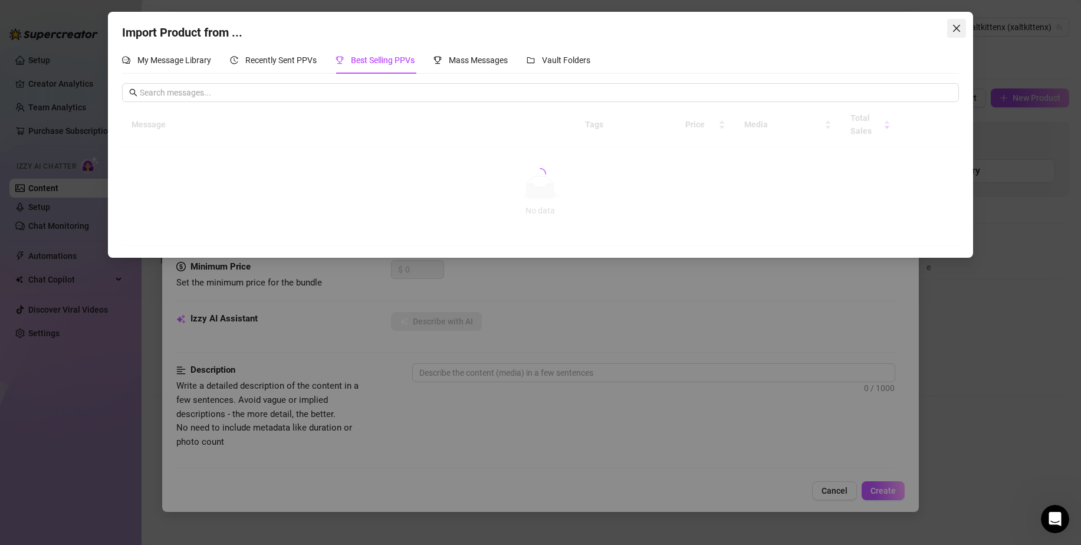
click at [960, 27] on icon "close" at bounding box center [955, 28] width 9 height 9
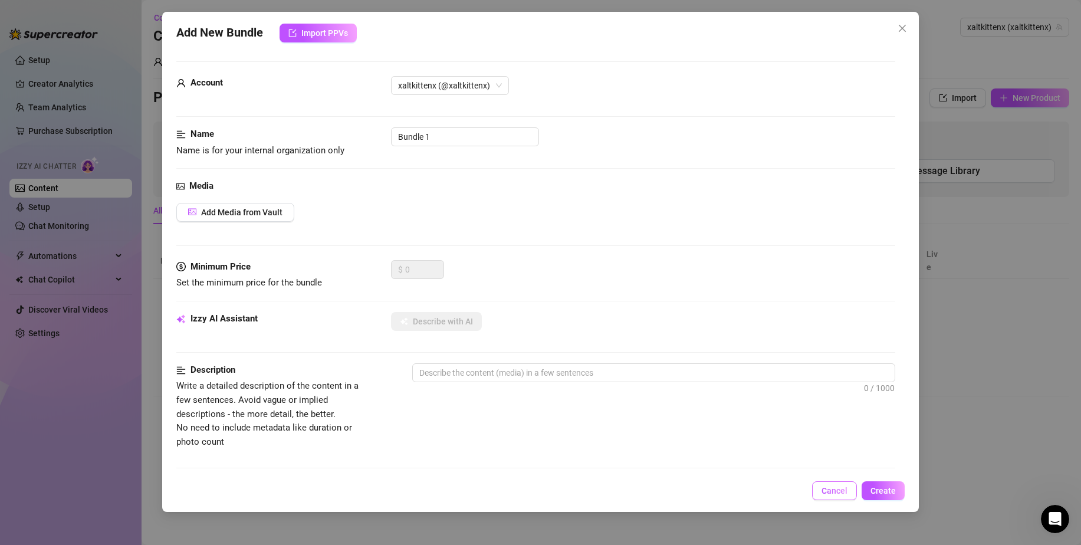
click at [835, 487] on span "Cancel" at bounding box center [834, 490] width 26 height 9
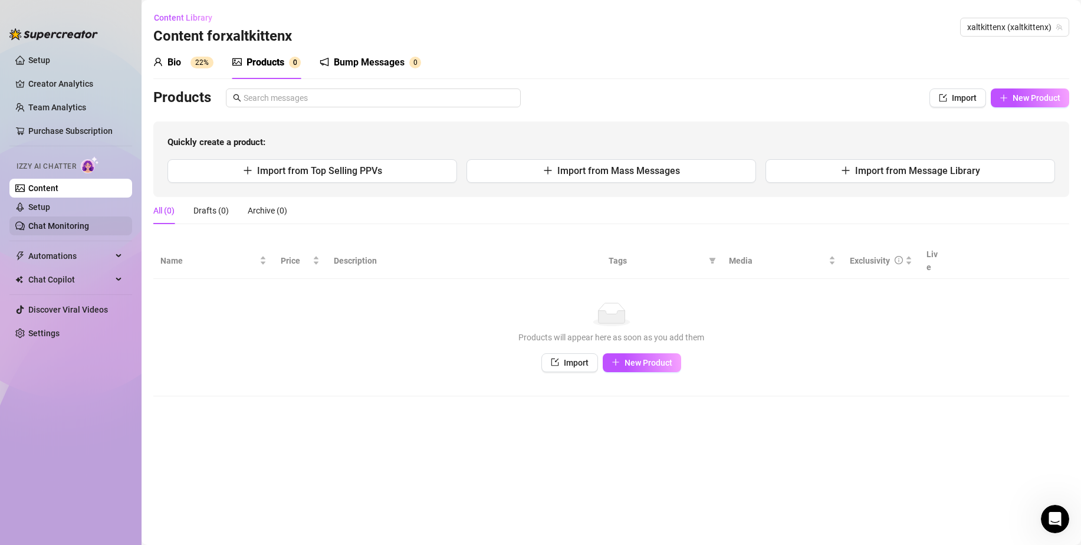
click at [72, 223] on link "Chat Monitoring" at bounding box center [58, 225] width 61 height 9
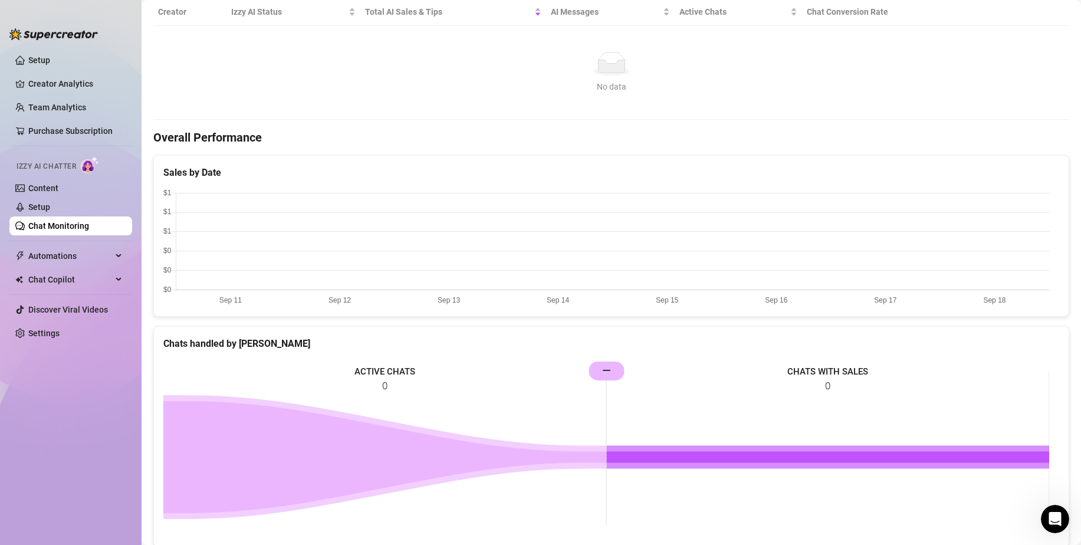
scroll to position [345, 0]
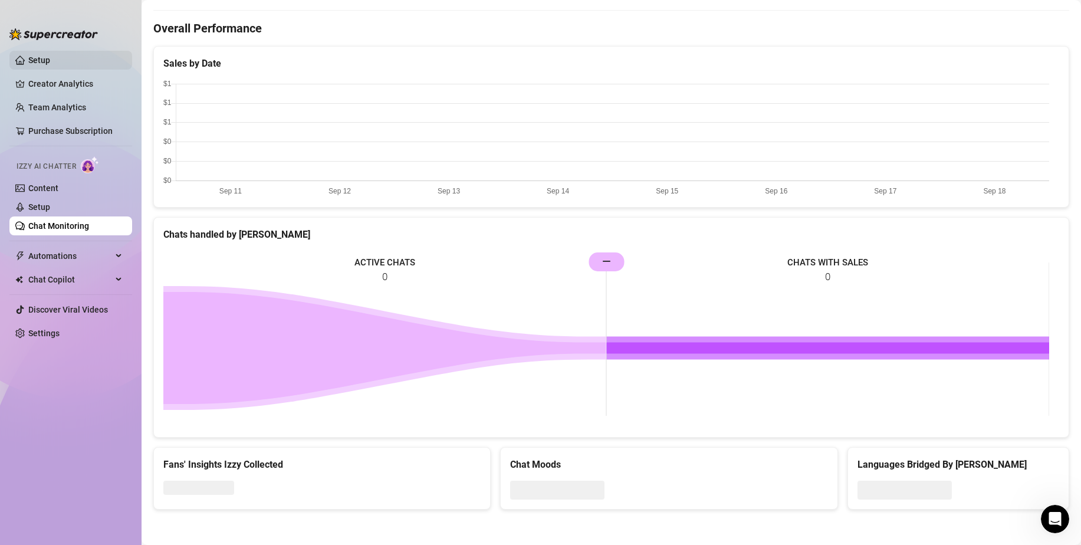
click at [50, 63] on link "Setup" at bounding box center [39, 59] width 22 height 9
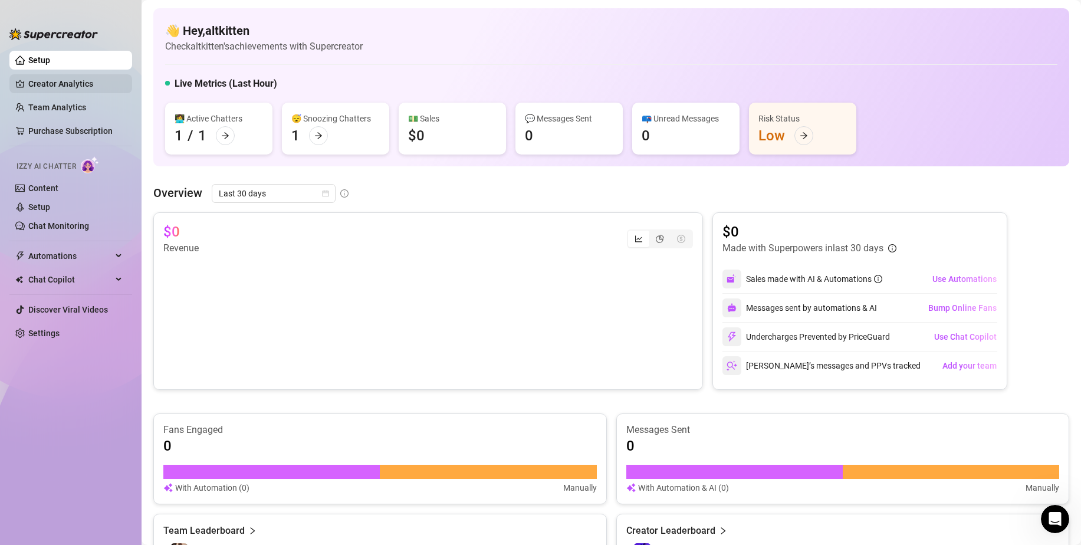
click at [77, 83] on link "Creator Analytics" at bounding box center [75, 83] width 94 height 19
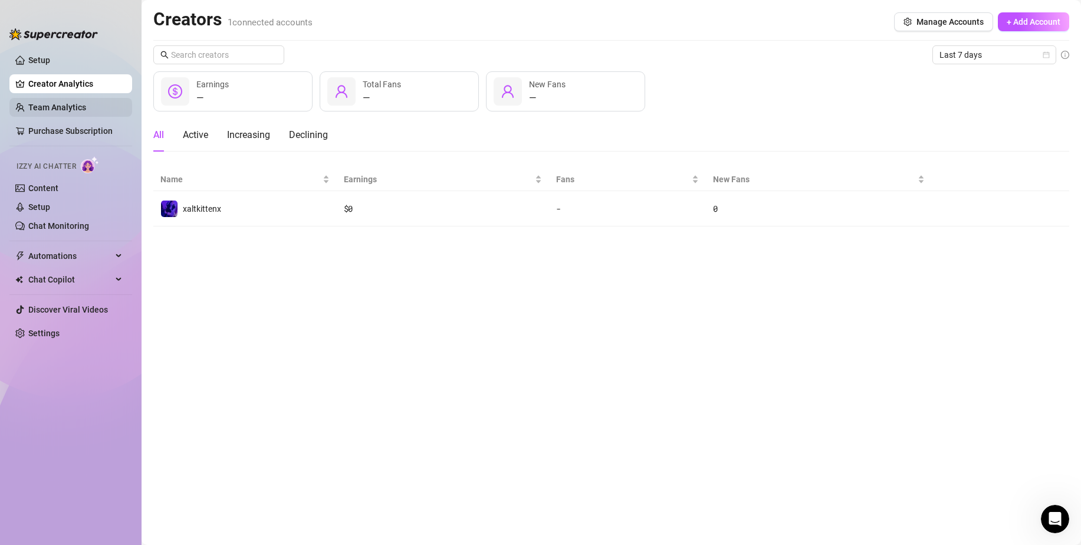
click at [70, 112] on link "Team Analytics" at bounding box center [57, 107] width 58 height 9
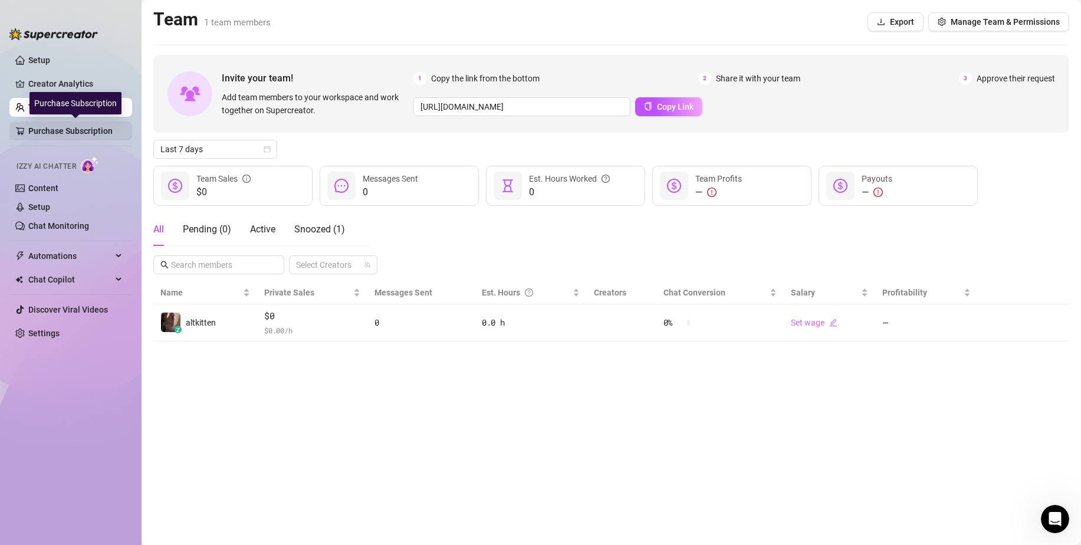
click at [64, 133] on link "Purchase Subscription" at bounding box center [75, 130] width 94 height 19
